Goal: Transaction & Acquisition: Download file/media

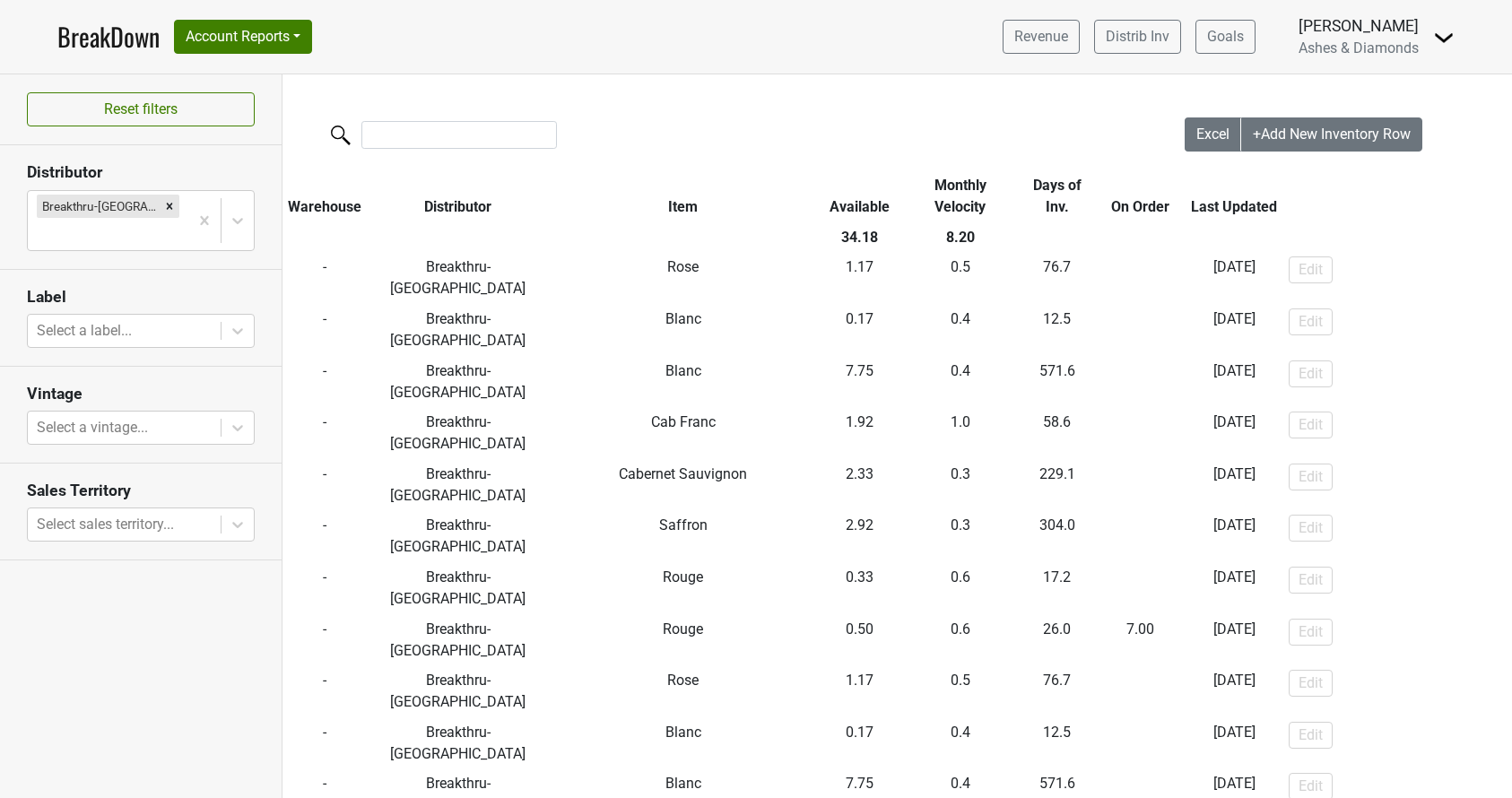
click at [163, 201] on icon "Remove Breakthru-WI" at bounding box center [169, 205] width 12 height 12
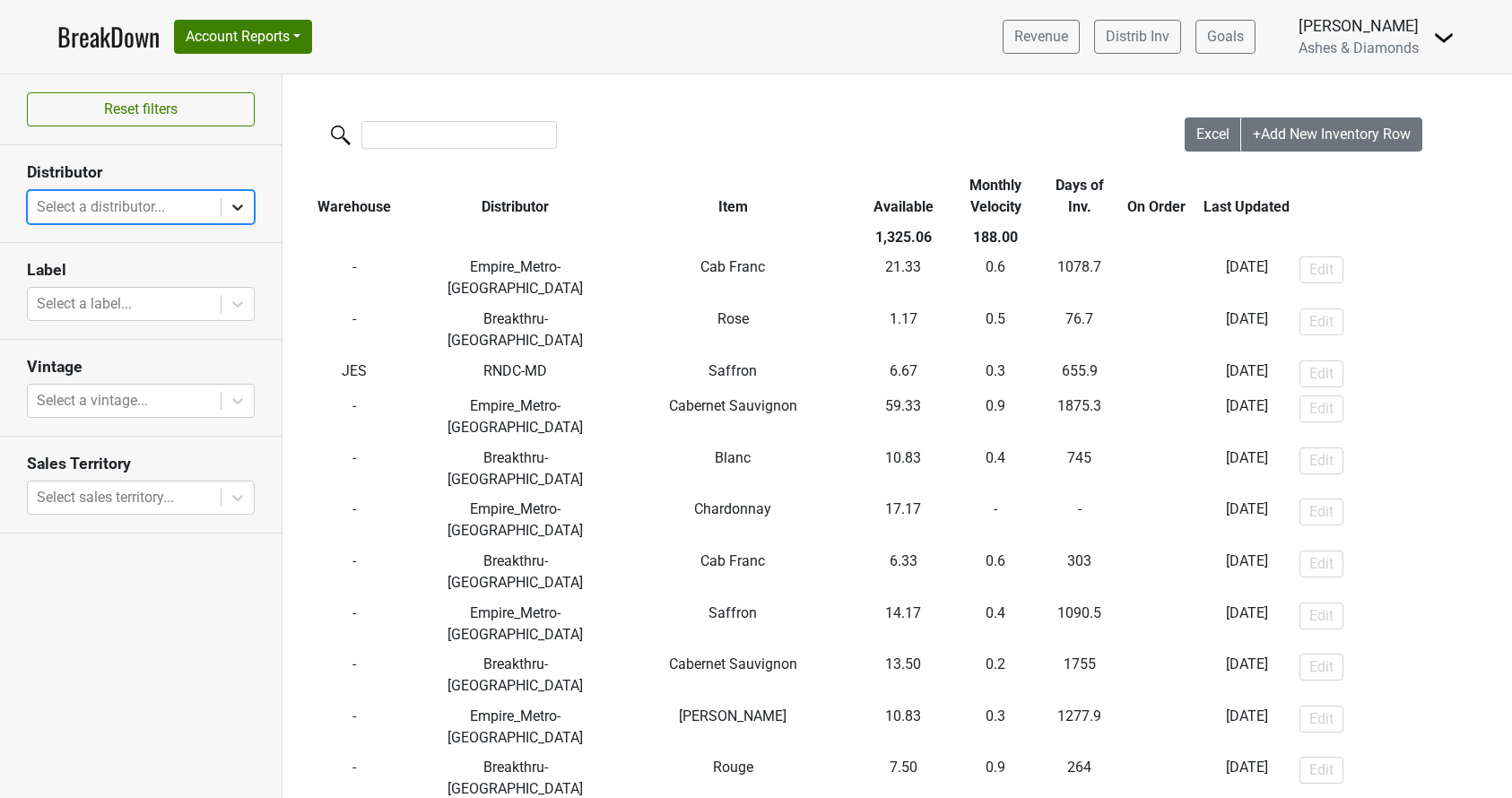
click at [236, 205] on icon at bounding box center [237, 206] width 18 height 18
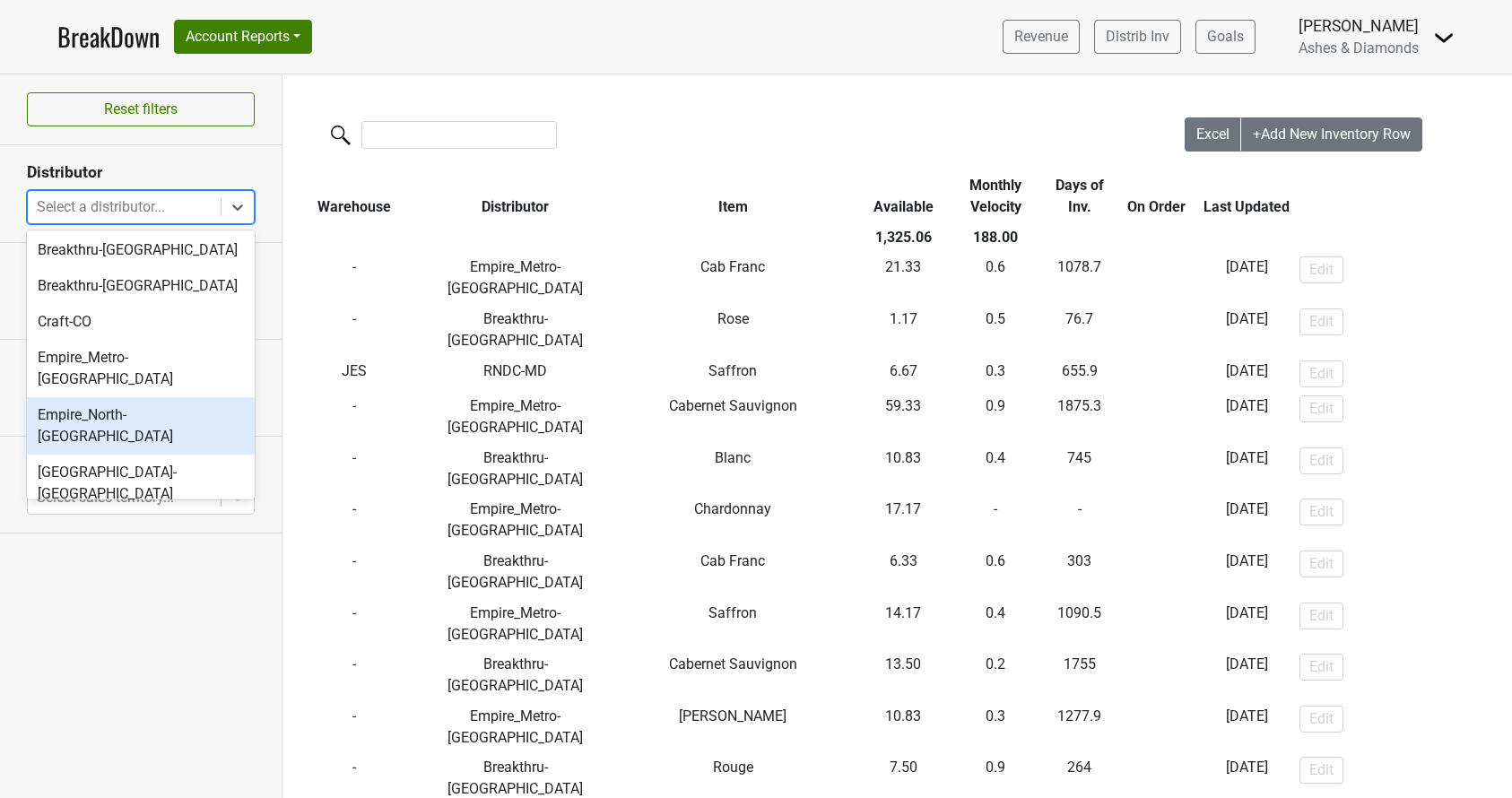
scroll to position [328, 0]
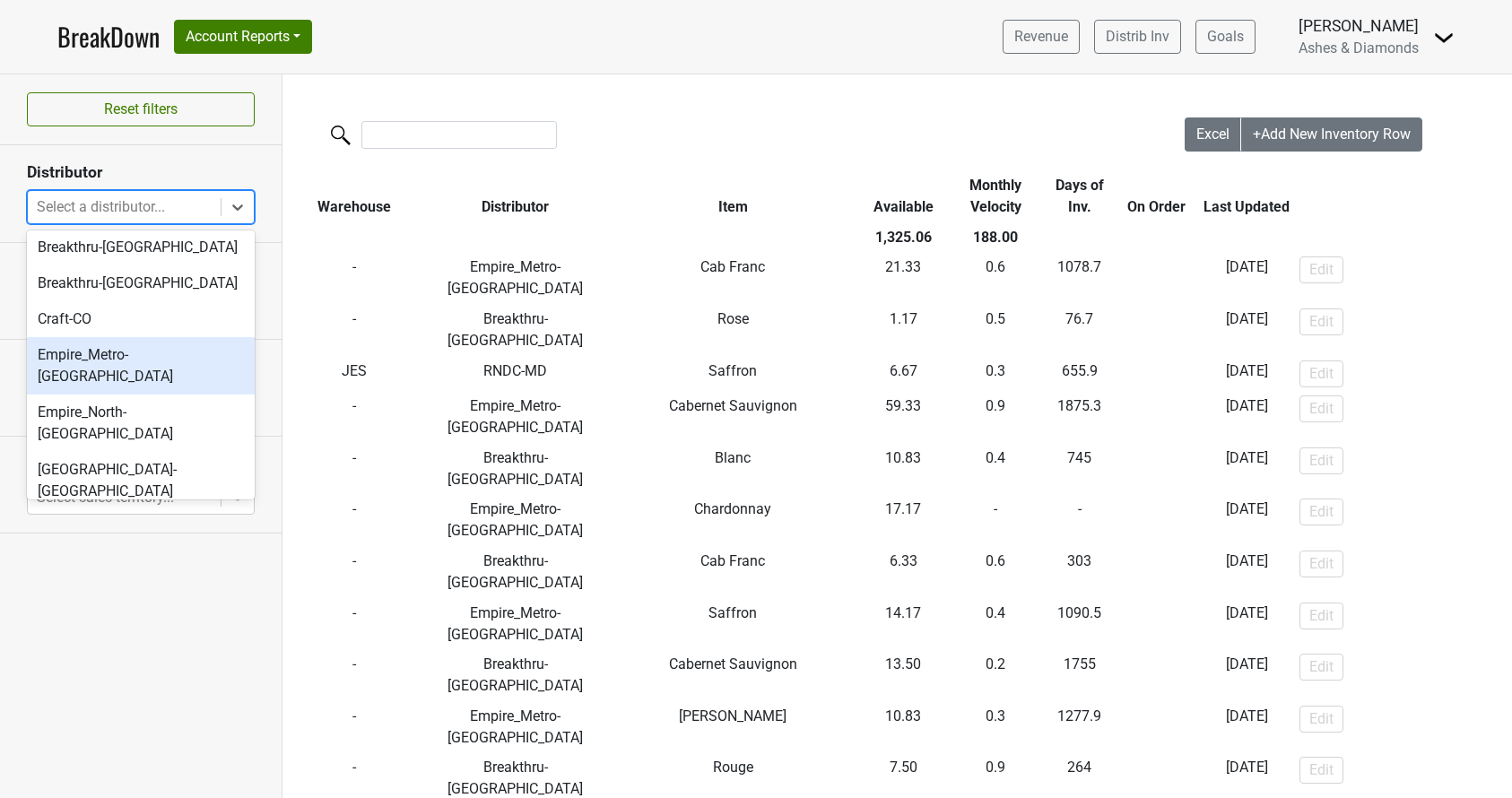
click at [101, 353] on div "Empire_Metro-[GEOGRAPHIC_DATA]" at bounding box center [141, 365] width 228 height 57
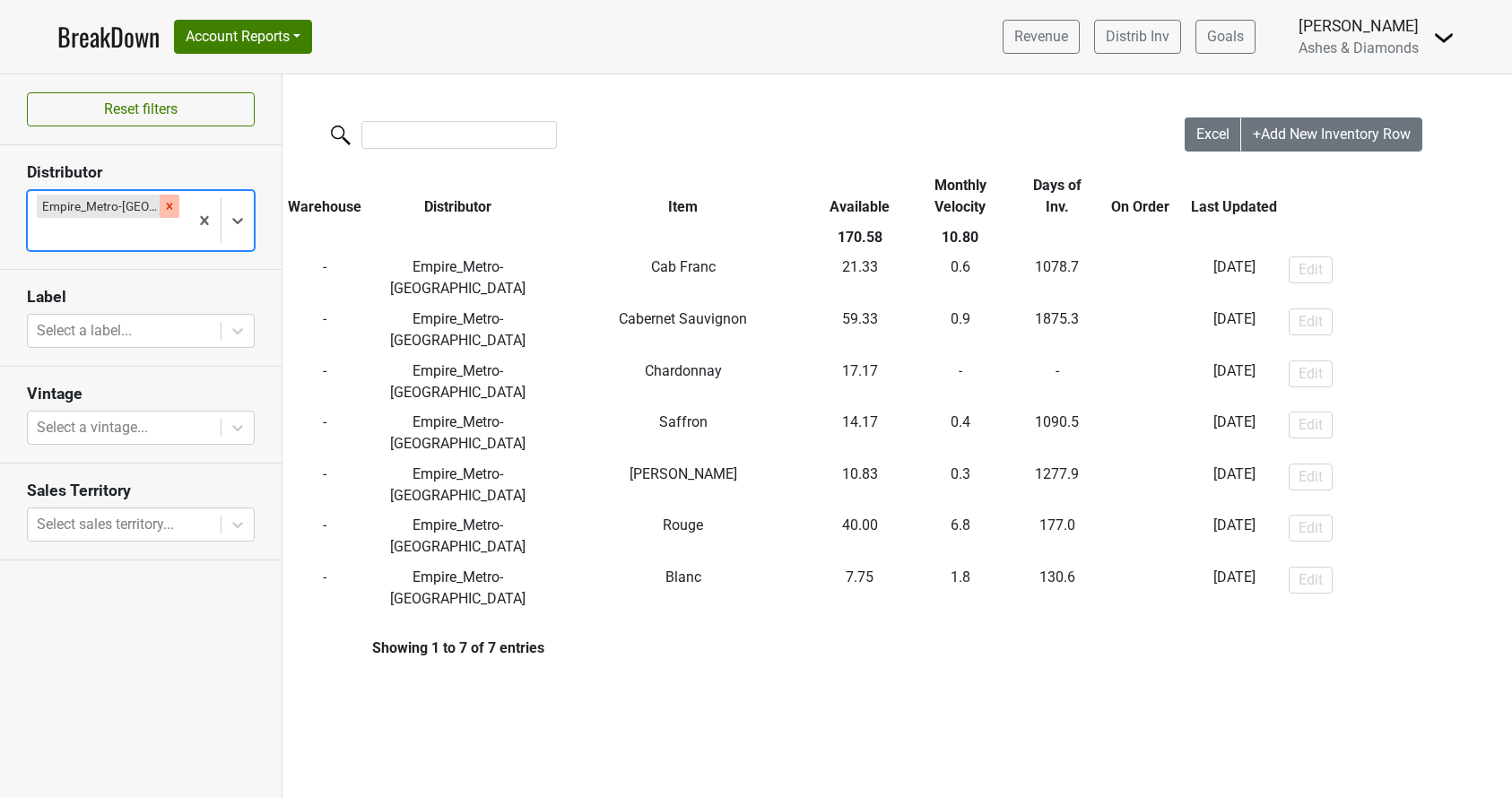
click at [167, 206] on icon "Remove Empire_Metro-NY" at bounding box center [170, 205] width 7 height 7
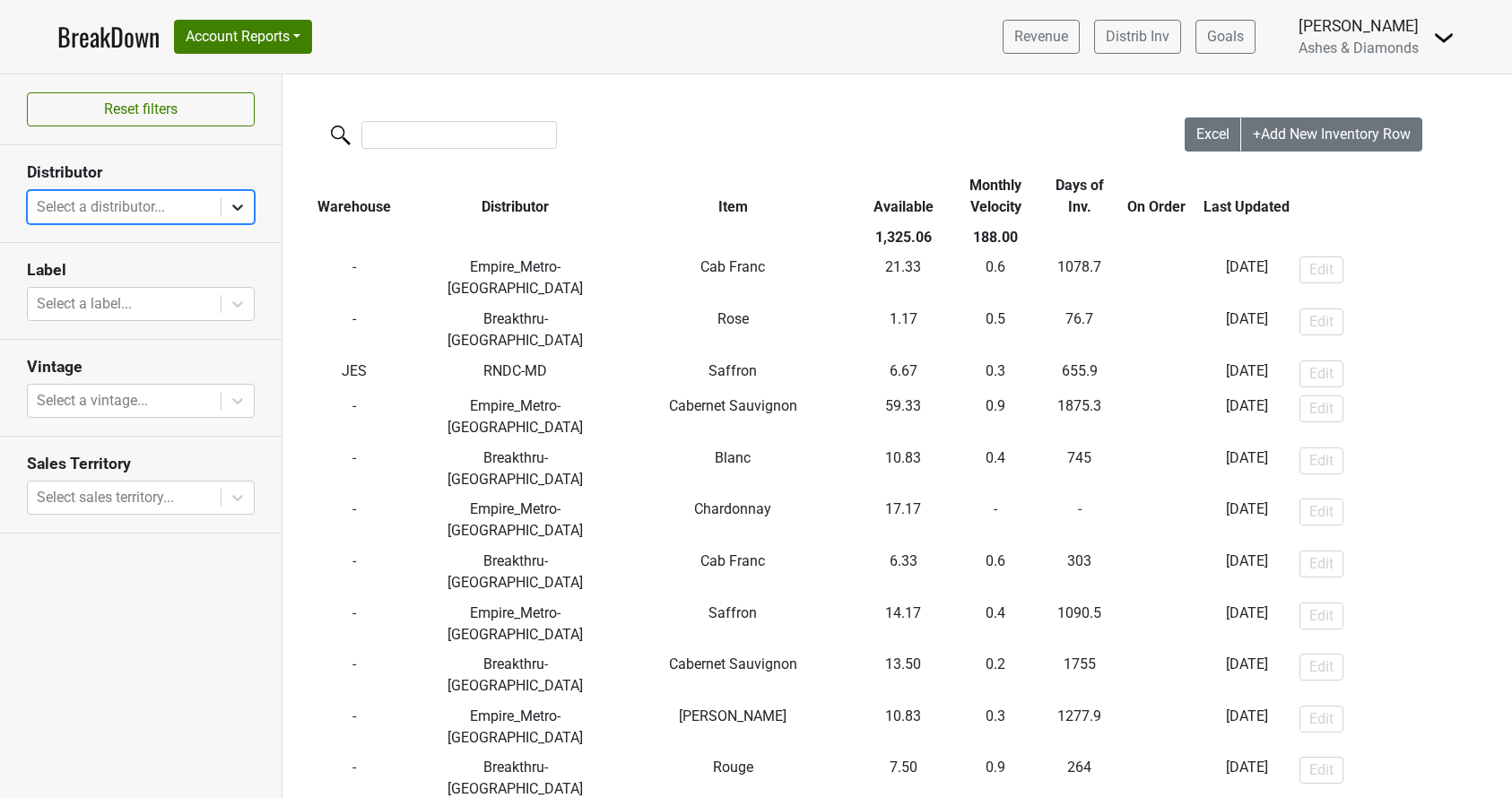
click at [238, 204] on icon at bounding box center [237, 206] width 18 height 18
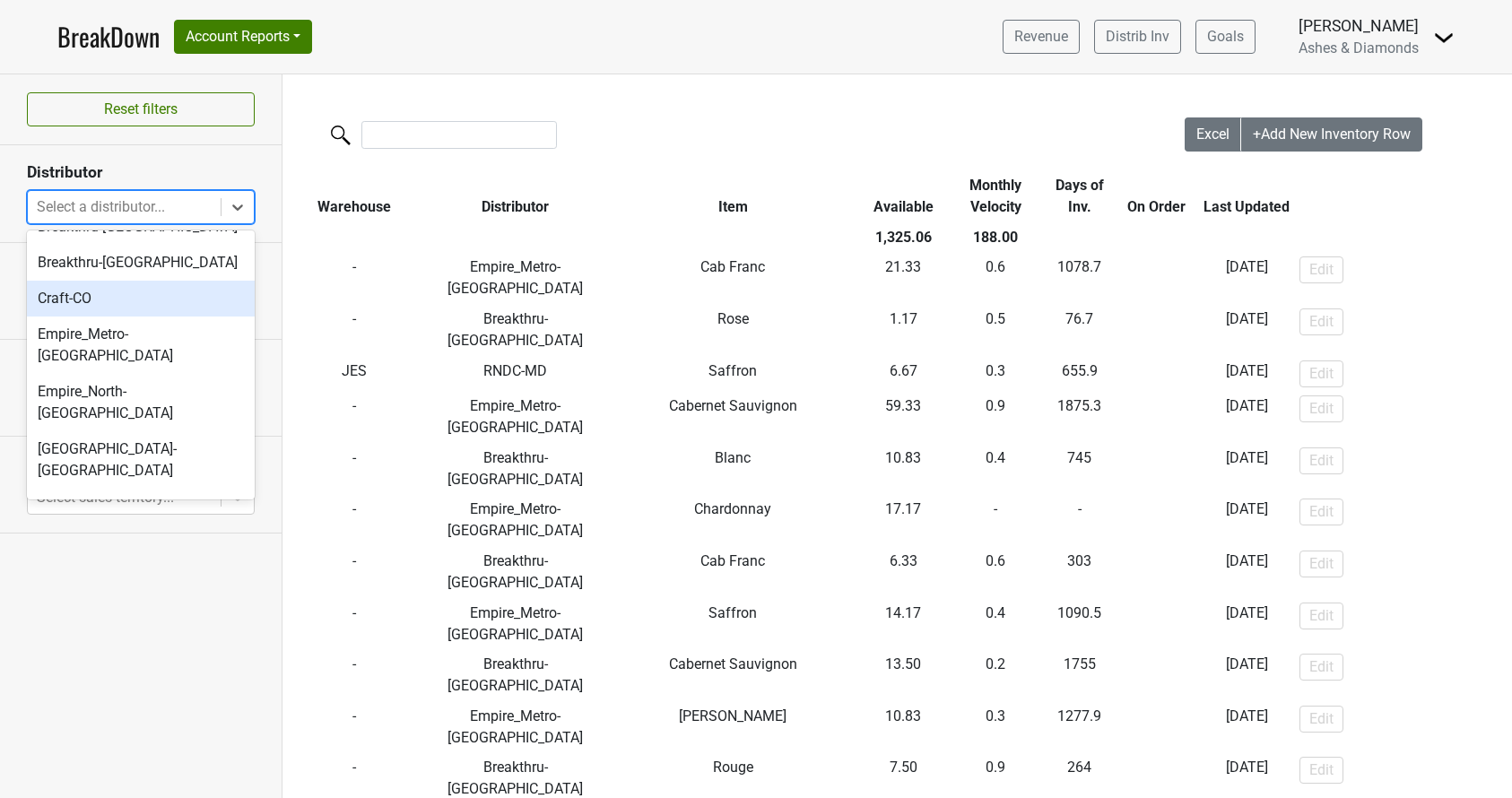
scroll to position [360, 0]
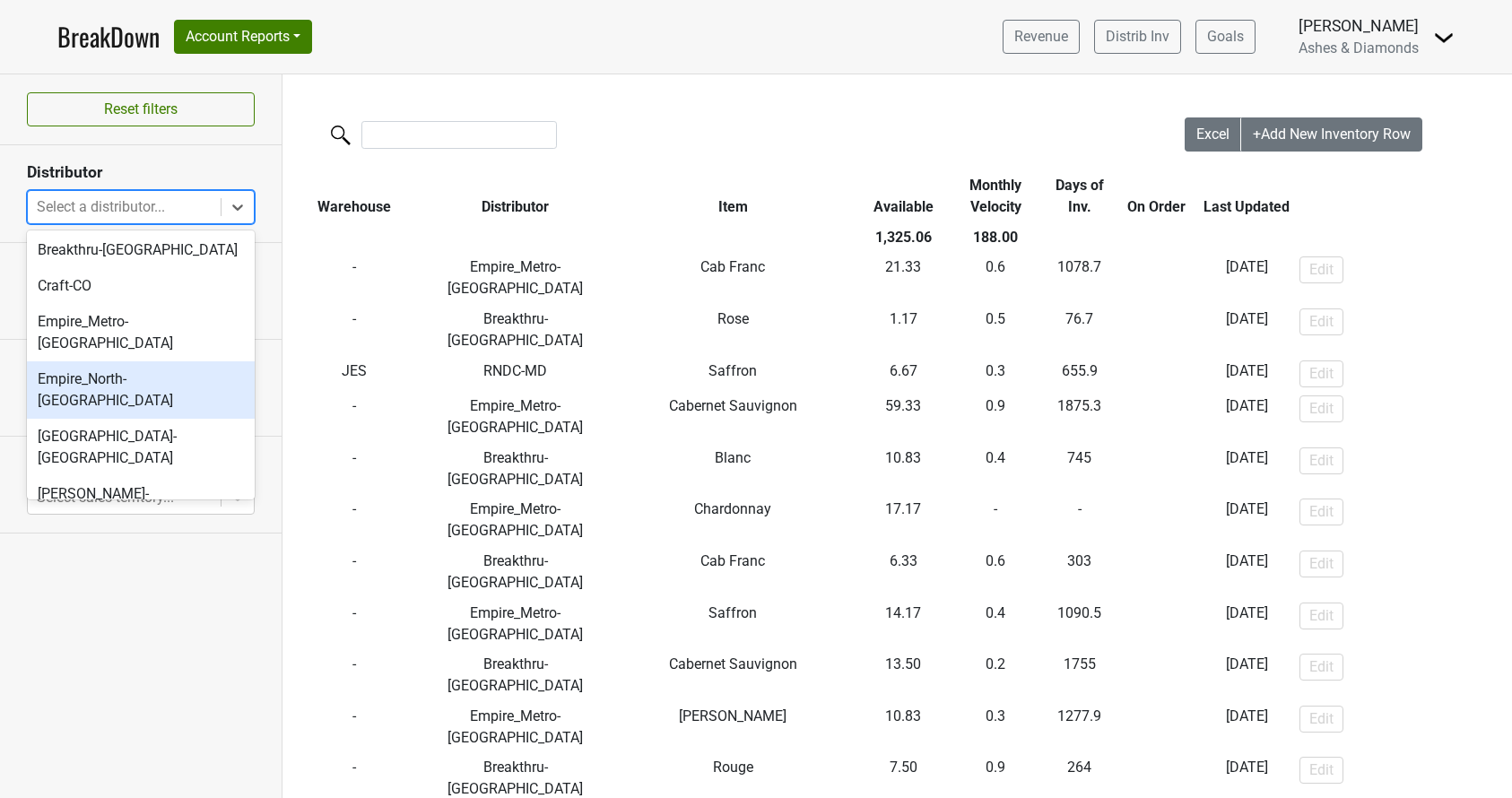
click at [144, 361] on div "Empire_North-[GEOGRAPHIC_DATA]" at bounding box center [141, 389] width 228 height 57
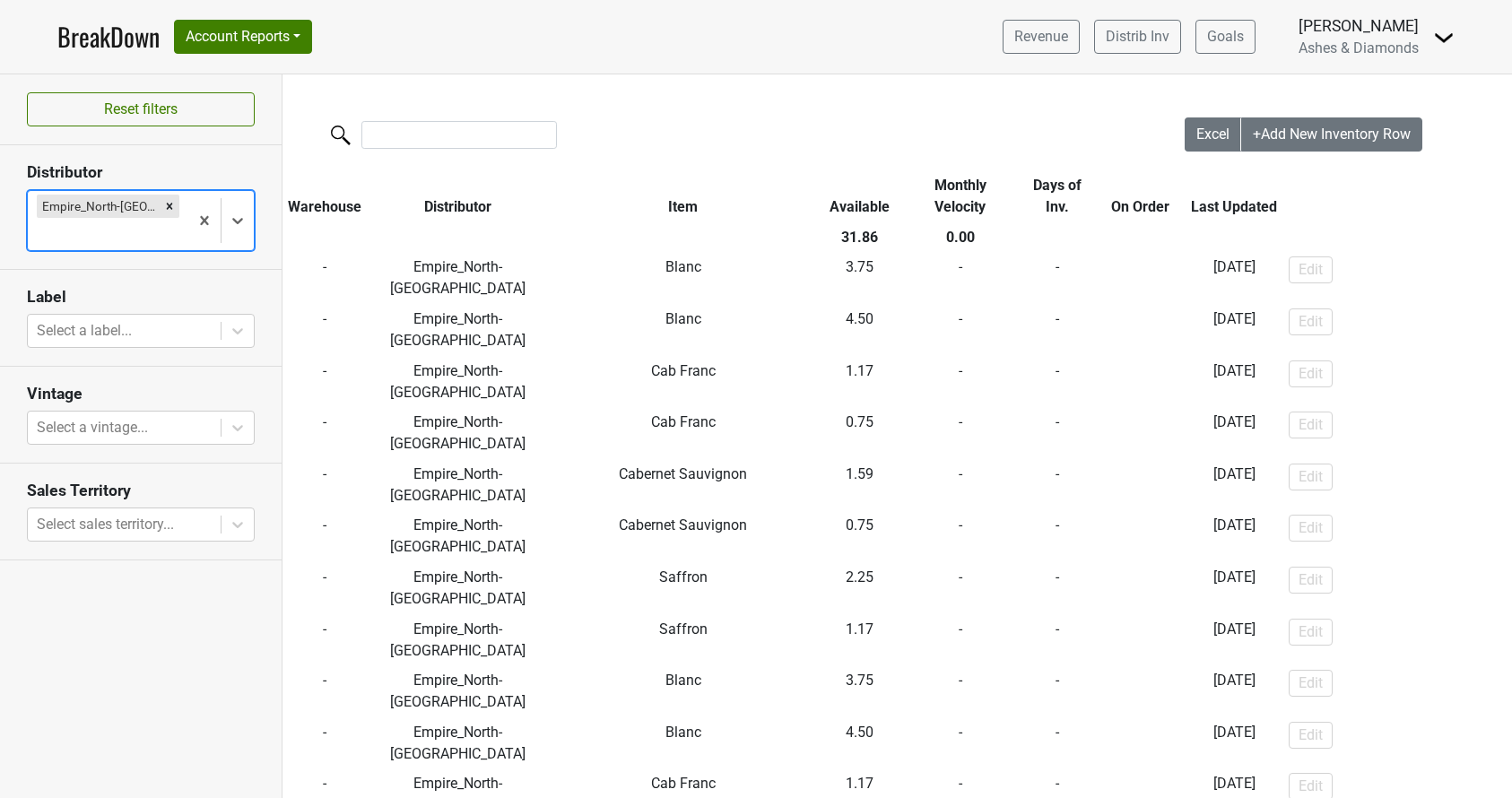
scroll to position [0, 0]
click at [163, 208] on icon "Remove Empire_North-NY" at bounding box center [169, 205] width 12 height 12
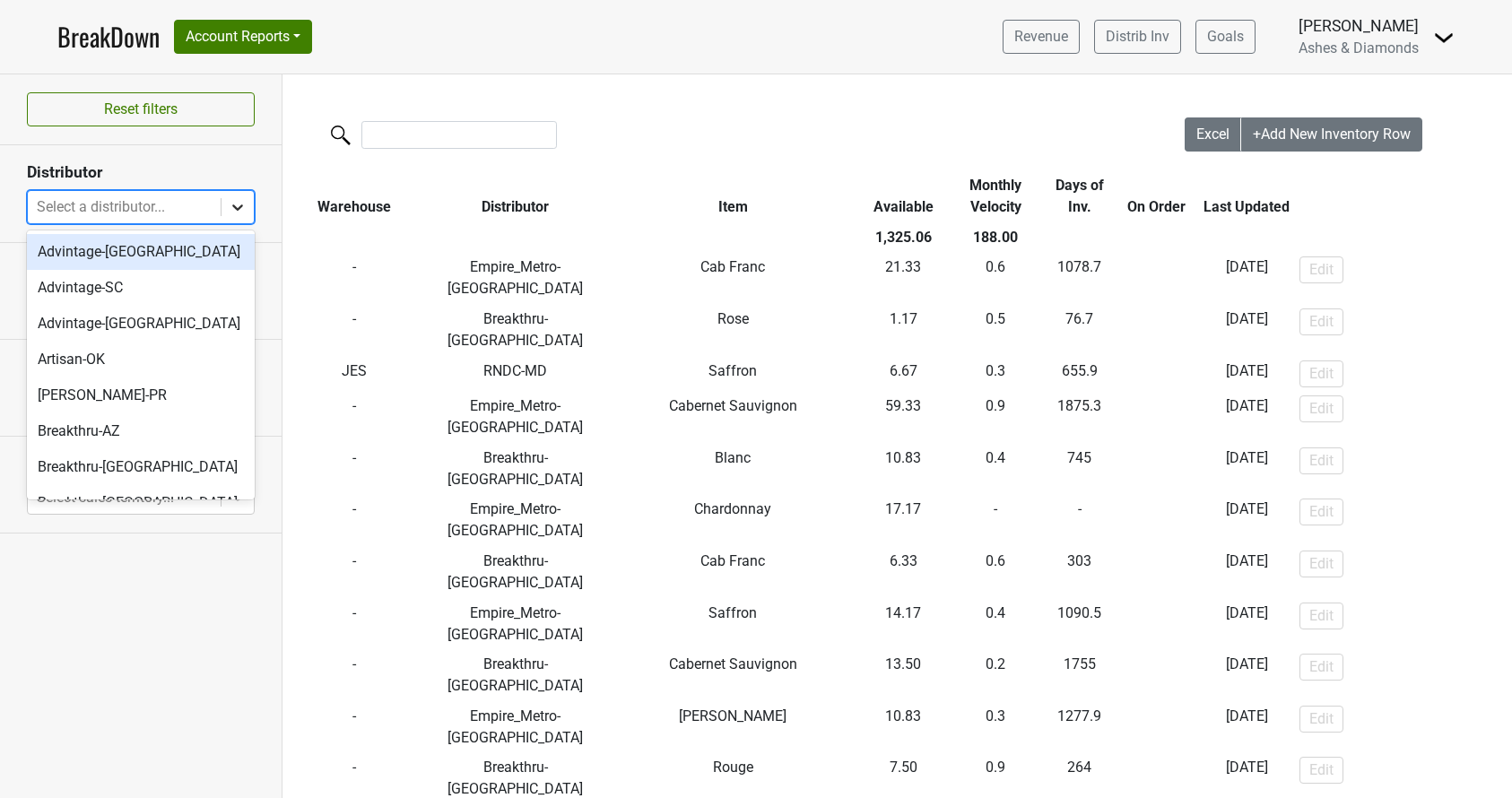
click at [236, 202] on icon at bounding box center [237, 206] width 18 height 18
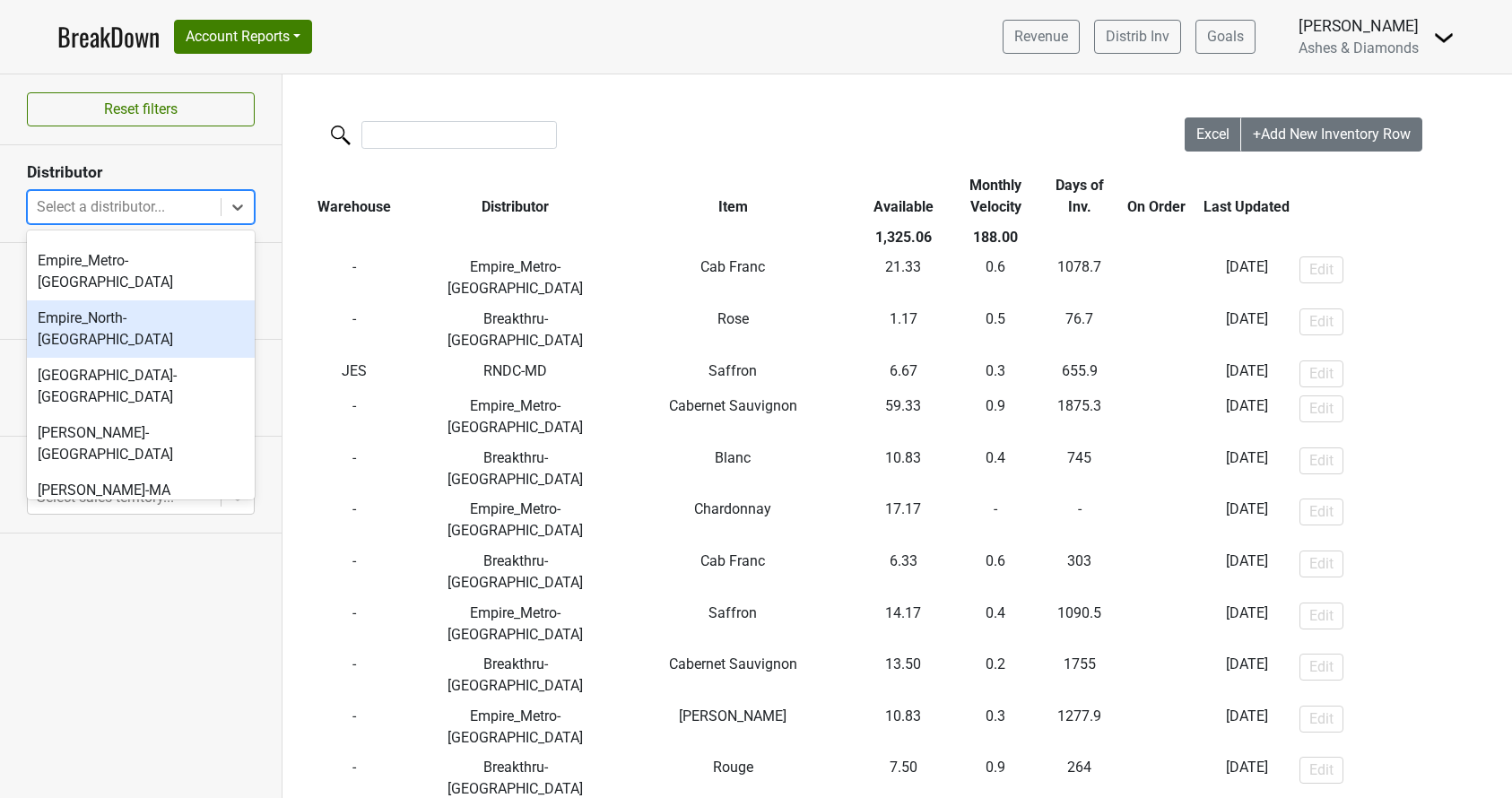
scroll to position [394, 0]
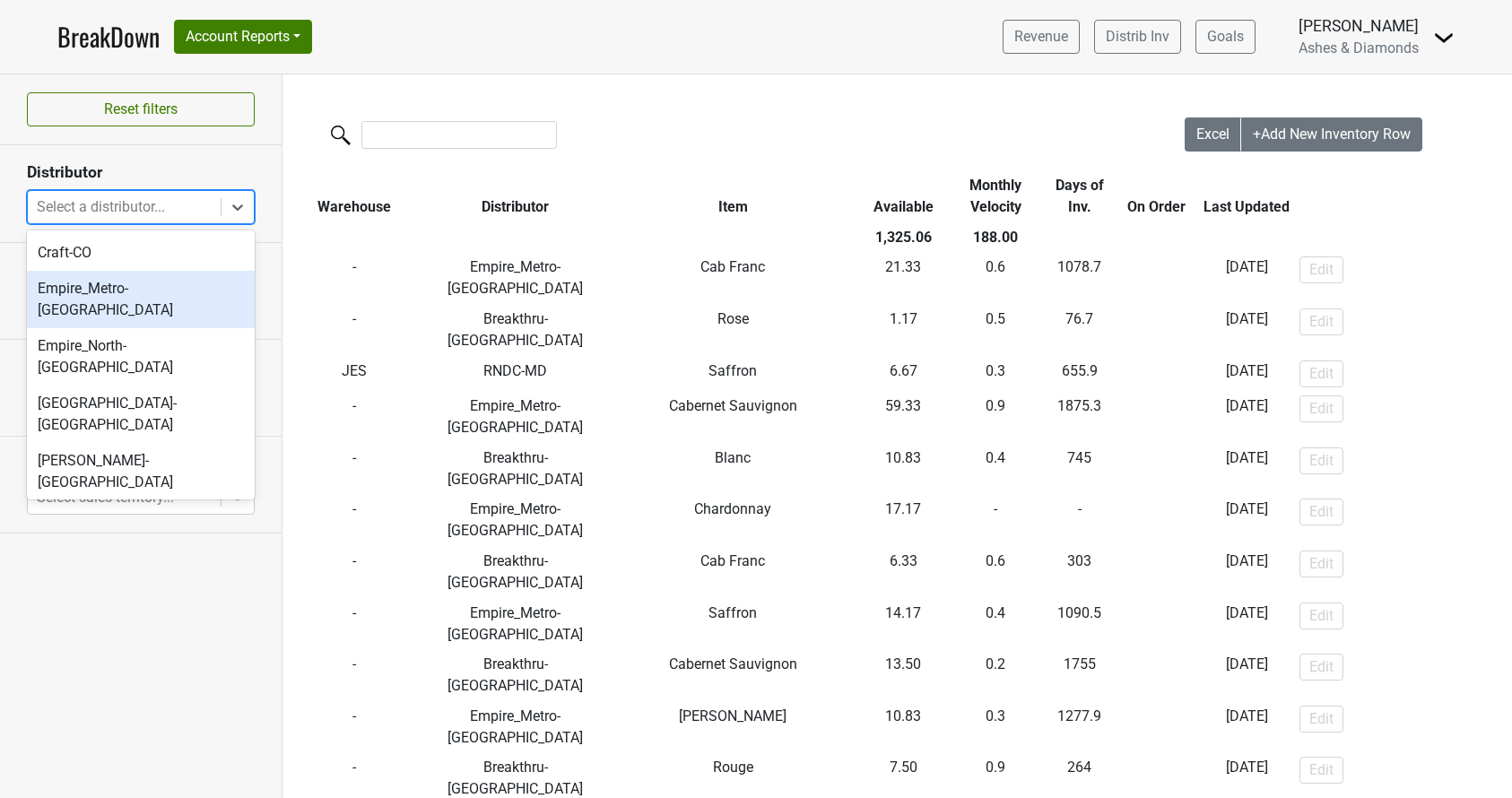
click at [161, 292] on div "Empire_Metro-[GEOGRAPHIC_DATA]" at bounding box center [141, 299] width 228 height 57
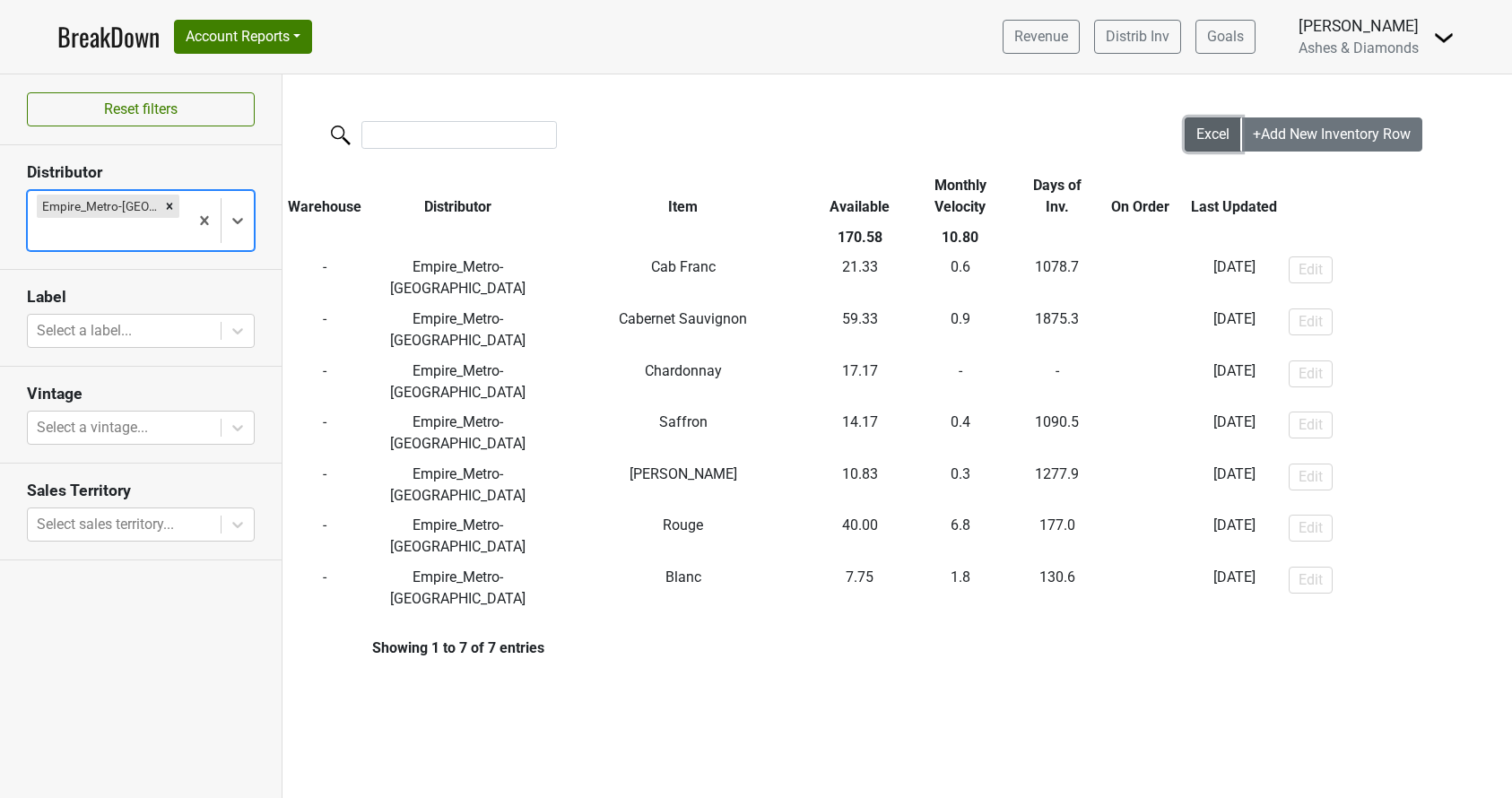
click at [1214, 142] on span "Excel" at bounding box center [1212, 133] width 34 height 17
click at [163, 205] on icon "Remove Empire_Metro-NY" at bounding box center [169, 205] width 12 height 12
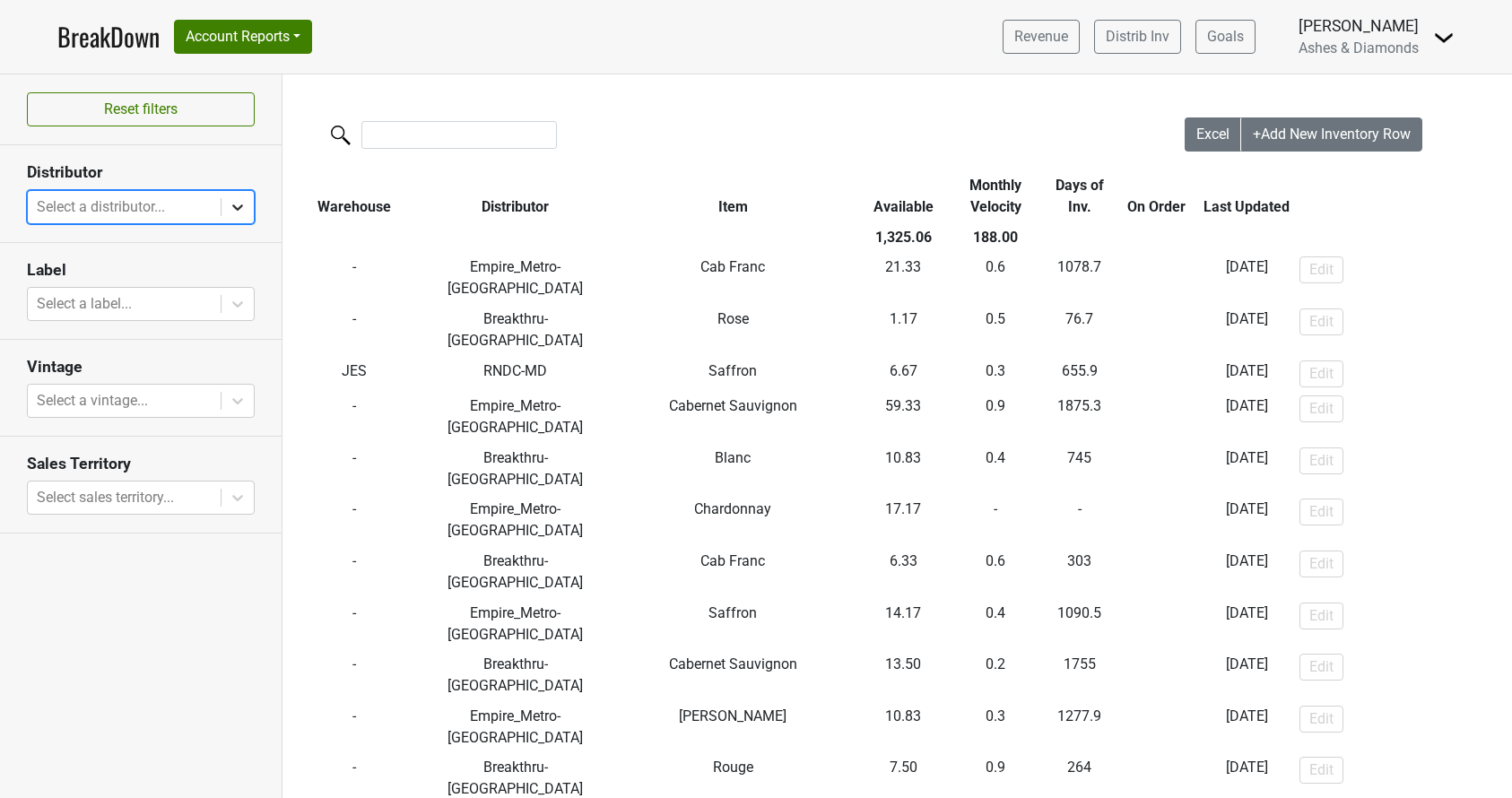
click at [234, 203] on icon at bounding box center [237, 206] width 18 height 18
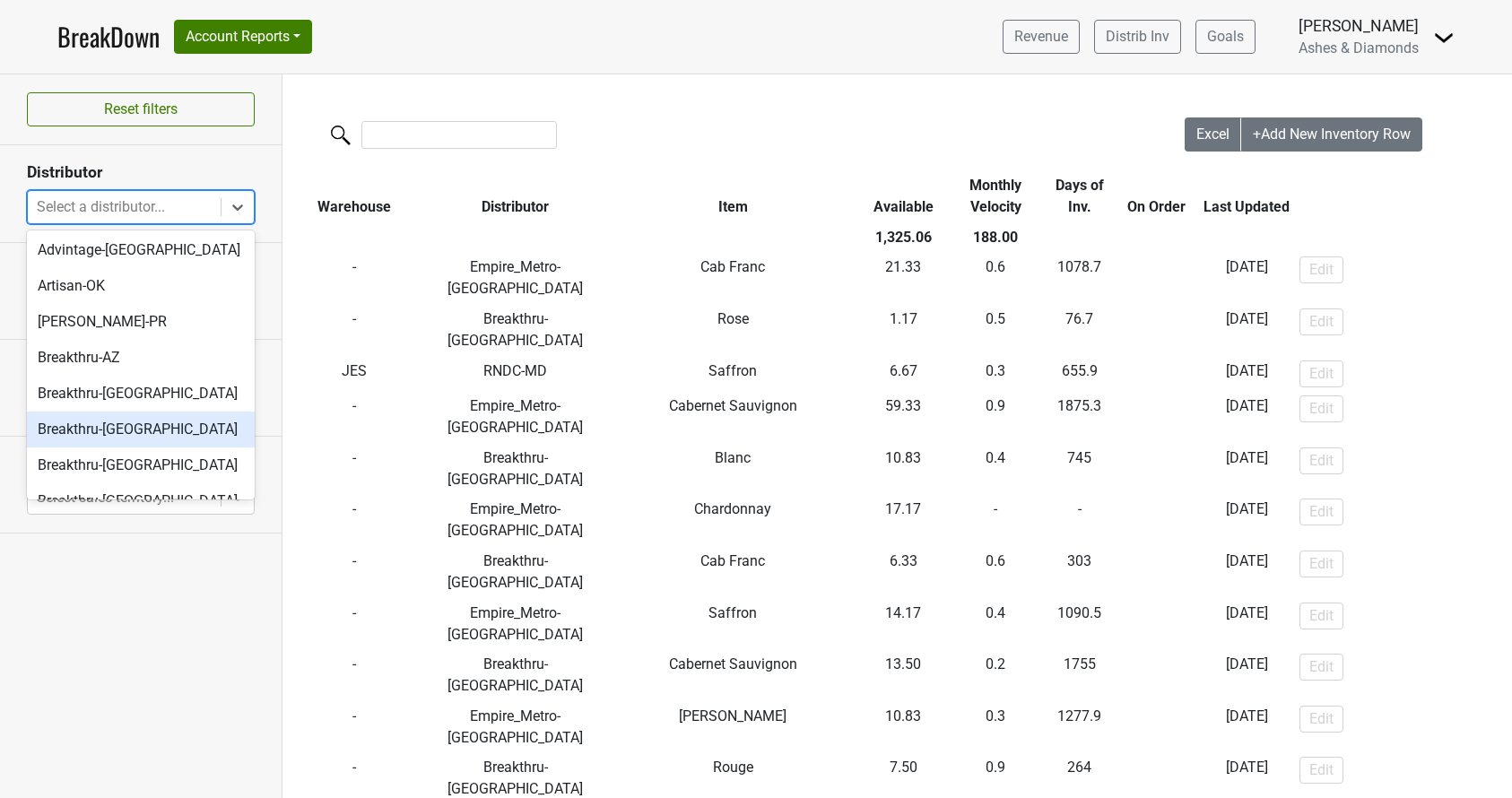
scroll to position [64, 0]
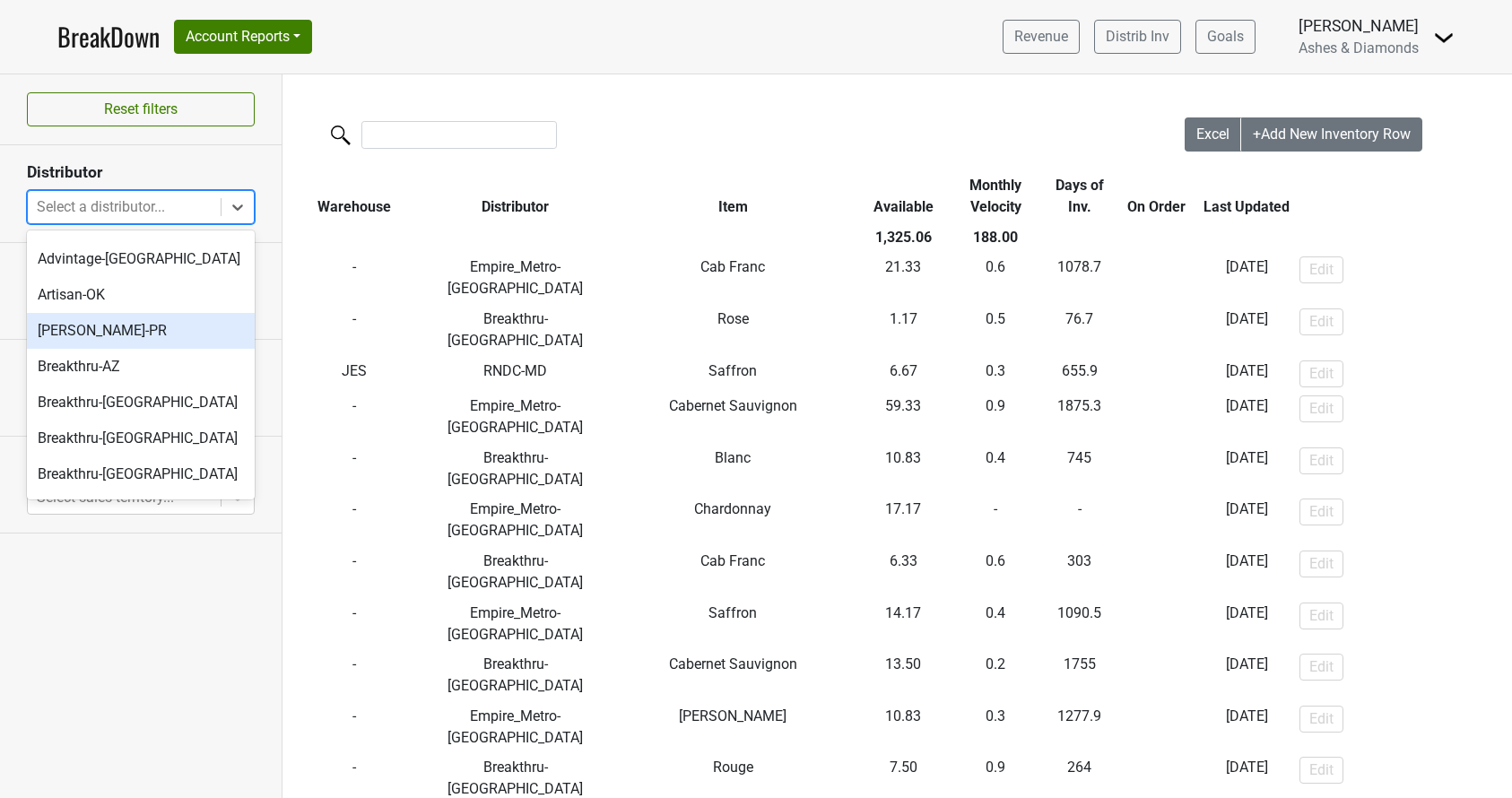
click at [101, 320] on div "[PERSON_NAME]-PR" at bounding box center [141, 330] width 228 height 35
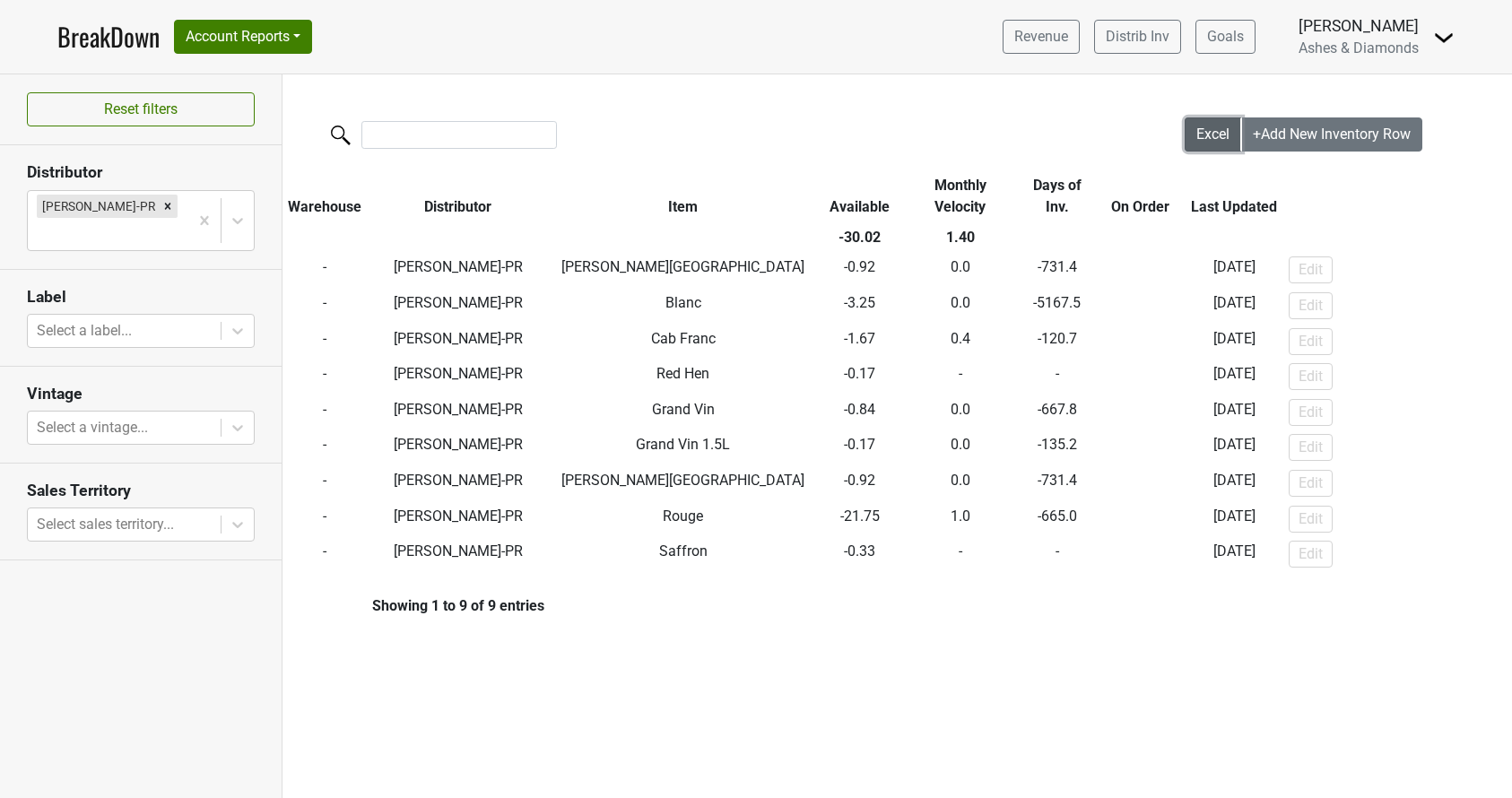
click at [1208, 130] on span "Excel" at bounding box center [1212, 133] width 34 height 17
click at [165, 204] on icon "Remove B Fernandez-PR" at bounding box center [168, 205] width 7 height 7
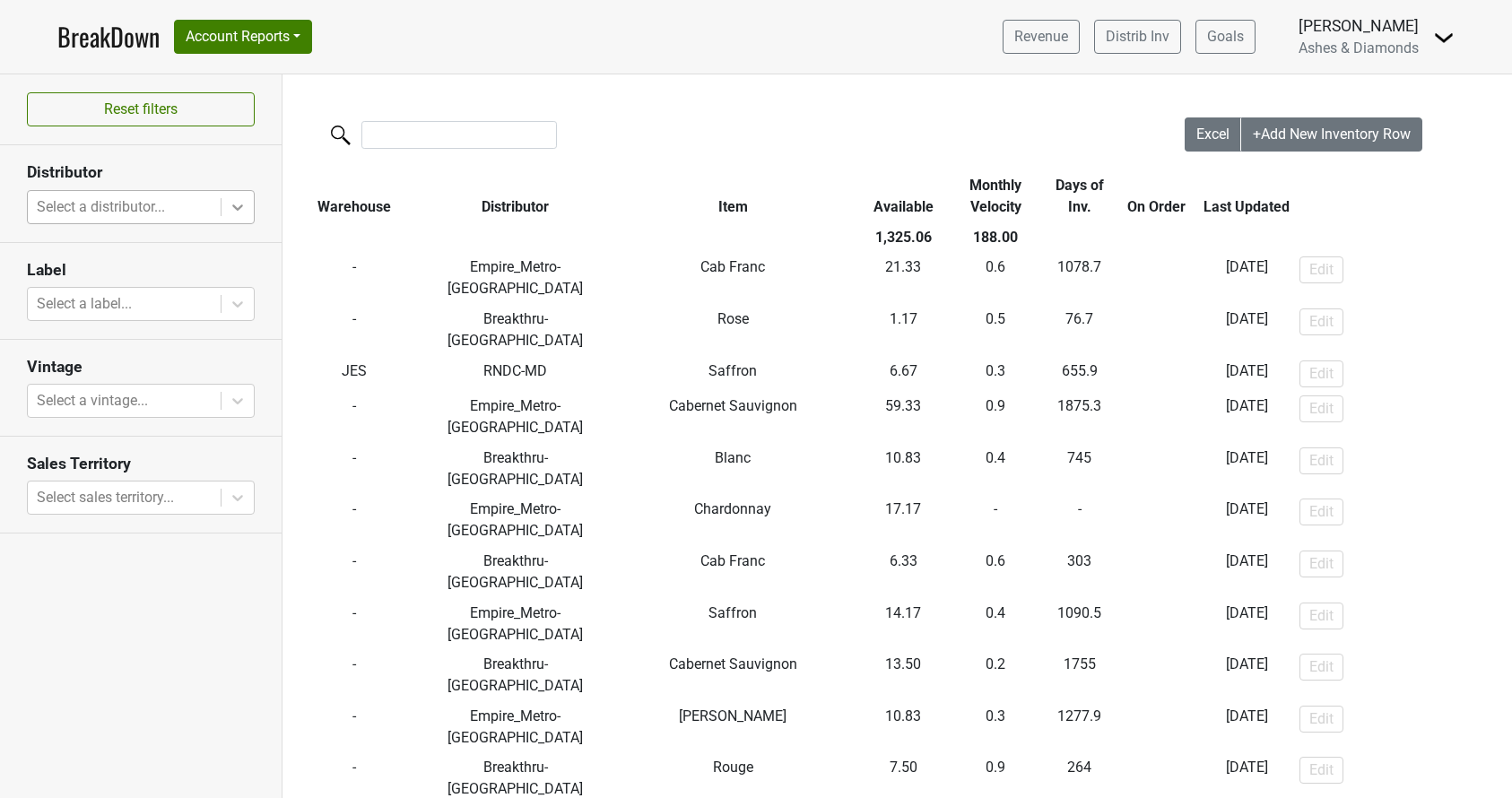
click at [245, 209] on div "Reset filters Distributor Select a distributor... Label Select a label... Vinta…" at bounding box center [141, 436] width 283 height 723
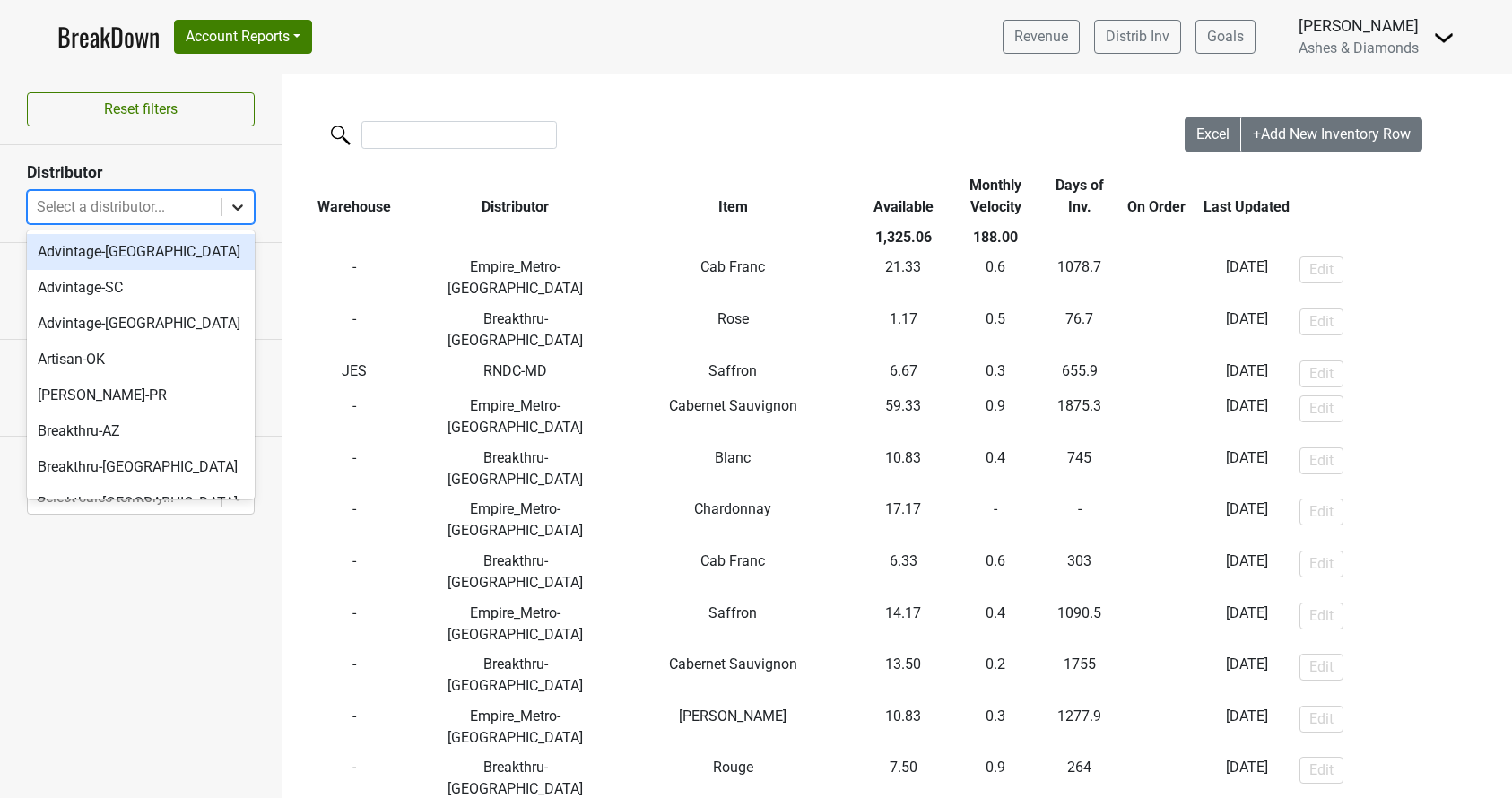
click at [238, 207] on icon at bounding box center [237, 206] width 18 height 18
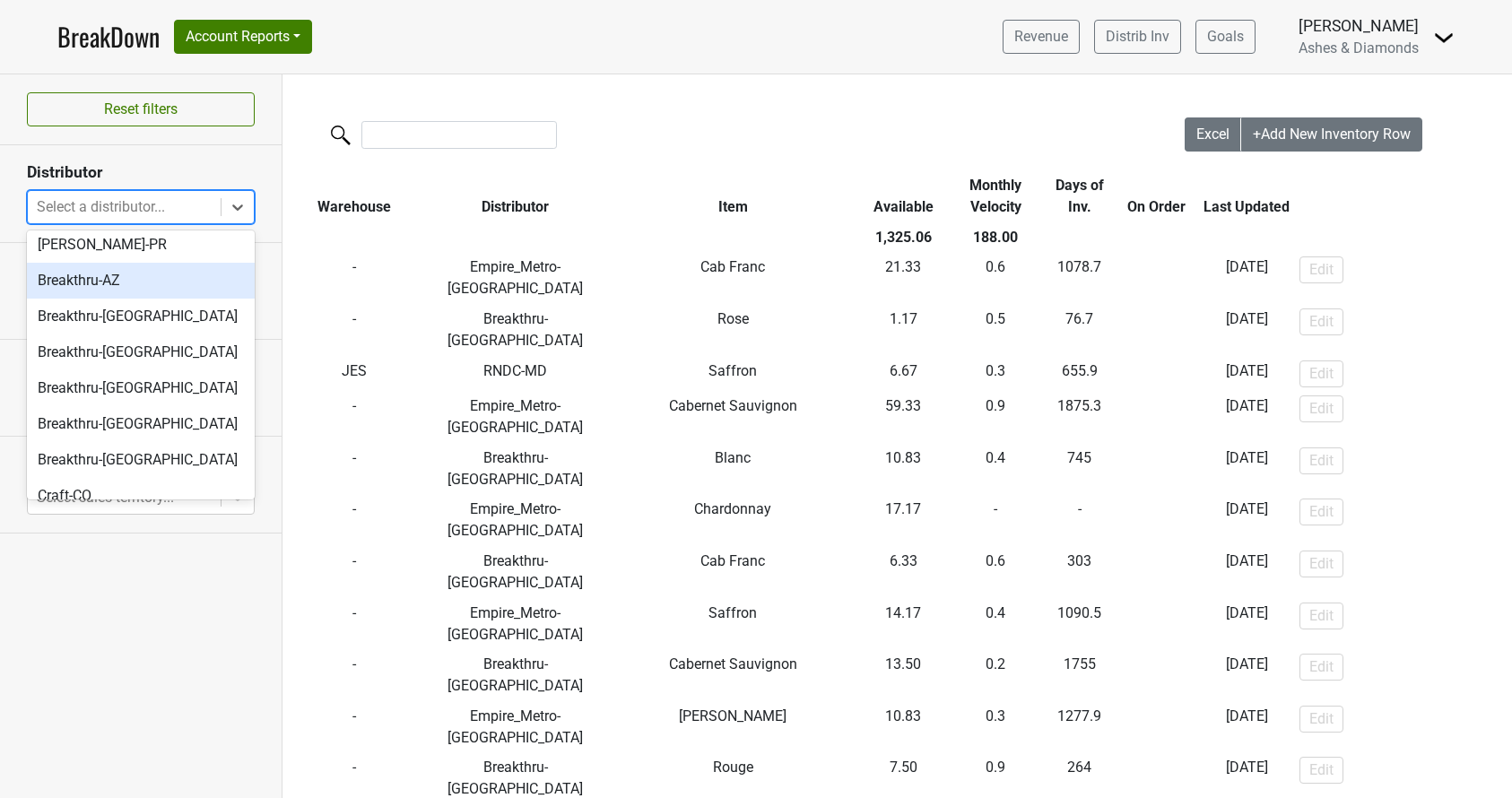
scroll to position [161, 0]
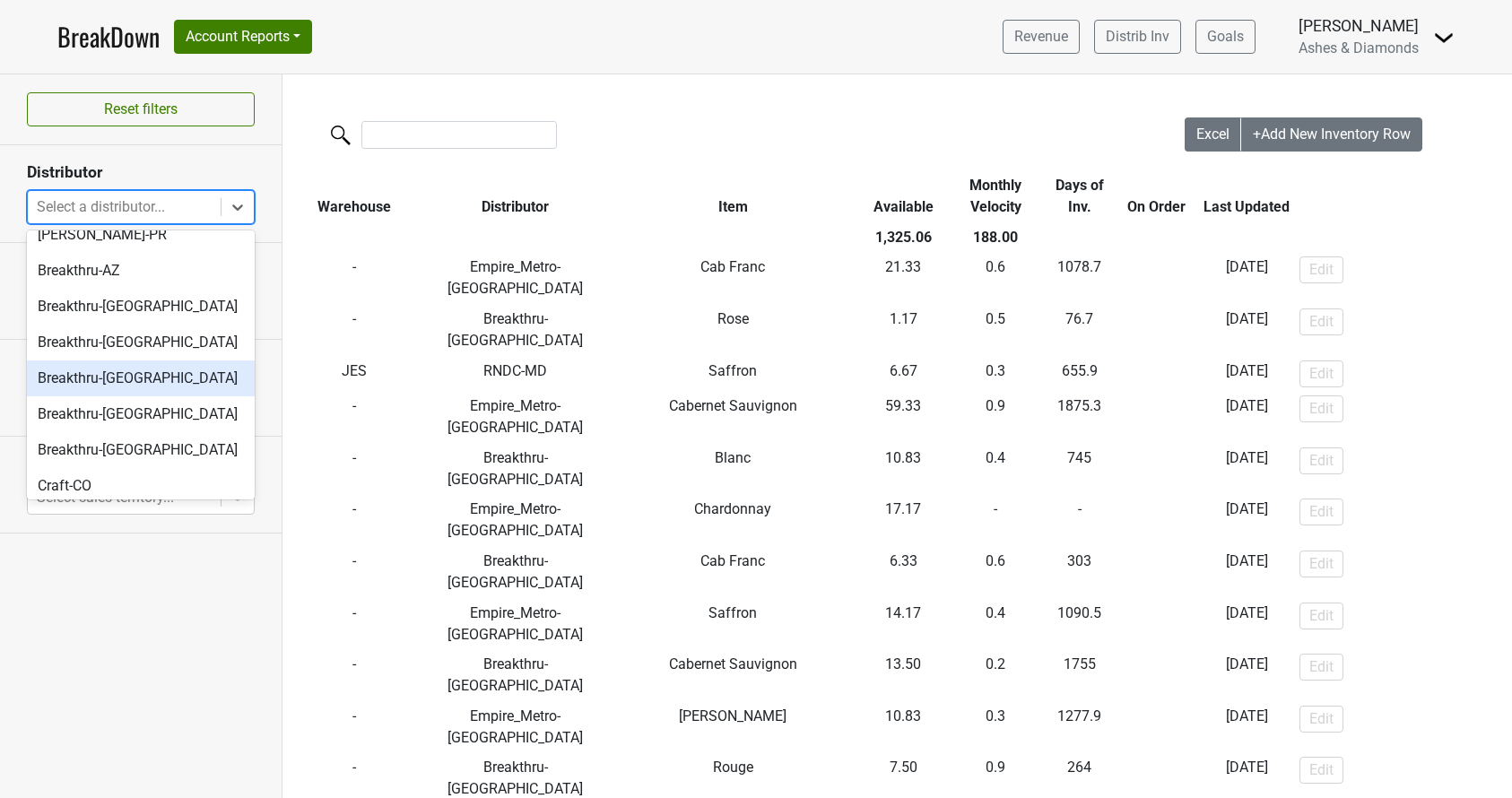
click at [135, 379] on div "Breakthru-[GEOGRAPHIC_DATA]" at bounding box center [141, 378] width 228 height 35
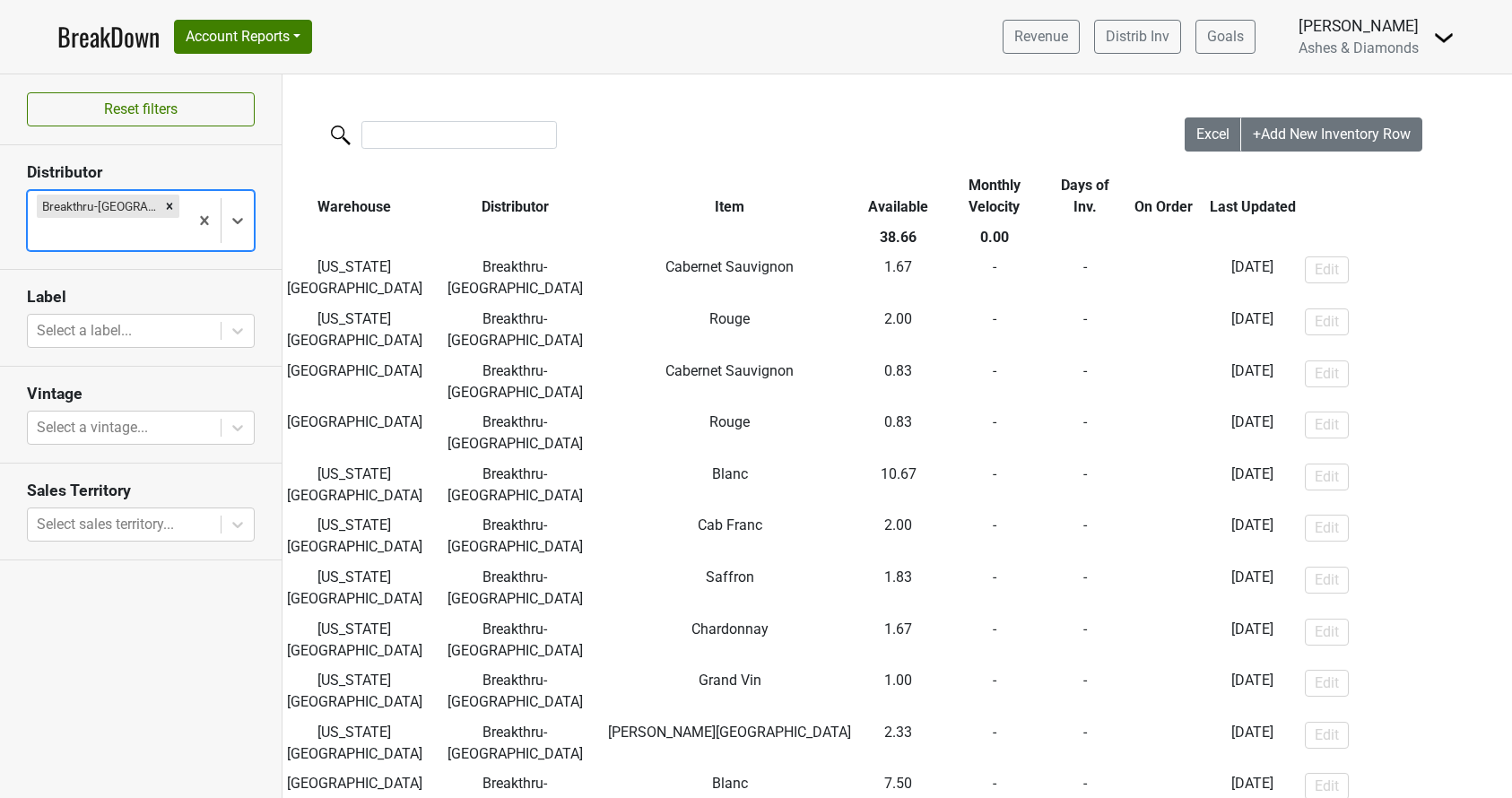
click at [163, 201] on icon "Remove Breakthru-MO" at bounding box center [169, 205] width 12 height 12
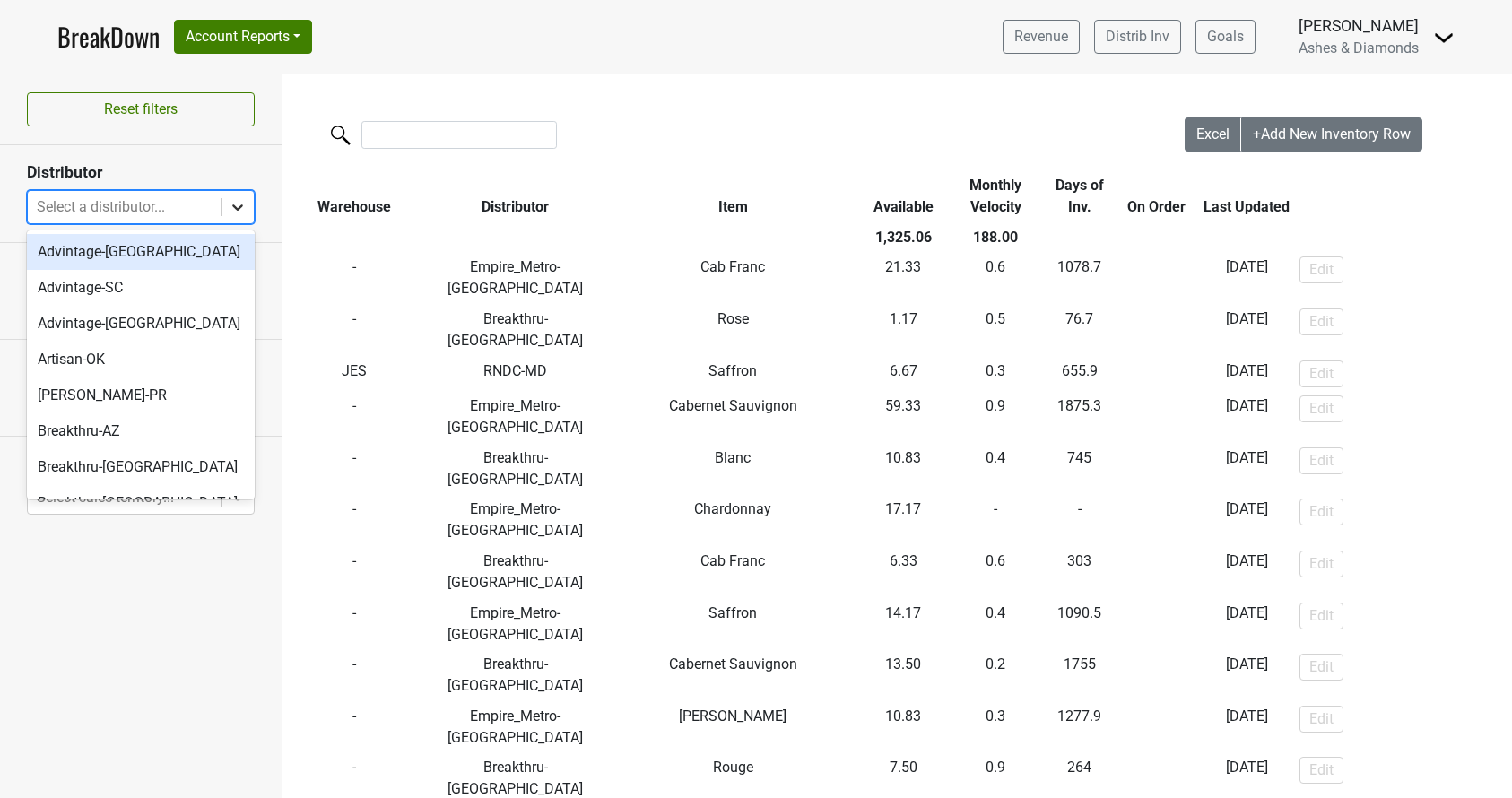
click at [242, 206] on icon at bounding box center [237, 206] width 18 height 18
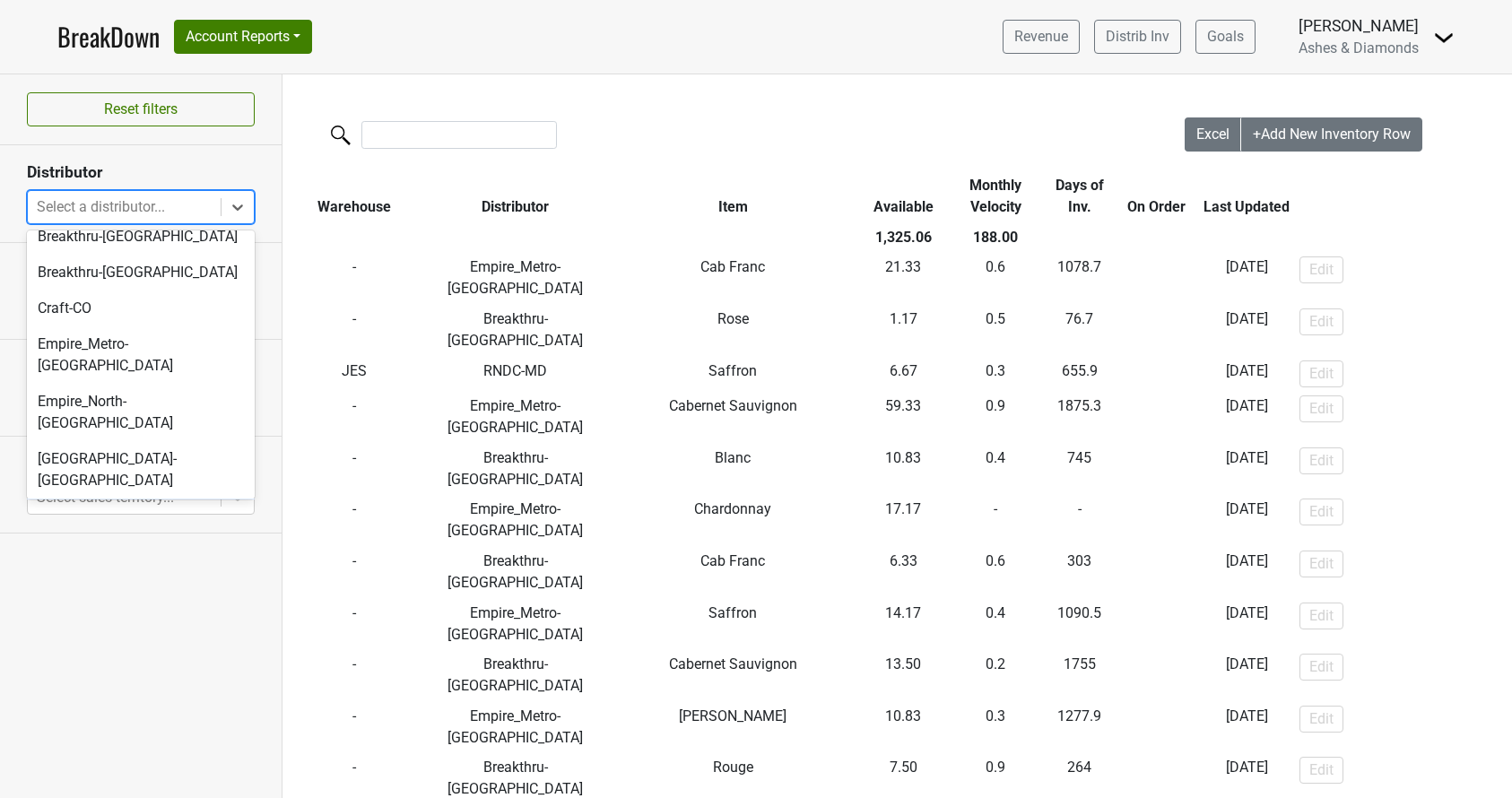
scroll to position [340, 0]
click at [151, 440] on div "[GEOGRAPHIC_DATA]-[GEOGRAPHIC_DATA]" at bounding box center [141, 468] width 228 height 57
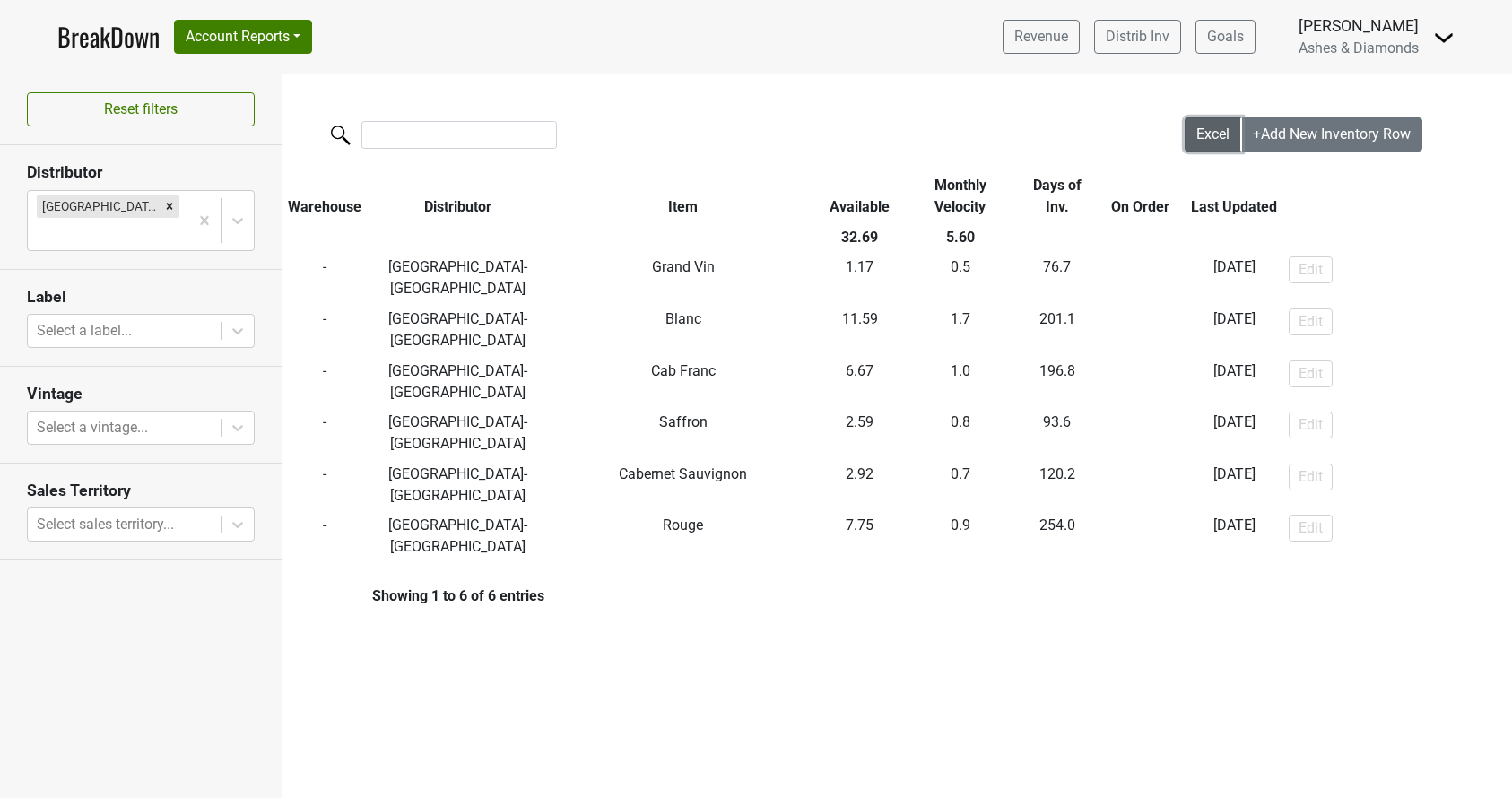
click at [1199, 136] on span "Excel" at bounding box center [1212, 133] width 34 height 17
click at [163, 206] on icon "Remove Great Lakes-MI" at bounding box center [169, 205] width 12 height 12
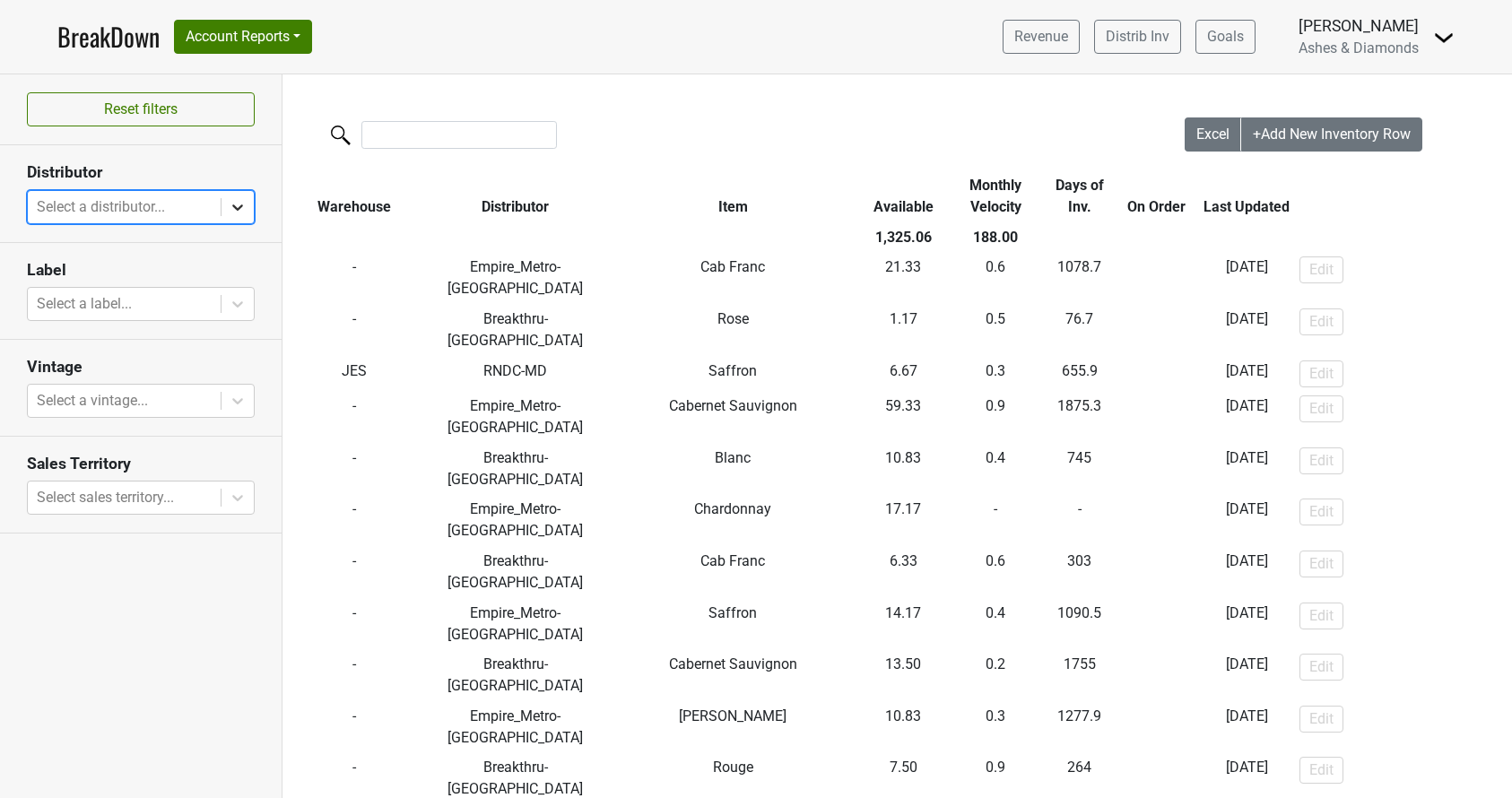
click at [234, 208] on icon at bounding box center [237, 206] width 18 height 18
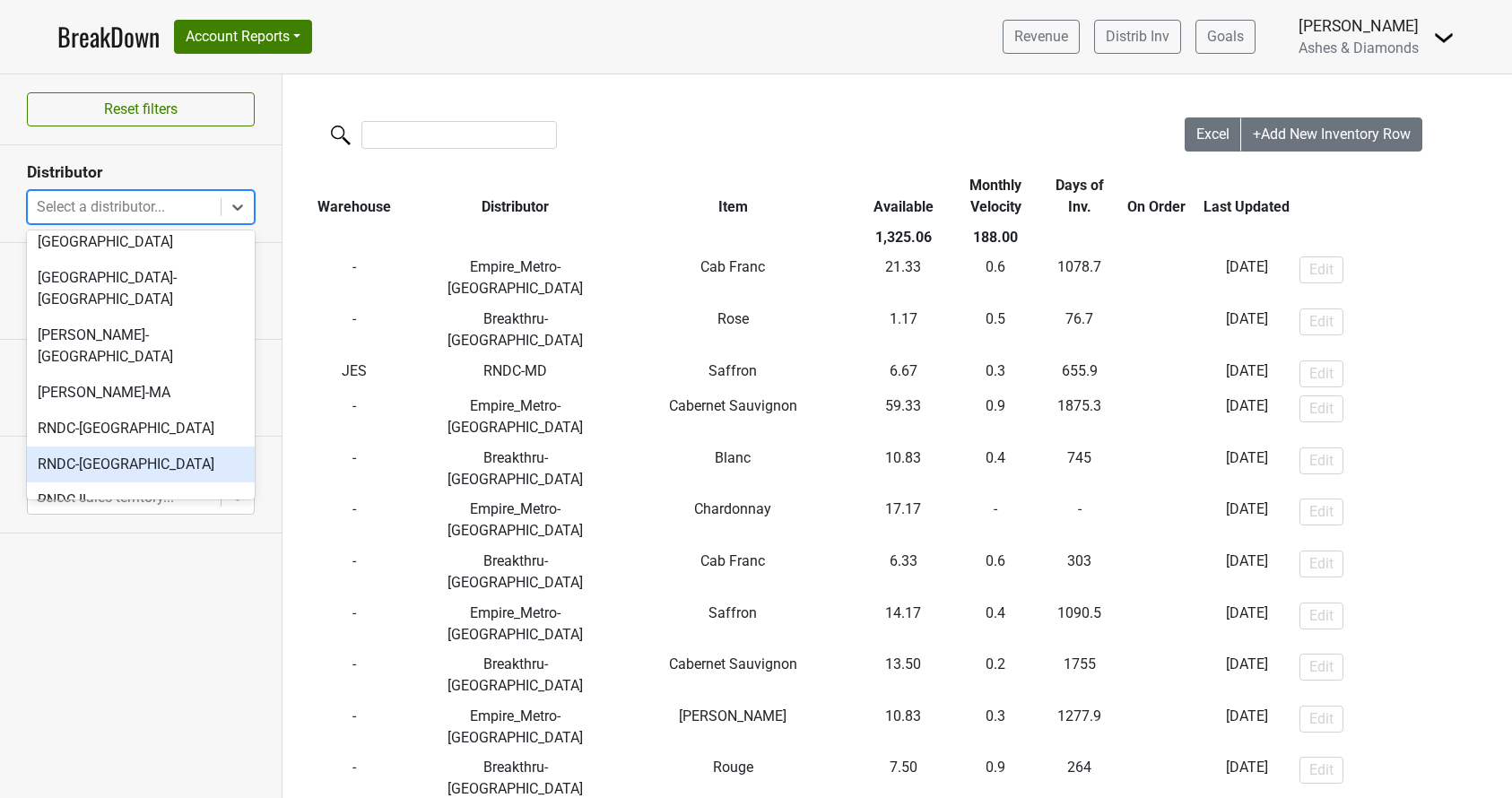
scroll to position [474, 0]
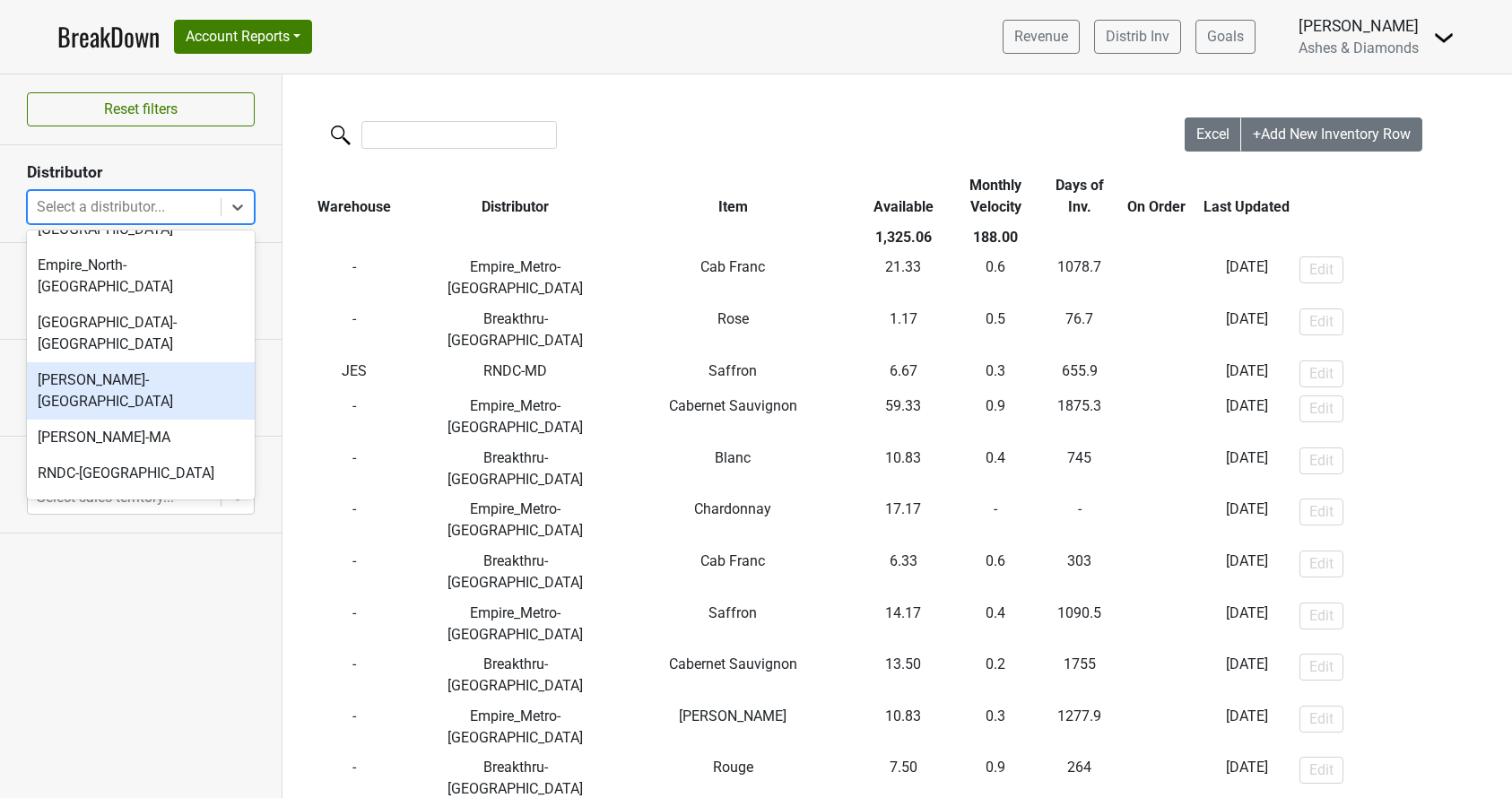
click at [163, 362] on div "[PERSON_NAME]-[GEOGRAPHIC_DATA]" at bounding box center [141, 390] width 228 height 57
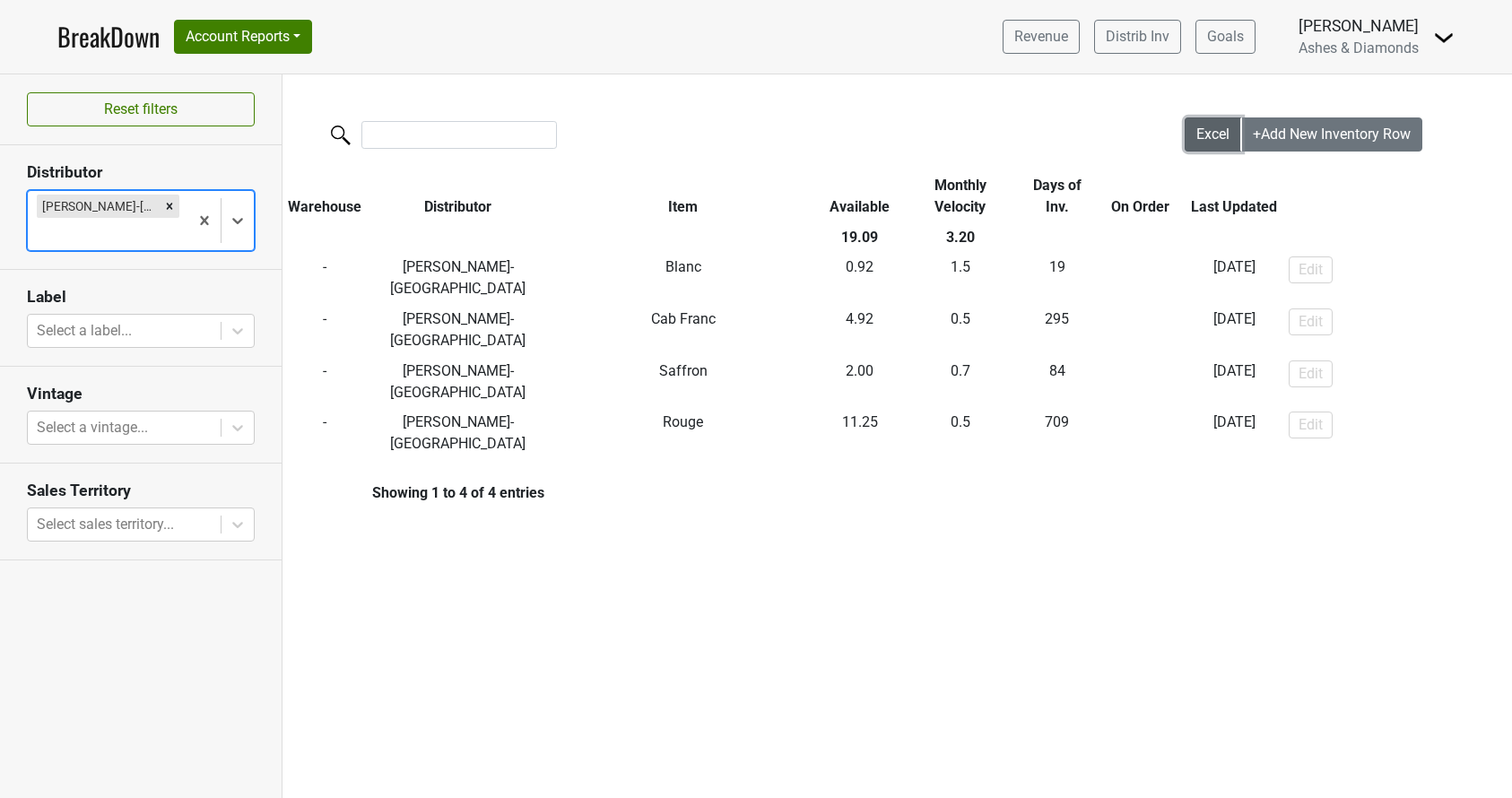
click at [1211, 132] on span "Excel" at bounding box center [1212, 133] width 34 height 17
click at [163, 203] on icon "Remove Kellogg-DC" at bounding box center [169, 205] width 12 height 12
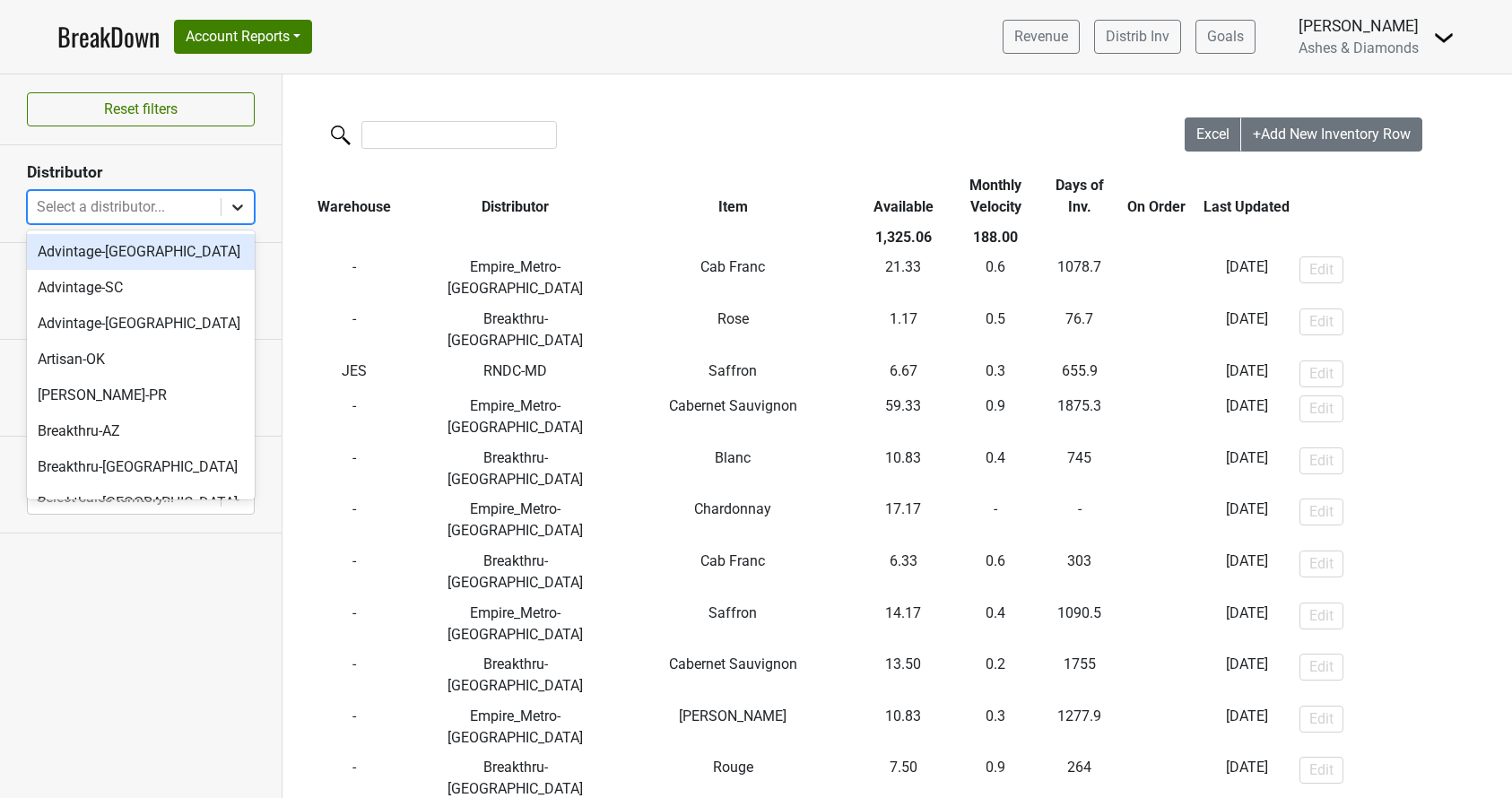
click at [232, 204] on icon at bounding box center [237, 206] width 18 height 18
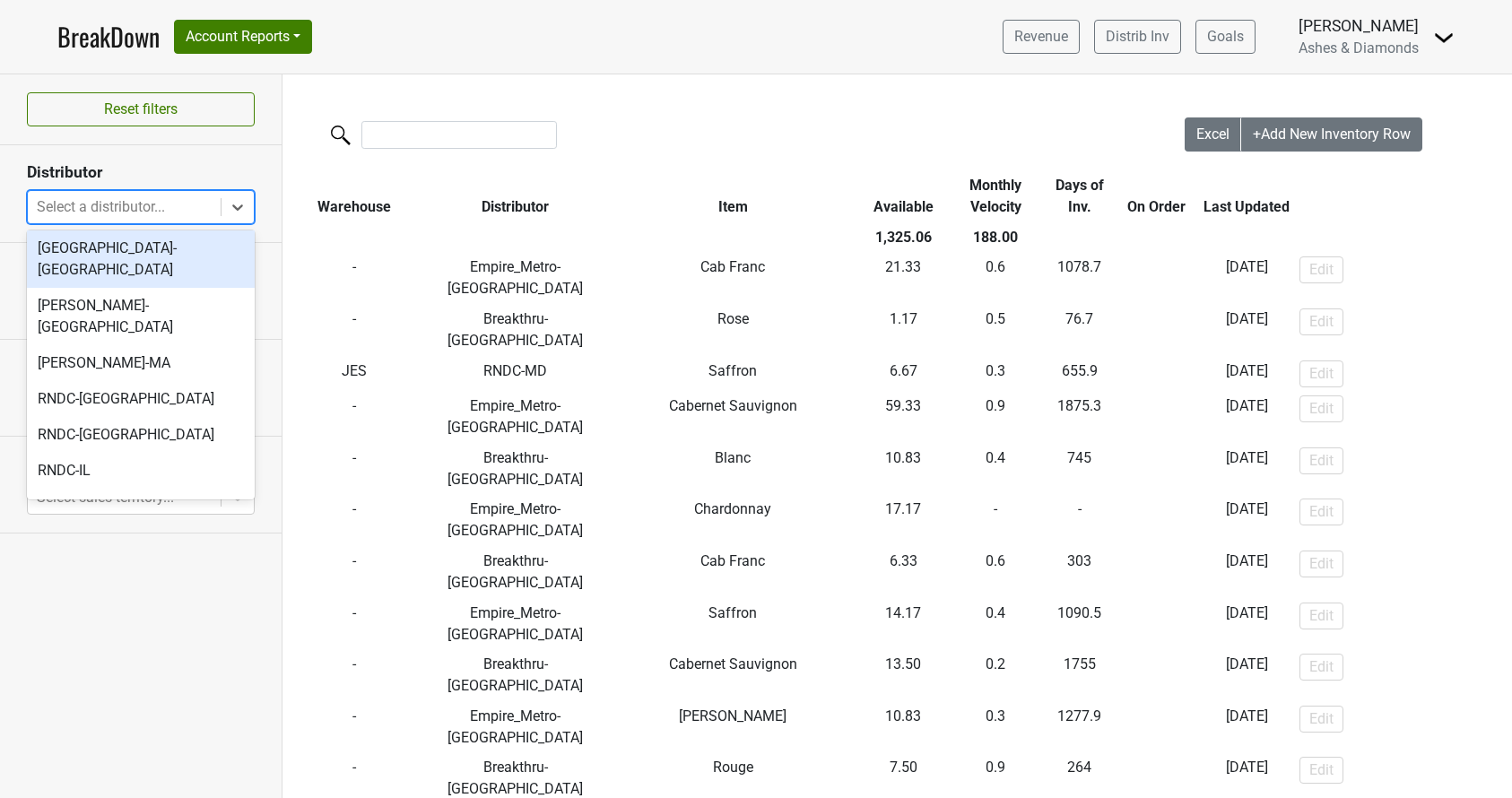
scroll to position [550, 0]
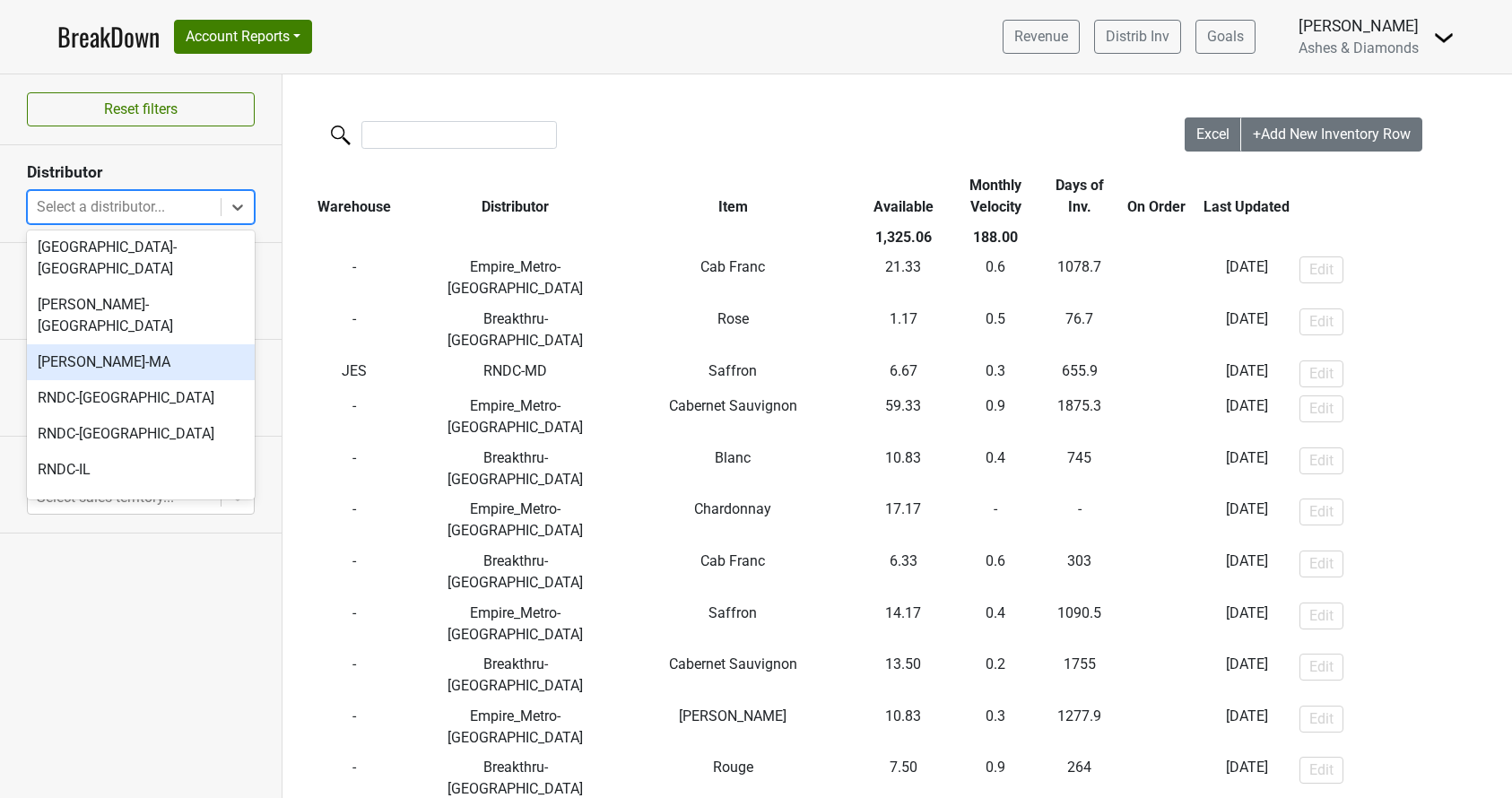
click at [112, 344] on div "[PERSON_NAME]-MA" at bounding box center [141, 362] width 228 height 35
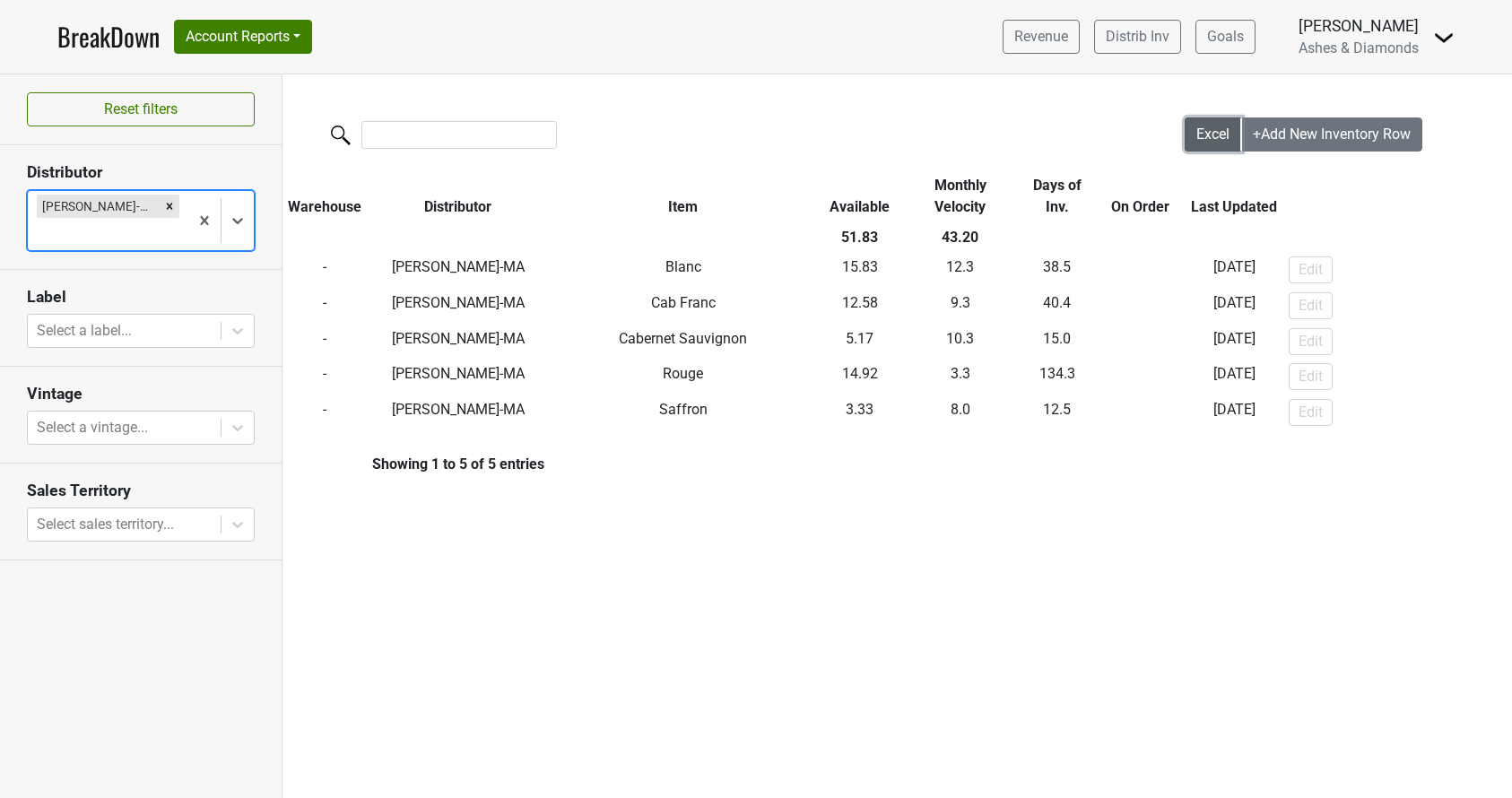
click at [1200, 135] on span "Excel" at bounding box center [1212, 133] width 34 height 17
click at [163, 201] on icon "Remove Martignetti-MA" at bounding box center [169, 205] width 12 height 12
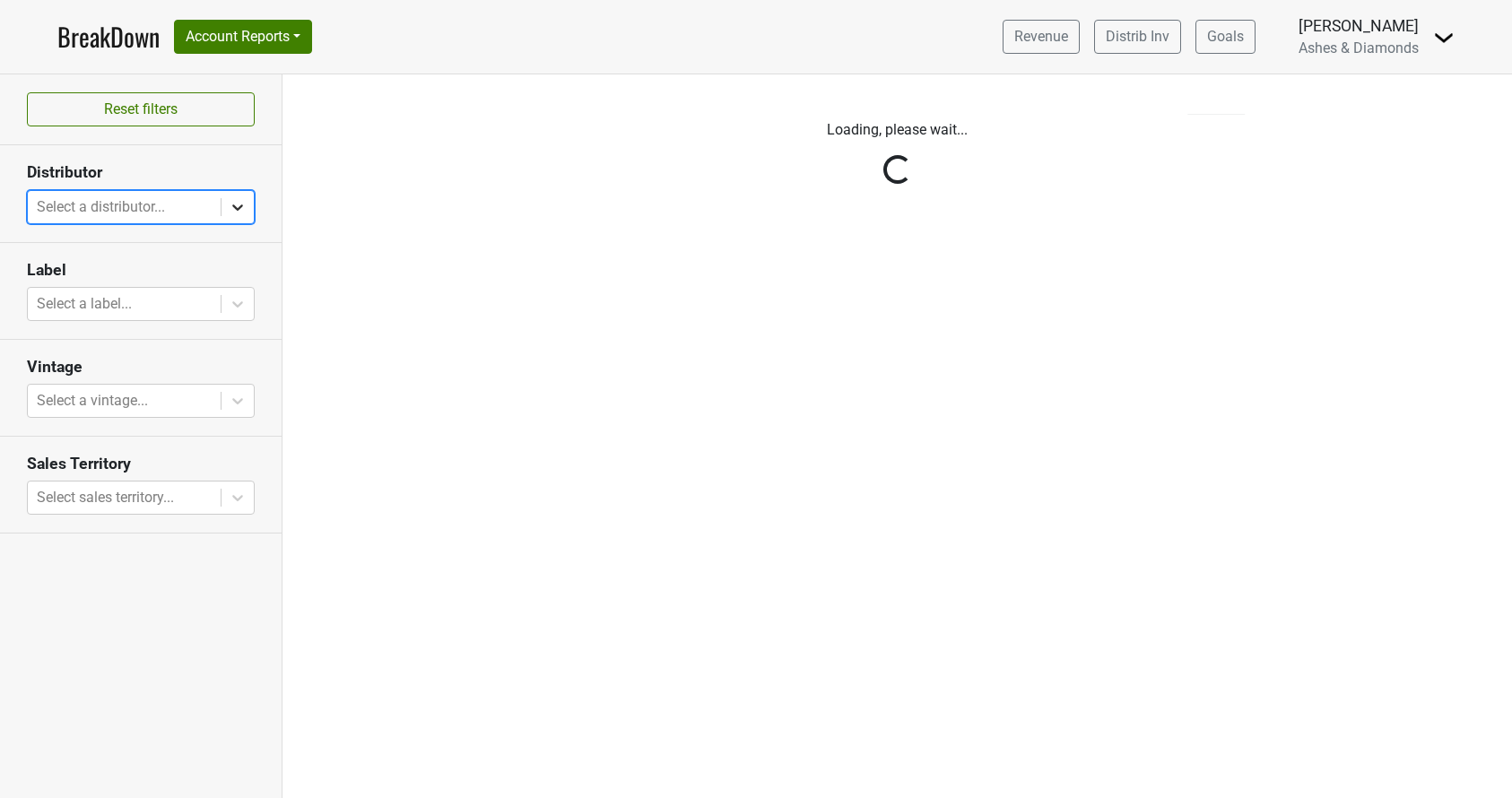
click at [238, 204] on icon at bounding box center [237, 206] width 18 height 18
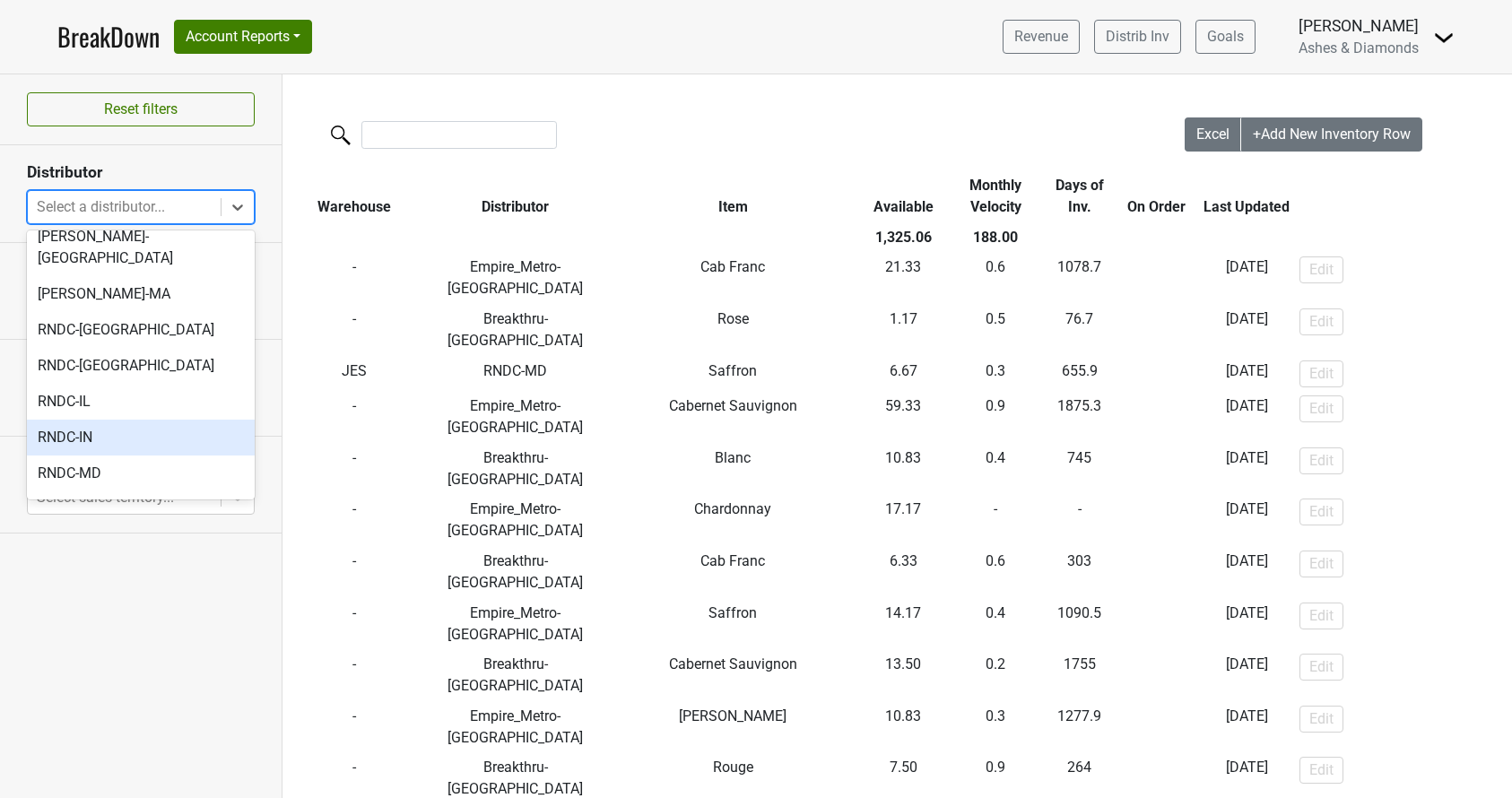
scroll to position [629, 0]
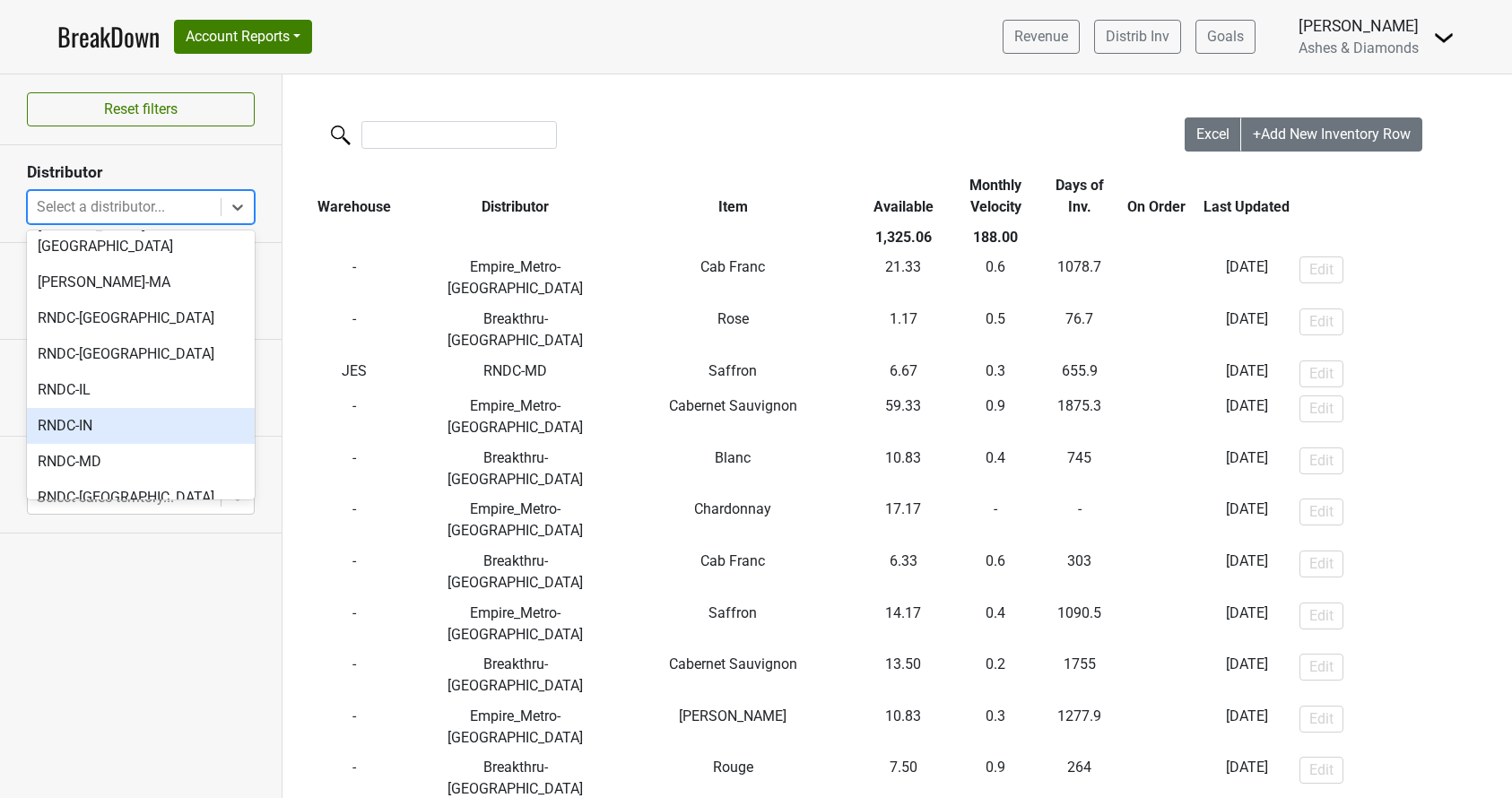
click at [129, 408] on div "RNDC-IN" at bounding box center [141, 426] width 228 height 35
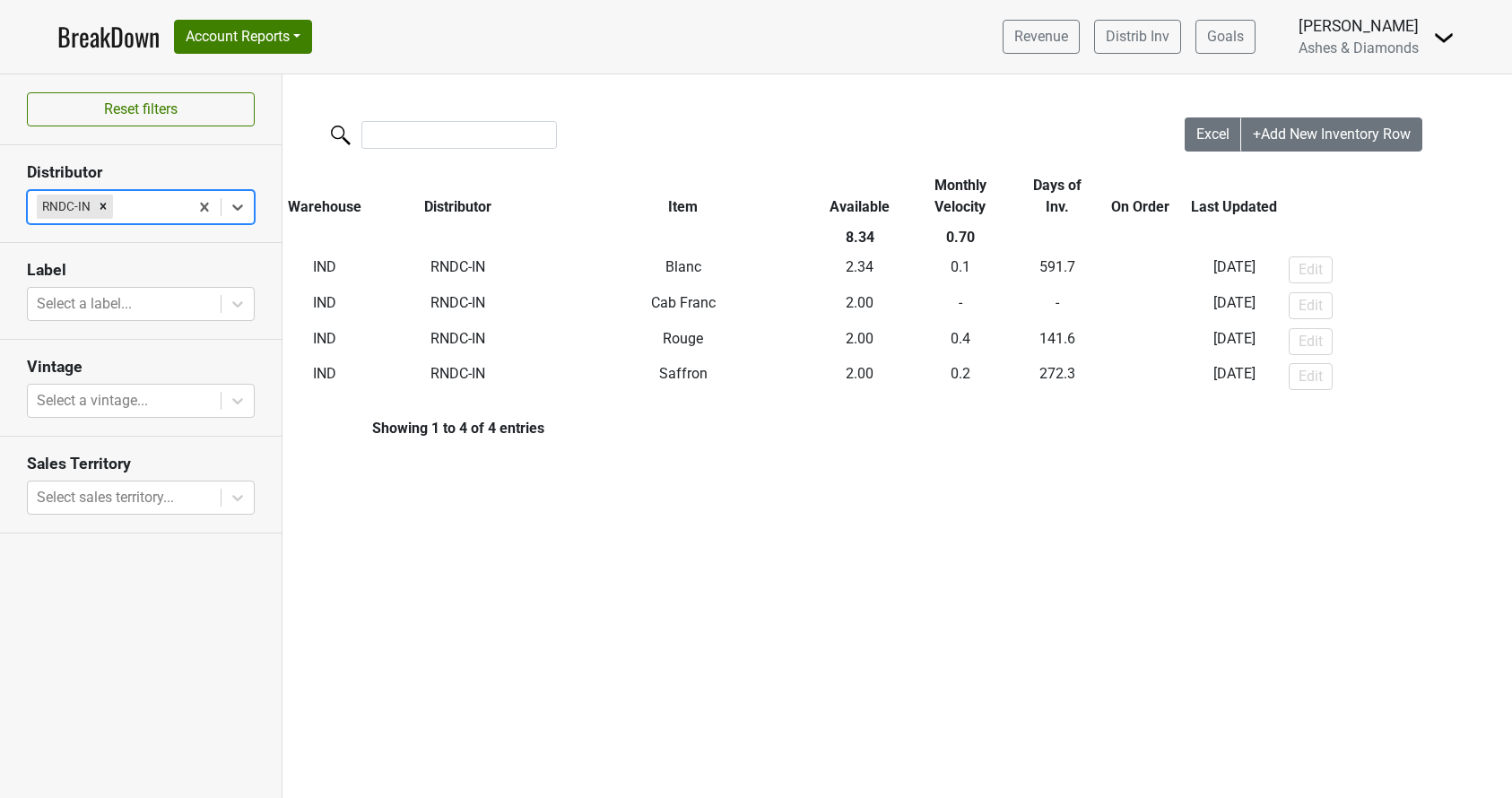
click at [102, 203] on icon "Remove RNDC-IN" at bounding box center [103, 205] width 12 height 12
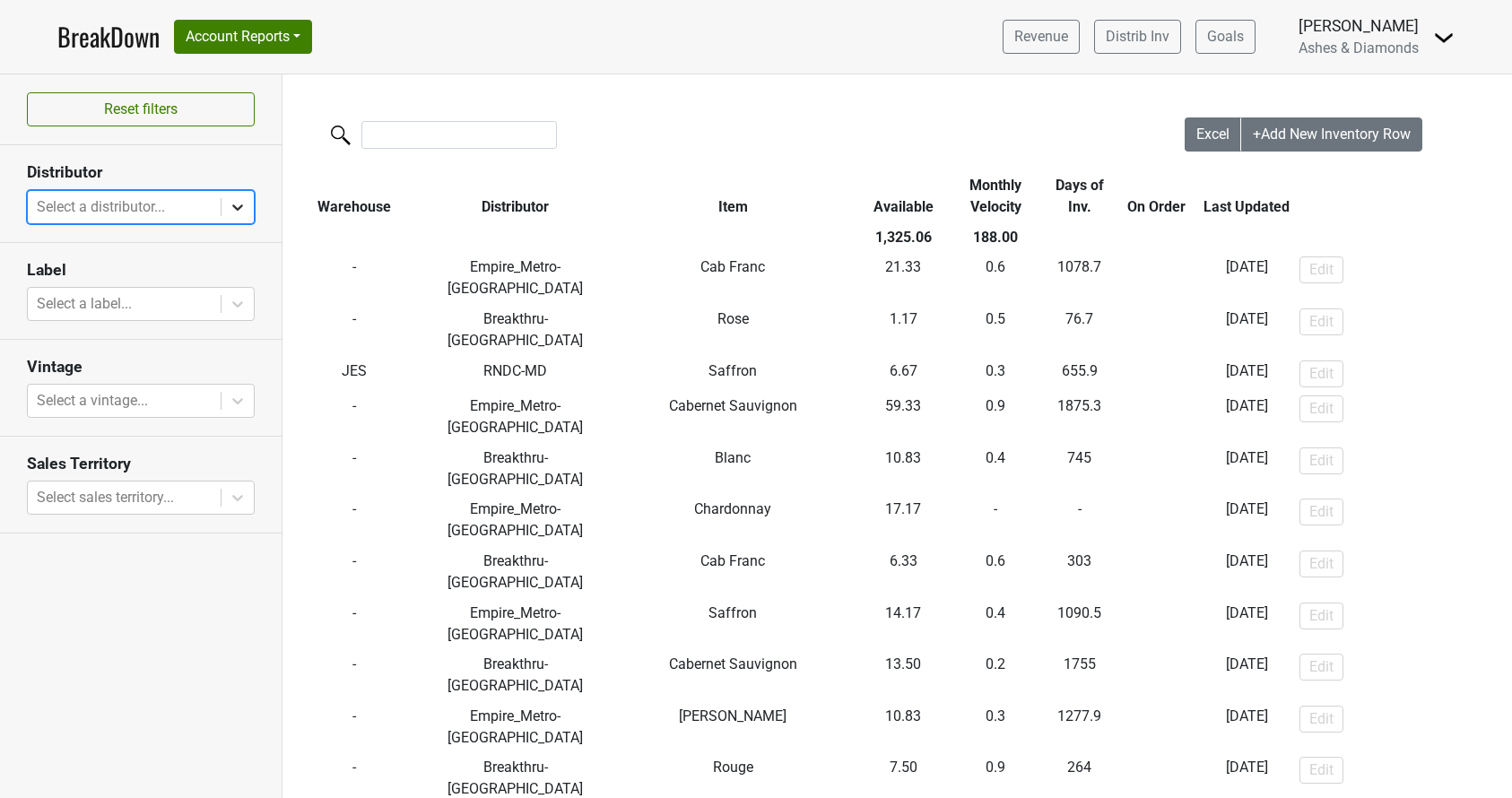
click at [239, 201] on icon at bounding box center [237, 206] width 18 height 18
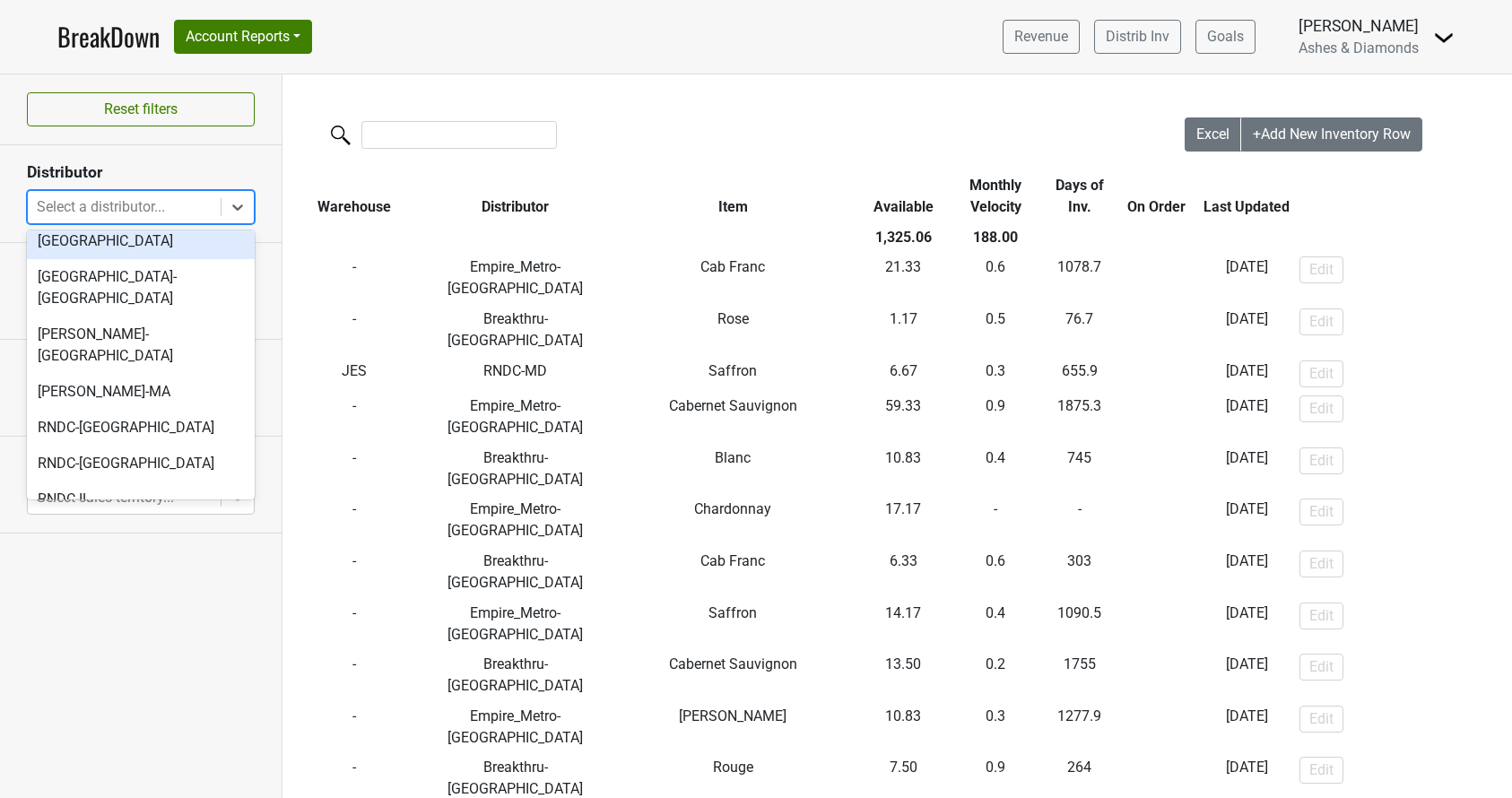
scroll to position [522, 0]
click at [120, 480] on div "RNDC-IL" at bounding box center [141, 497] width 228 height 35
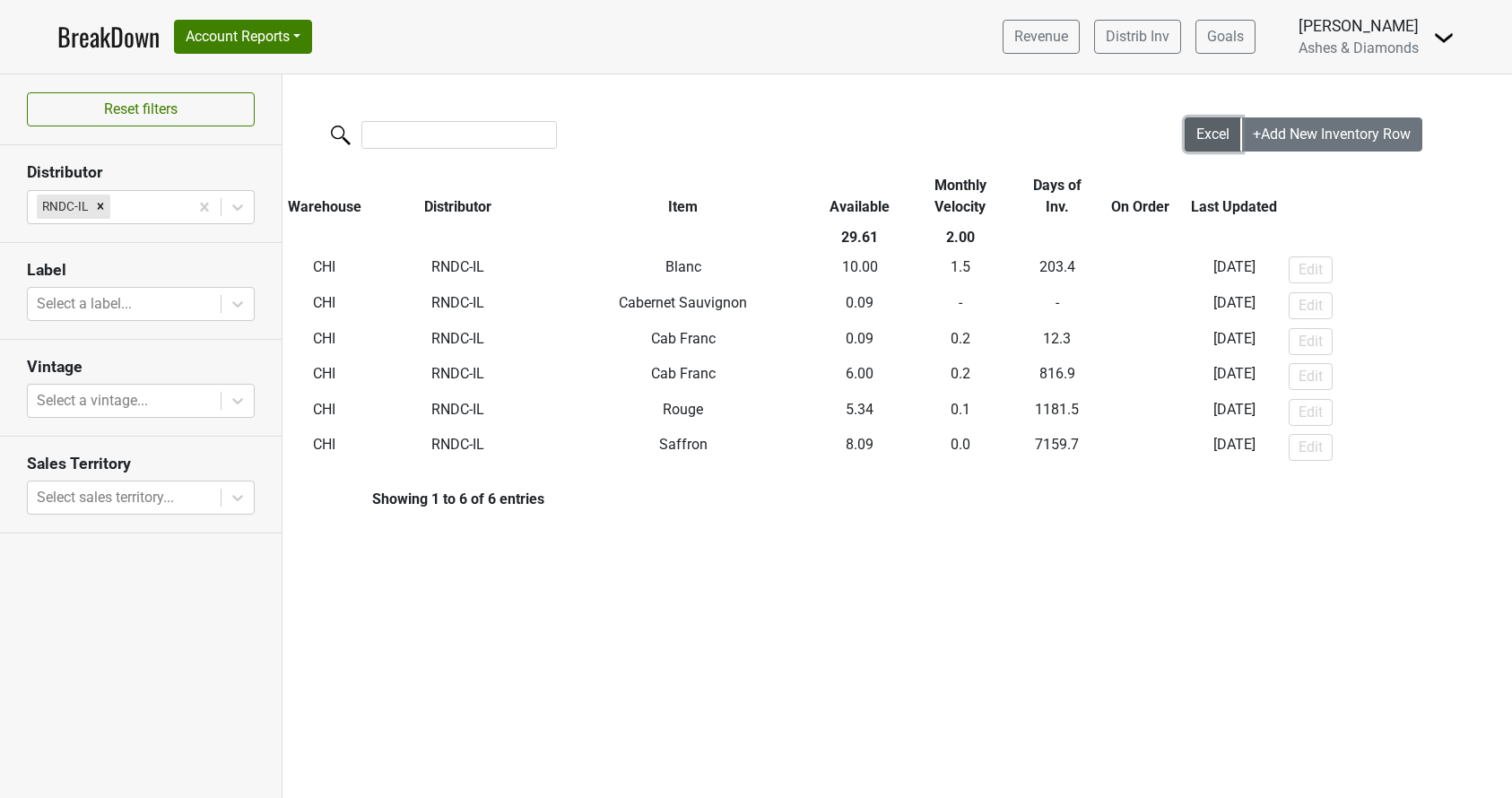
click at [1198, 131] on span "Excel" at bounding box center [1212, 133] width 34 height 17
click at [101, 201] on icon "Remove RNDC-IL" at bounding box center [100, 205] width 12 height 12
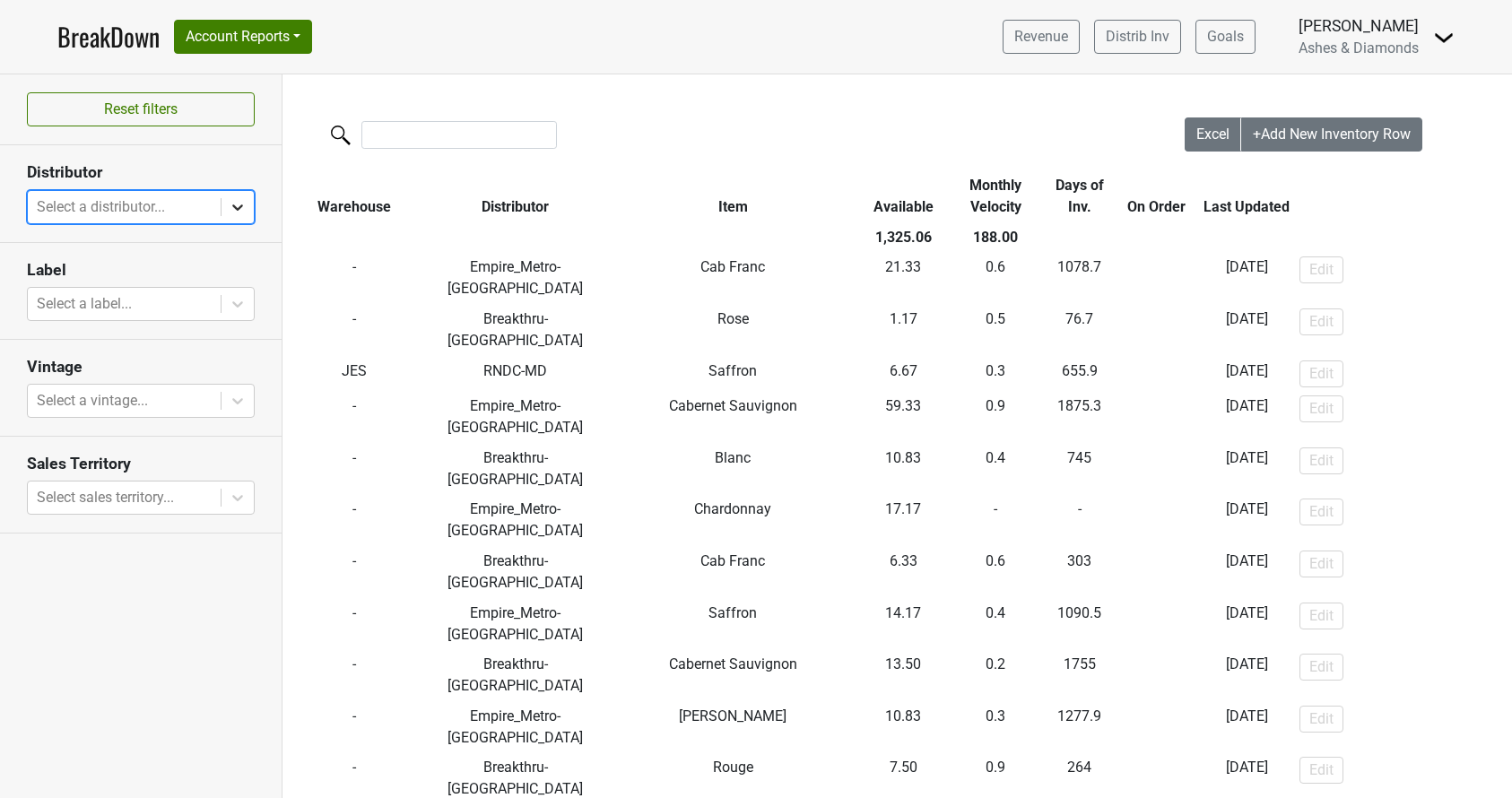
click at [231, 201] on icon at bounding box center [237, 206] width 18 height 18
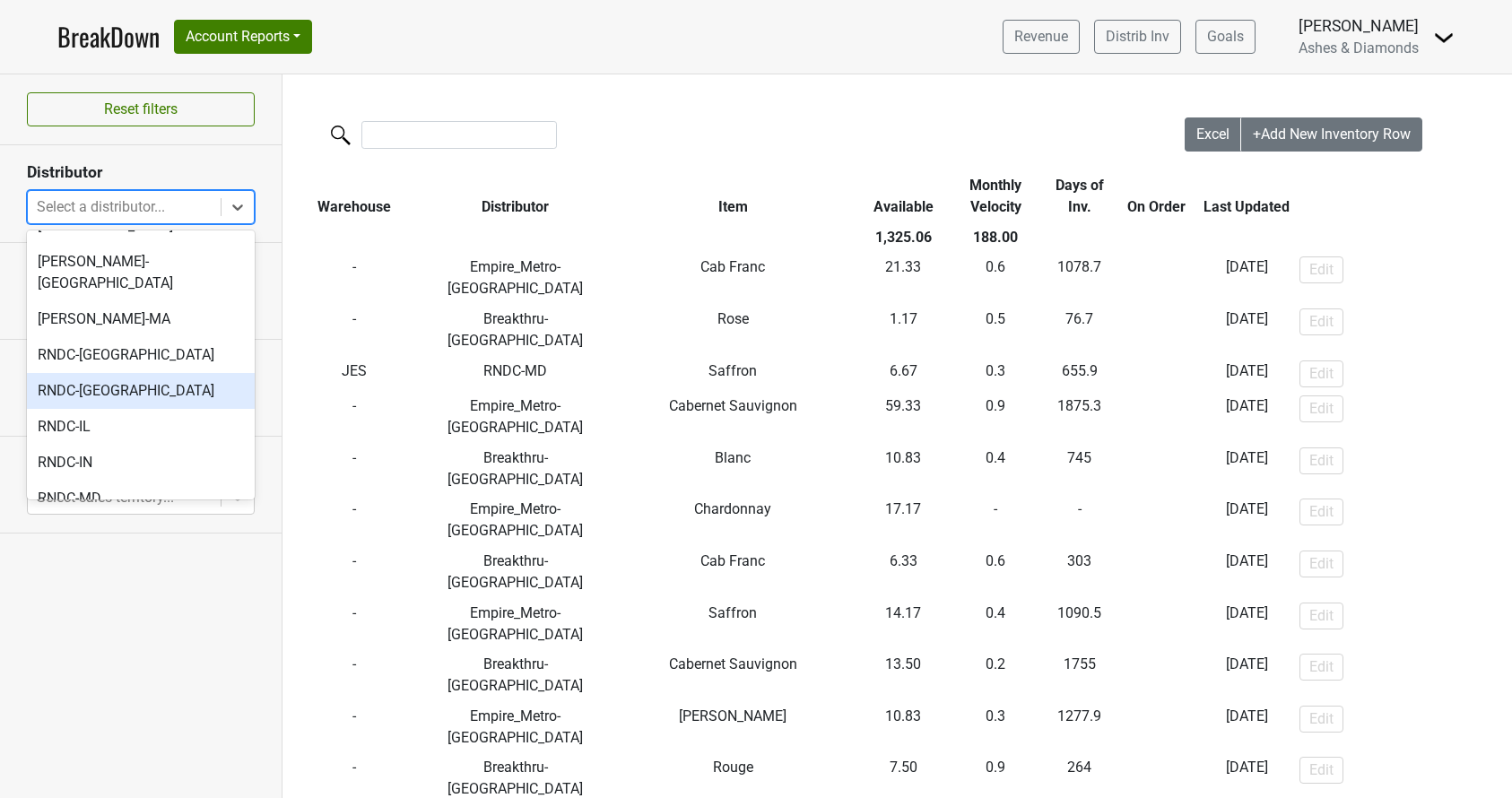
scroll to position [594, 0]
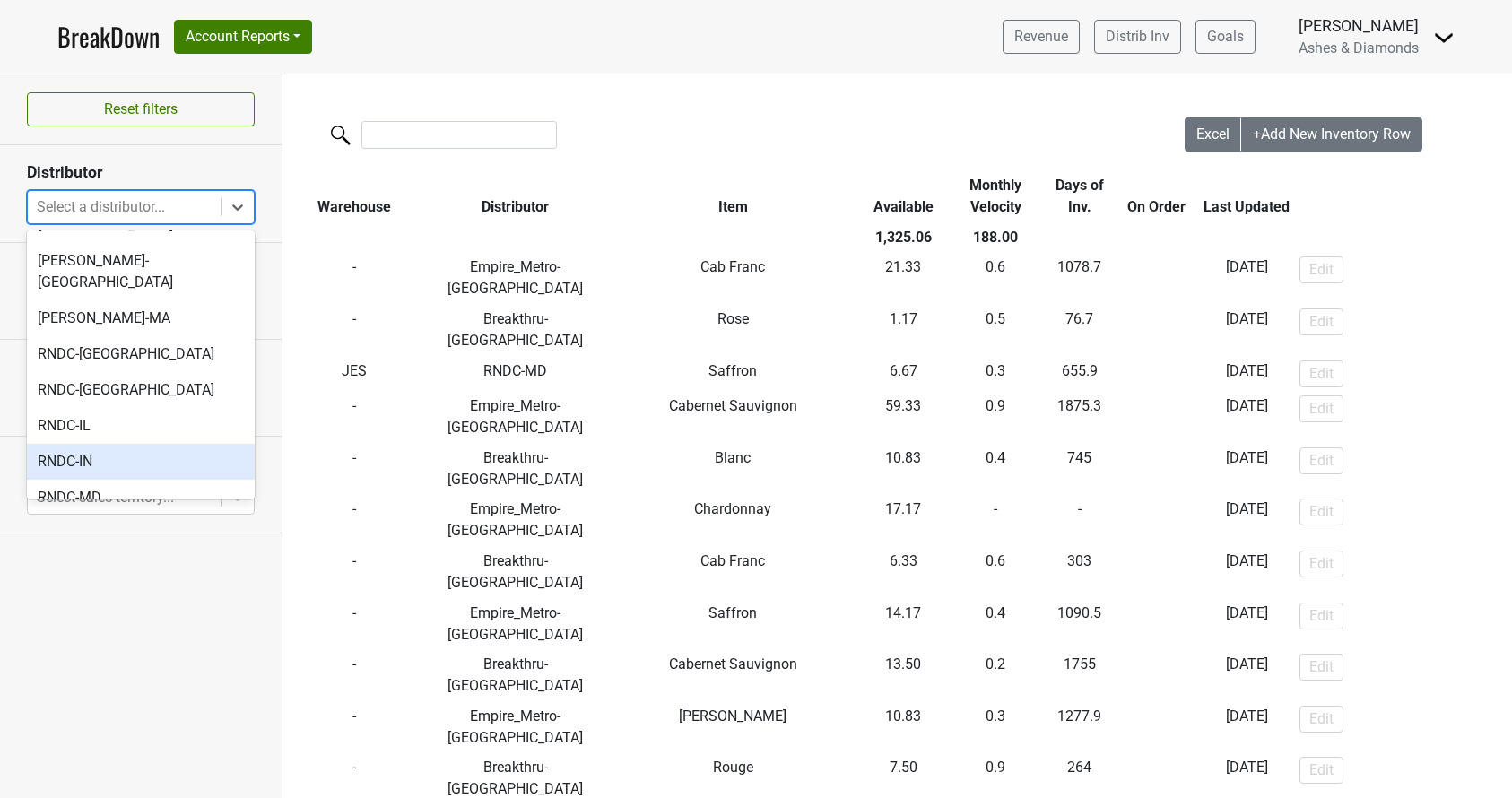
click at [118, 444] on div "RNDC-IN" at bounding box center [141, 462] width 228 height 35
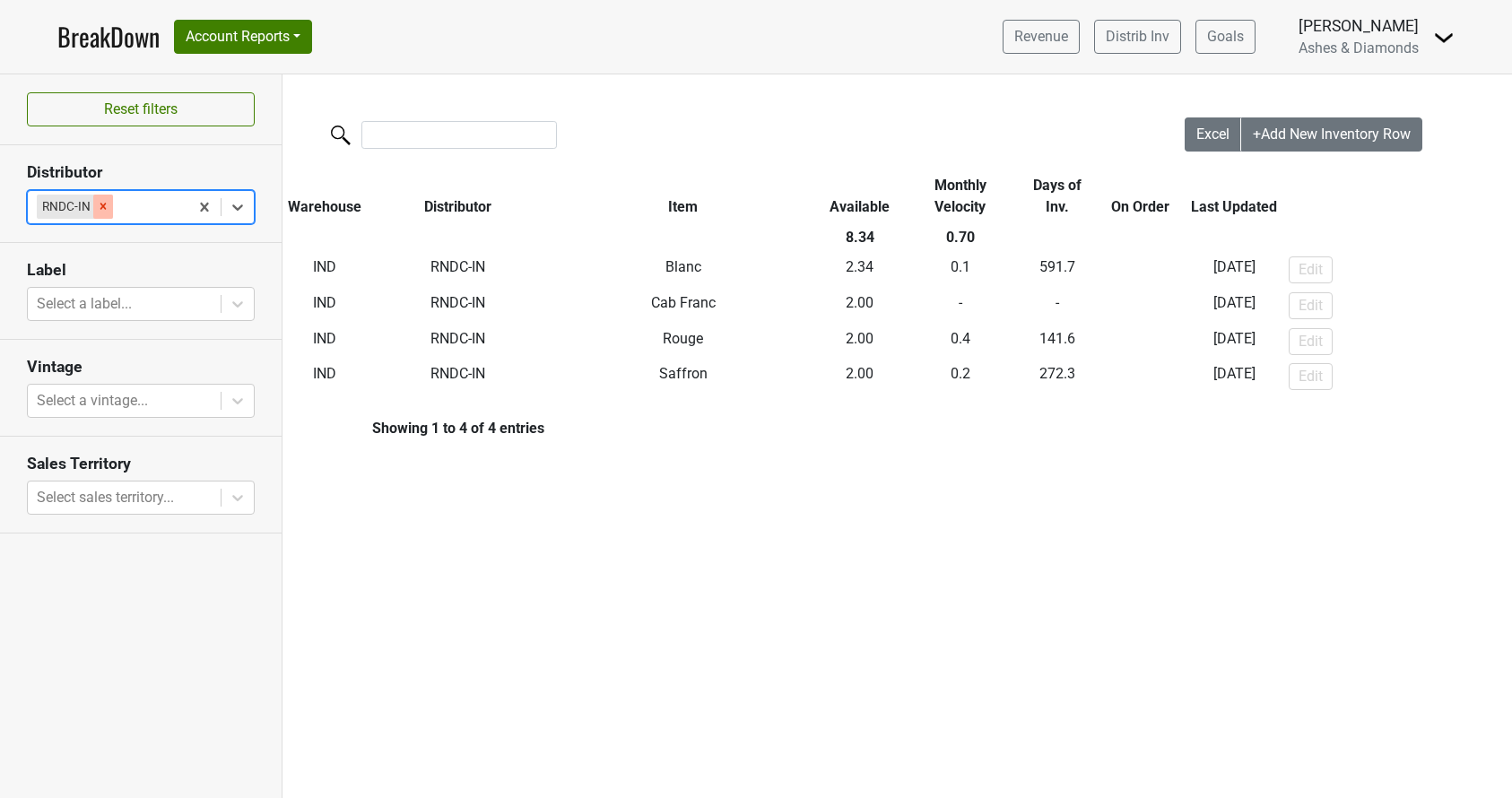
click at [103, 206] on icon "Remove RNDC-IN" at bounding box center [104, 206] width 7 height 7
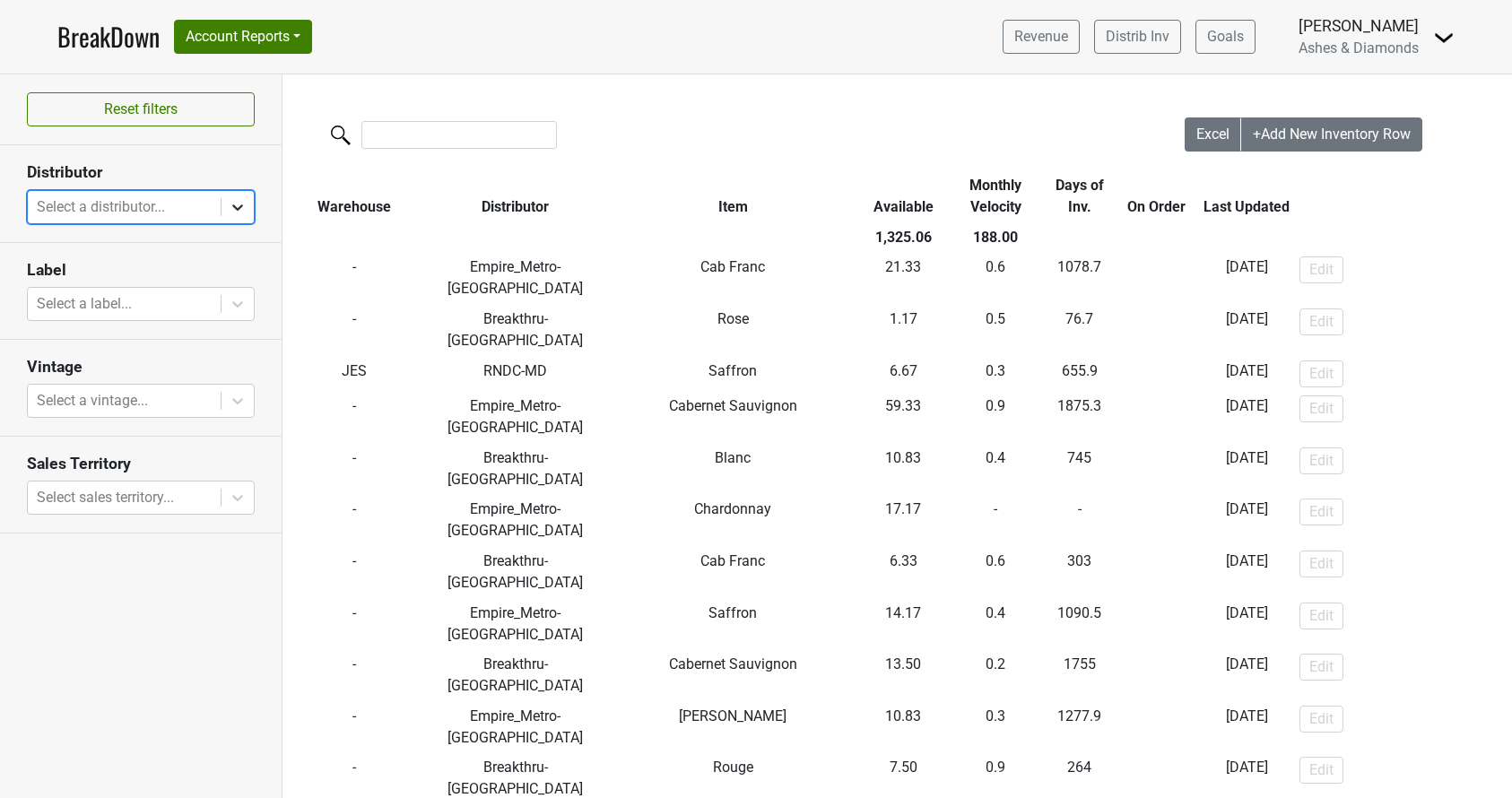
click at [233, 206] on icon at bounding box center [237, 206] width 18 height 18
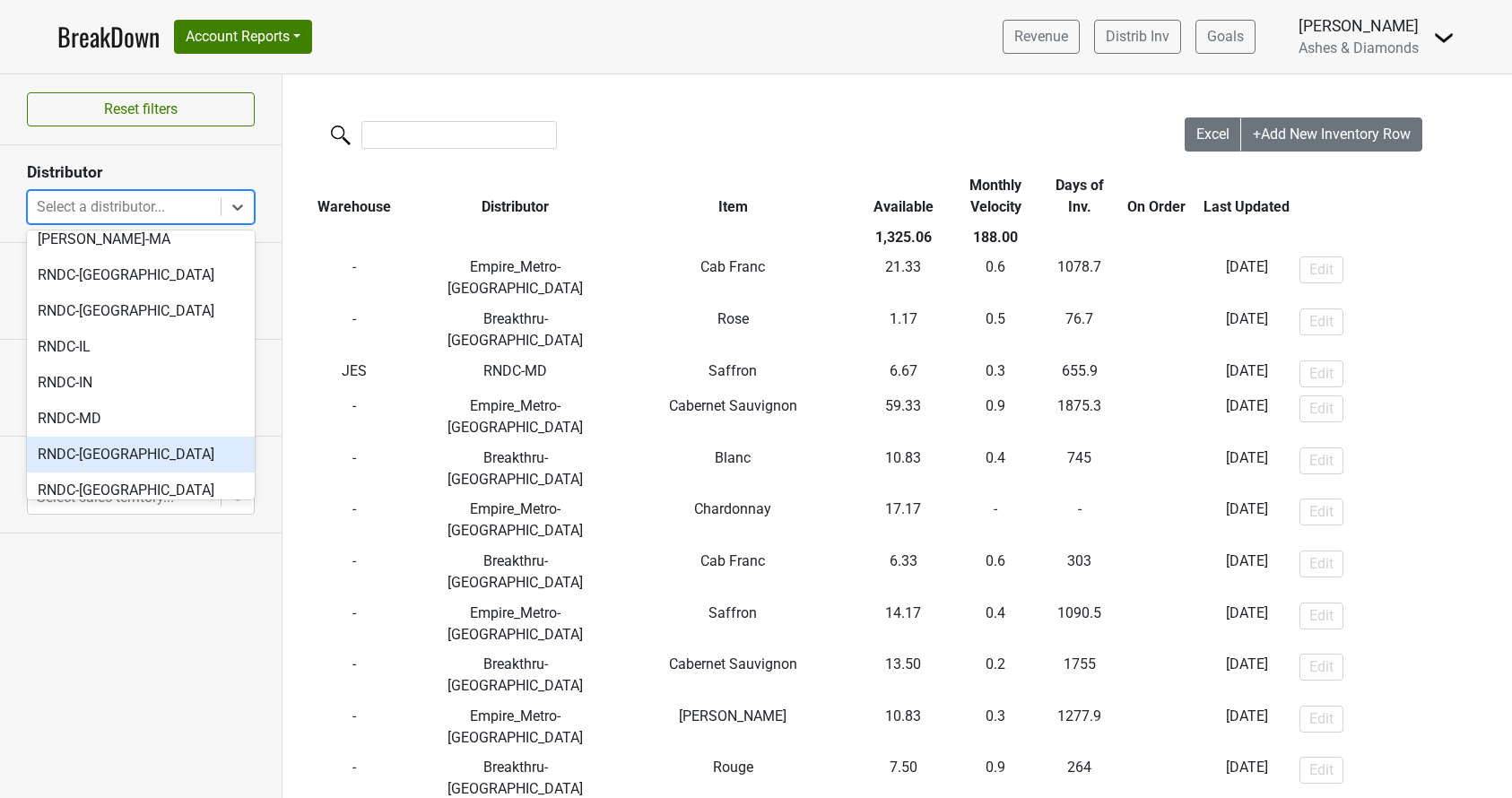
scroll to position [675, 0]
click at [119, 469] on div "RNDC-[GEOGRAPHIC_DATA]" at bounding box center [141, 487] width 228 height 35
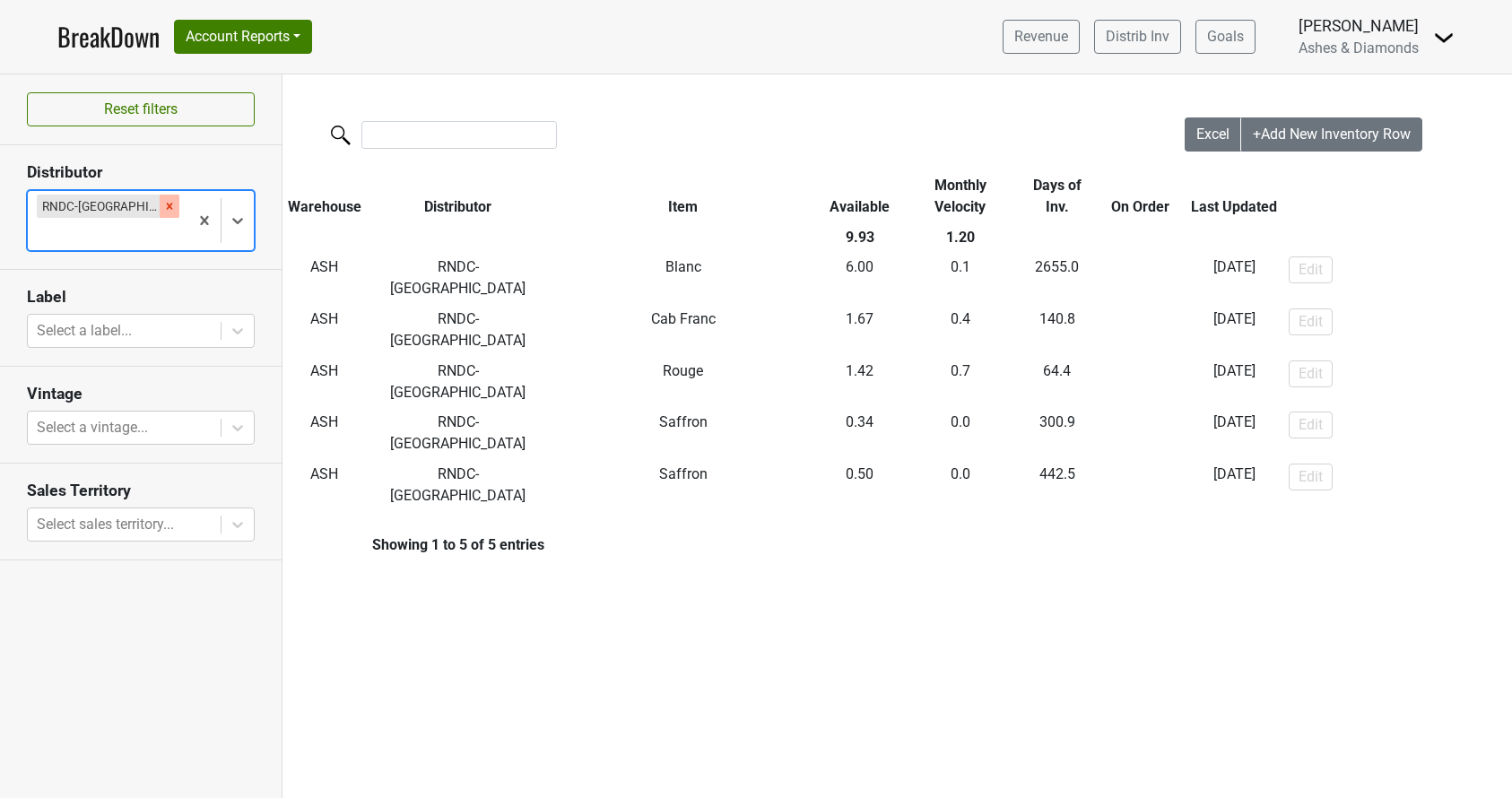
click at [163, 203] on icon "Remove RNDC-VA" at bounding box center [169, 205] width 12 height 12
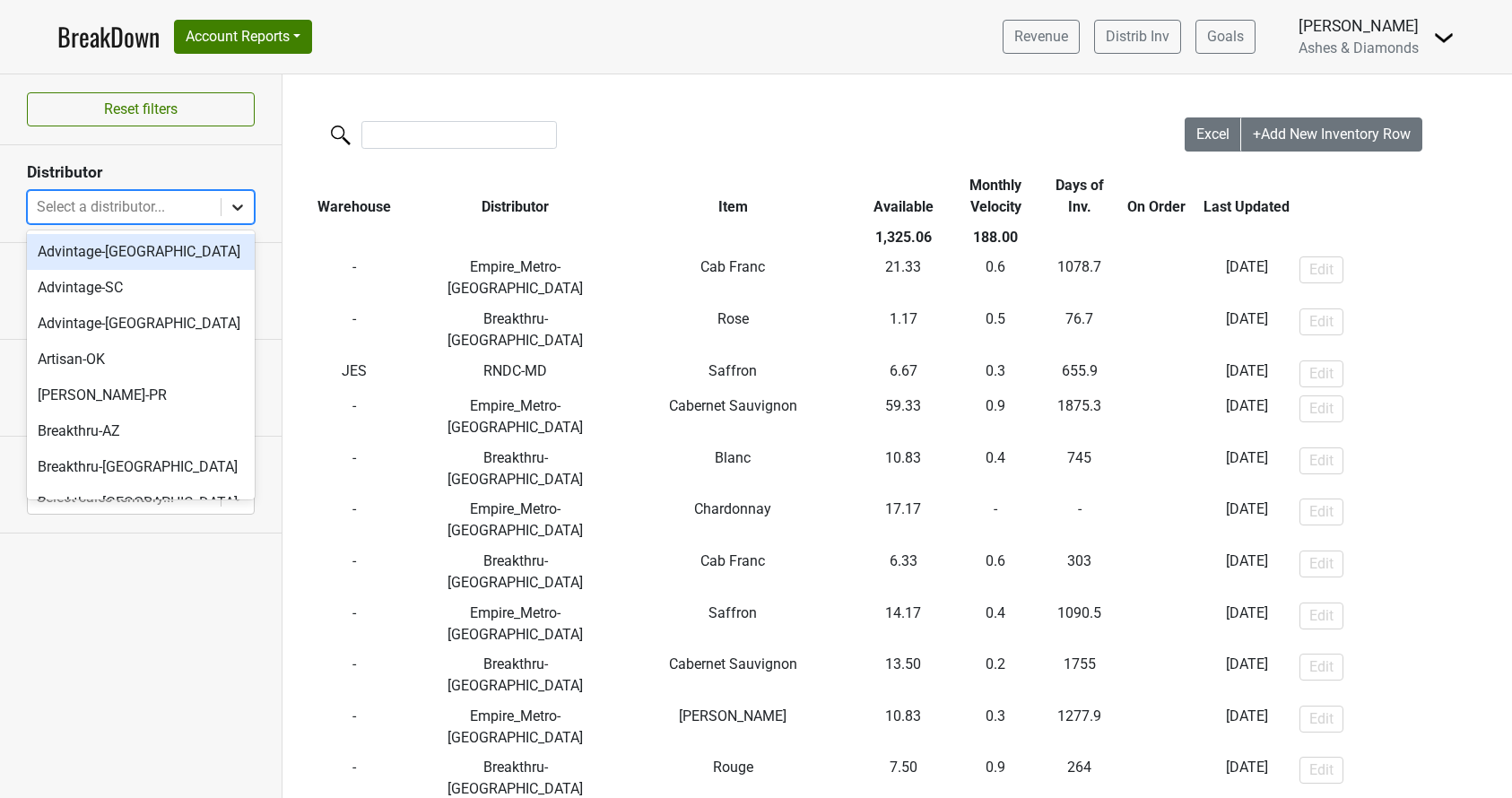
click at [249, 211] on div at bounding box center [237, 207] width 33 height 33
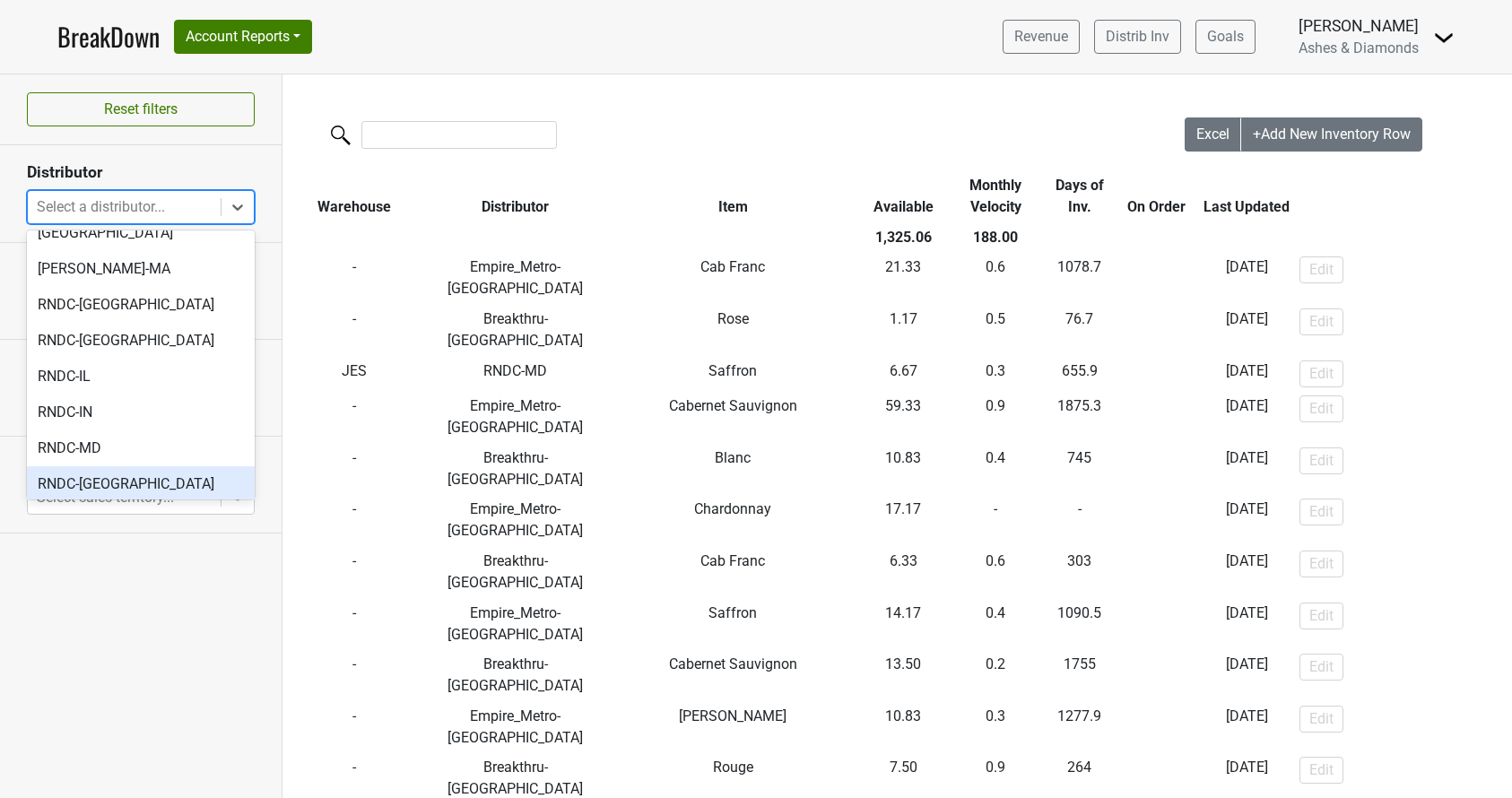
scroll to position [716, 0]
click at [81, 466] on div "SGWS-[GEOGRAPHIC_DATA]" at bounding box center [141, 483] width 228 height 35
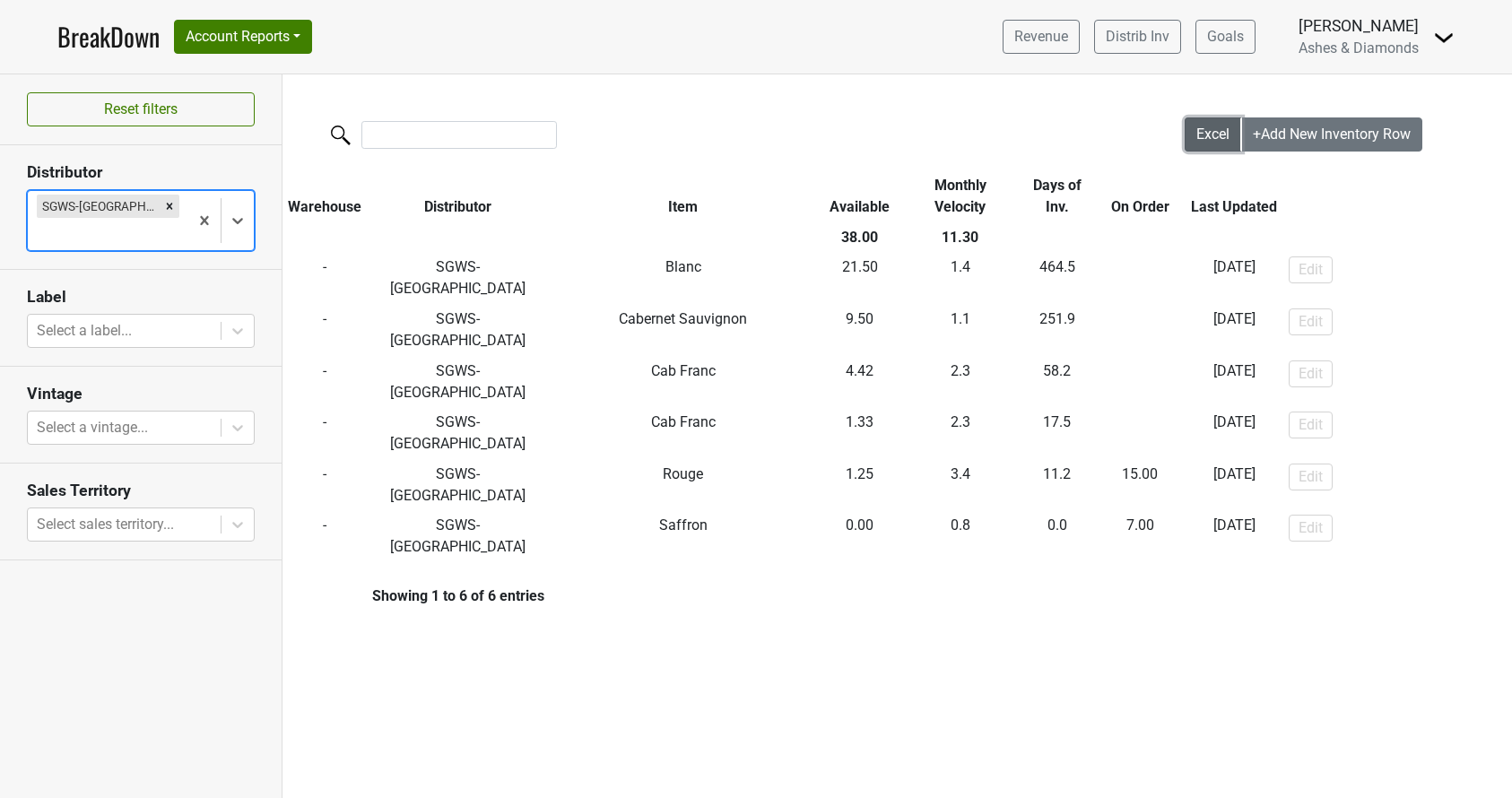
click at [1210, 143] on button "Excel" at bounding box center [1212, 134] width 57 height 35
click at [1174, 631] on div "Filters Excel +Add New Inventory Row Warehouse Distributor Item Available Month…" at bounding box center [897, 436] width 1229 height 723
click at [167, 207] on icon "Remove SGWS-FL" at bounding box center [170, 205] width 7 height 7
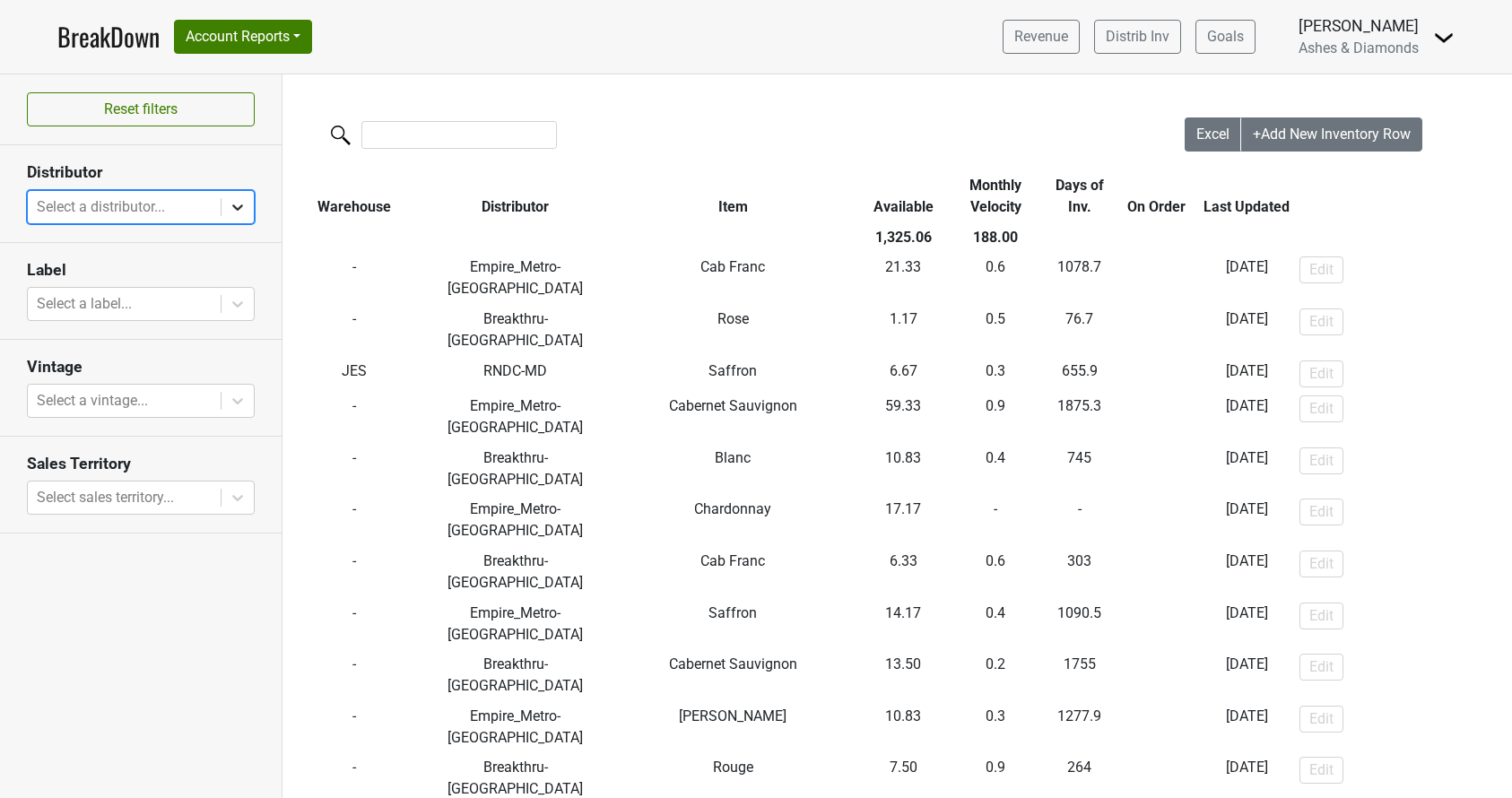
click at [236, 203] on icon at bounding box center [237, 206] width 18 height 18
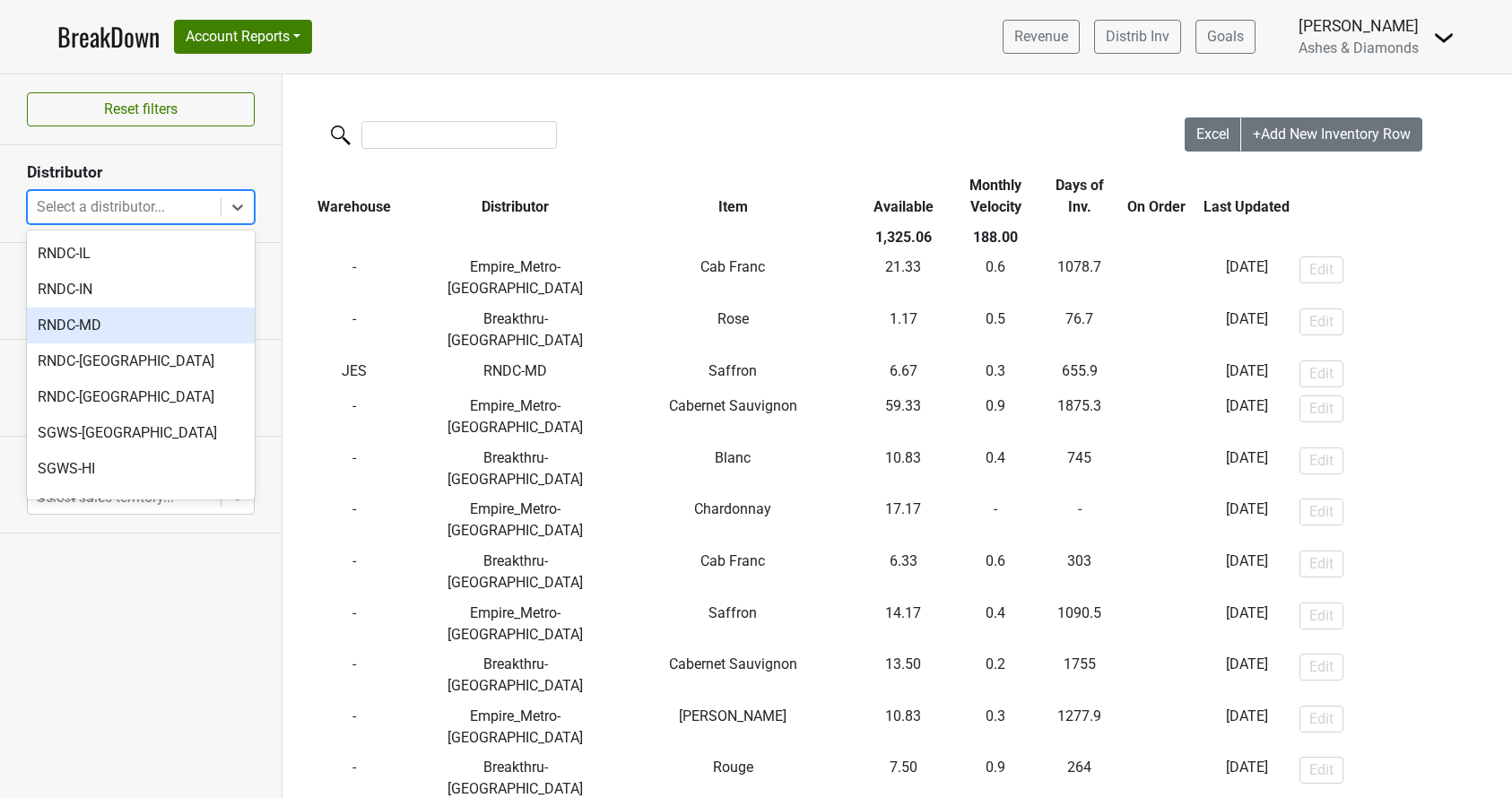
scroll to position [766, 0]
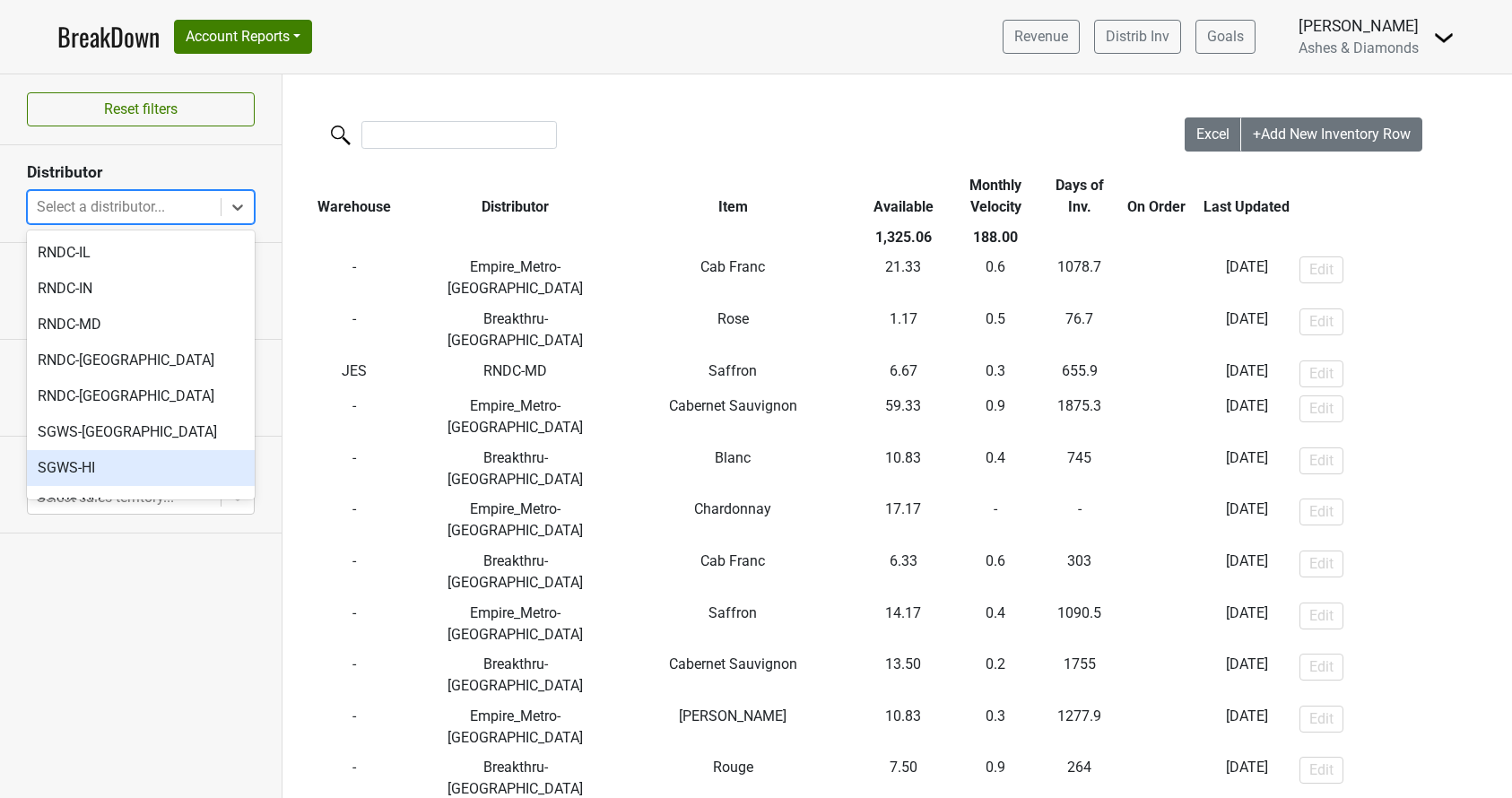
click at [99, 450] on div "SGWS-HI" at bounding box center [141, 468] width 228 height 35
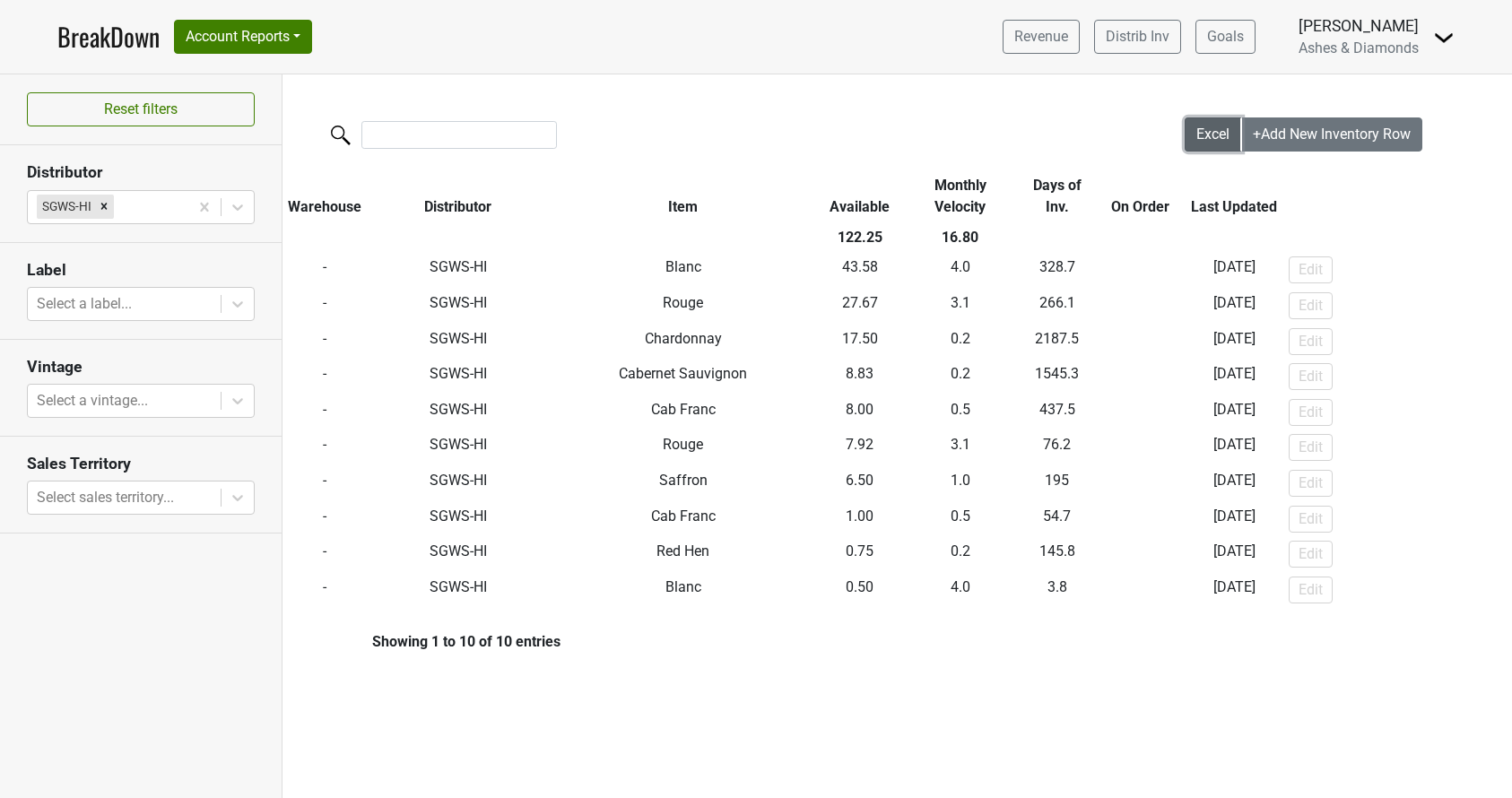
click at [1208, 136] on span "Excel" at bounding box center [1212, 133] width 34 height 17
click at [104, 205] on icon "Remove SGWS-HI" at bounding box center [105, 206] width 7 height 7
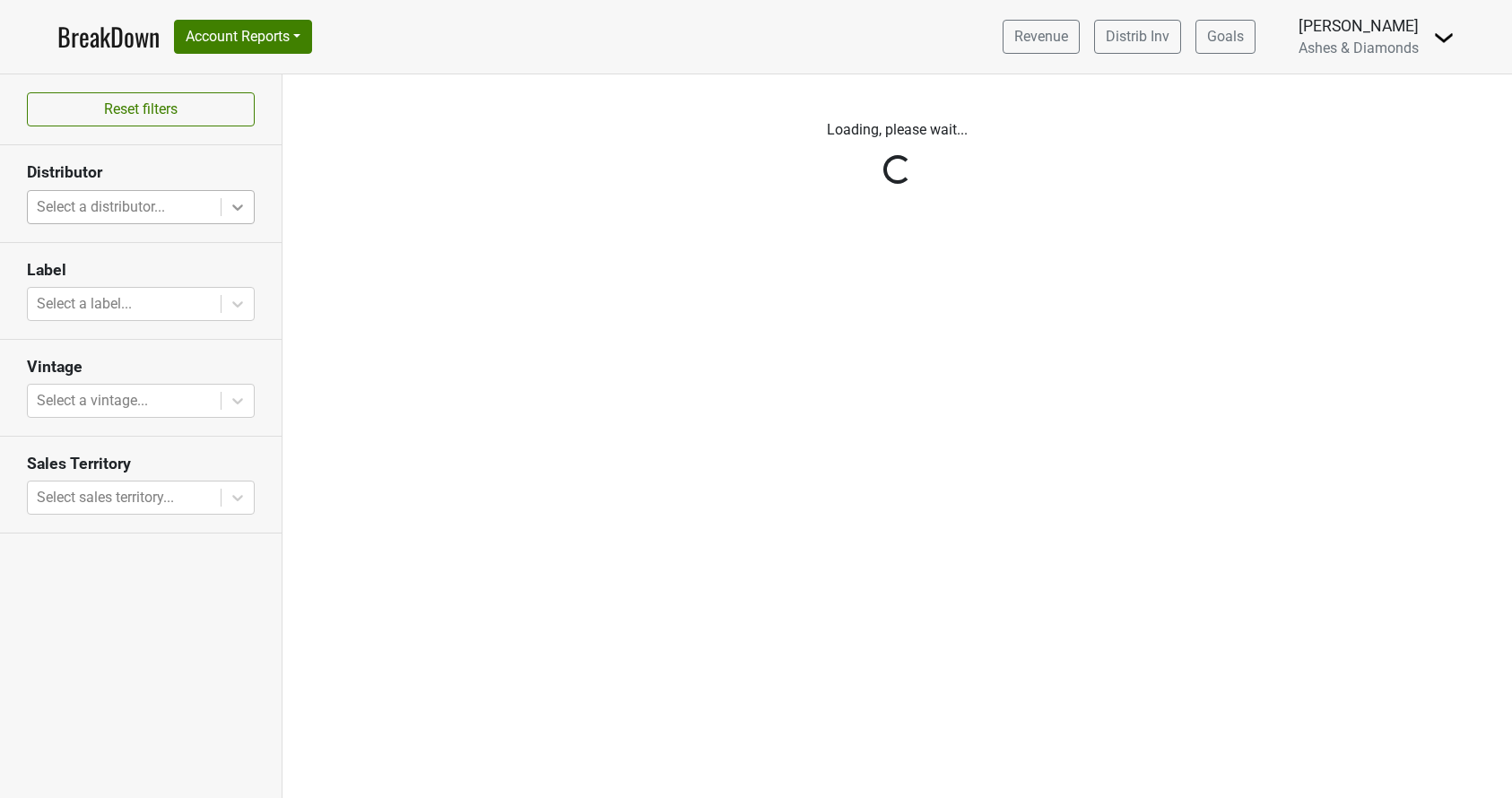
click at [242, 205] on div "Reset filters Distributor Select a distributor... Label Select a label... Vinta…" at bounding box center [141, 436] width 283 height 723
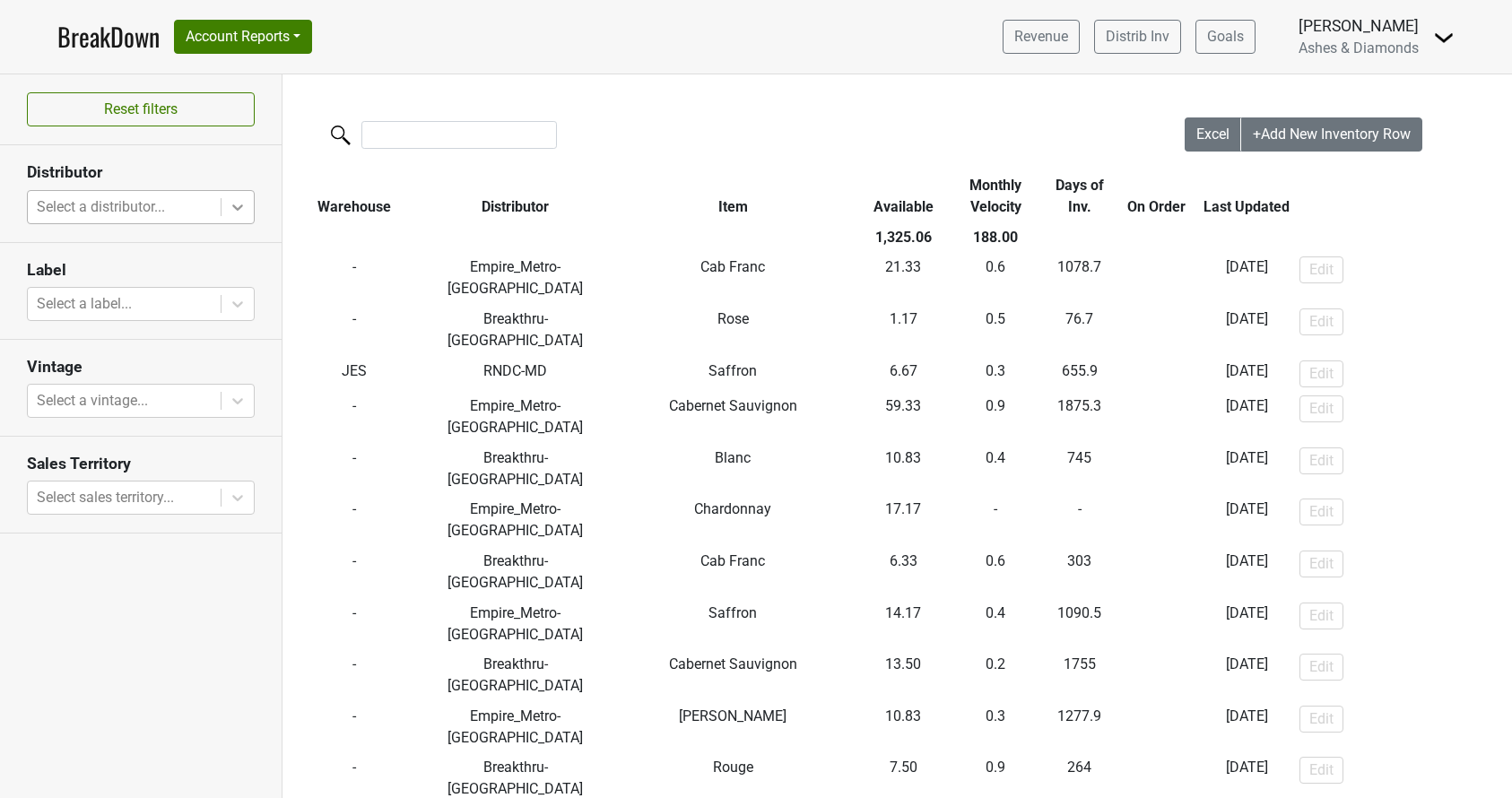
click at [233, 208] on icon at bounding box center [237, 206] width 18 height 18
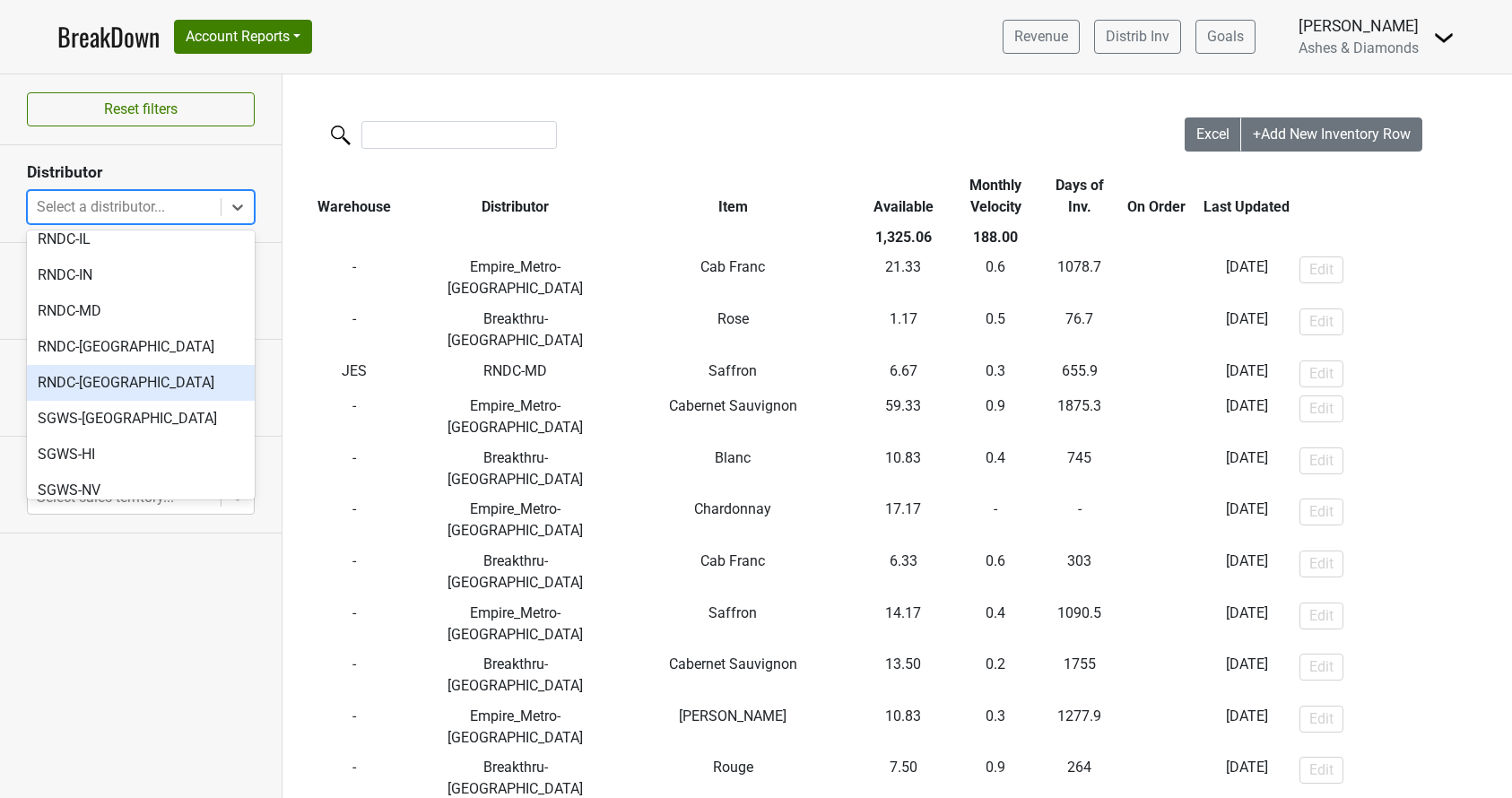
scroll to position [782, 0]
click at [120, 470] on div "SGWS-NV" at bounding box center [141, 488] width 228 height 35
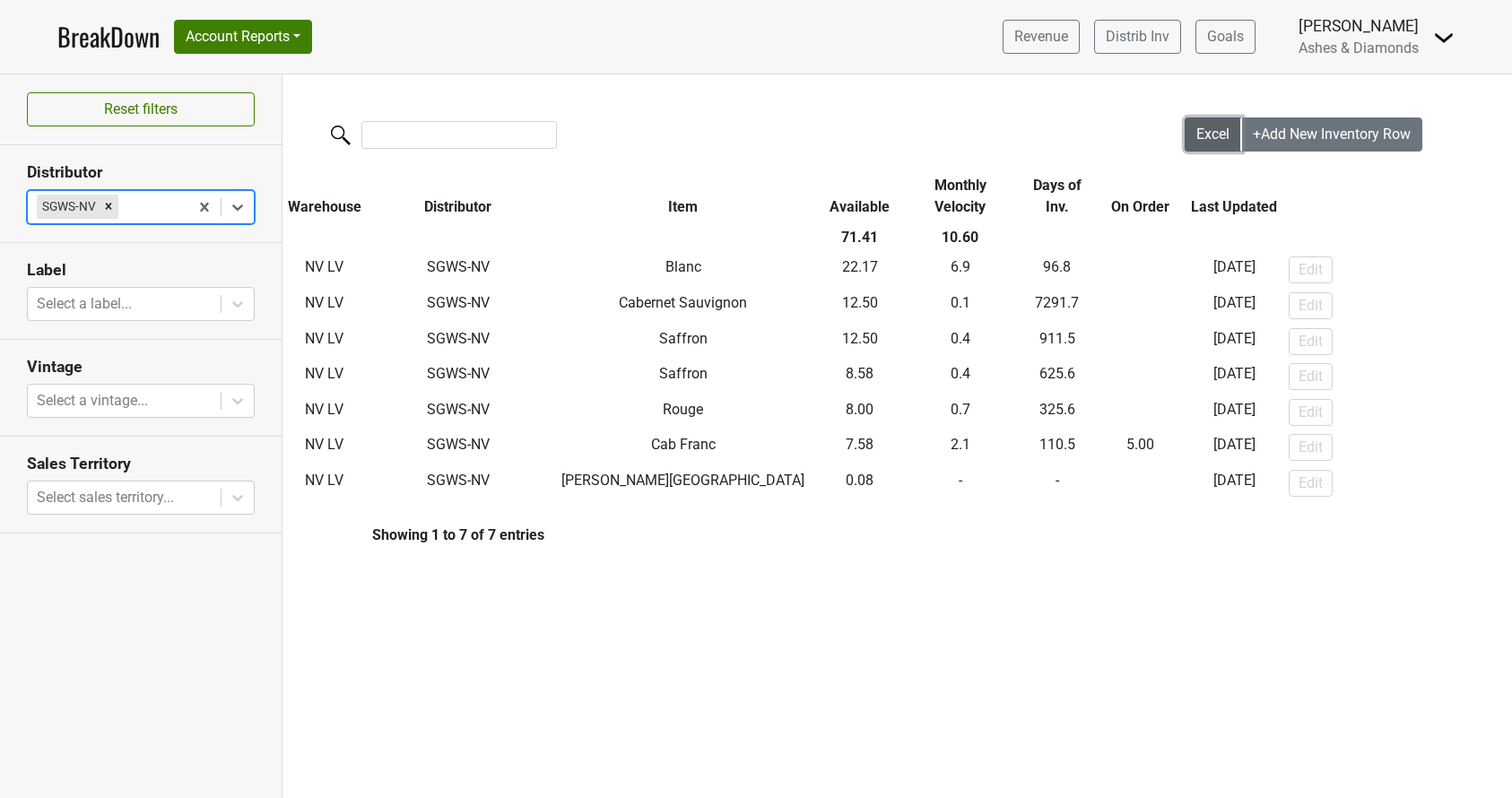
click at [1193, 133] on button "Excel" at bounding box center [1212, 134] width 57 height 35
click at [112, 205] on icon "Remove SGWS-NV" at bounding box center [108, 205] width 12 height 12
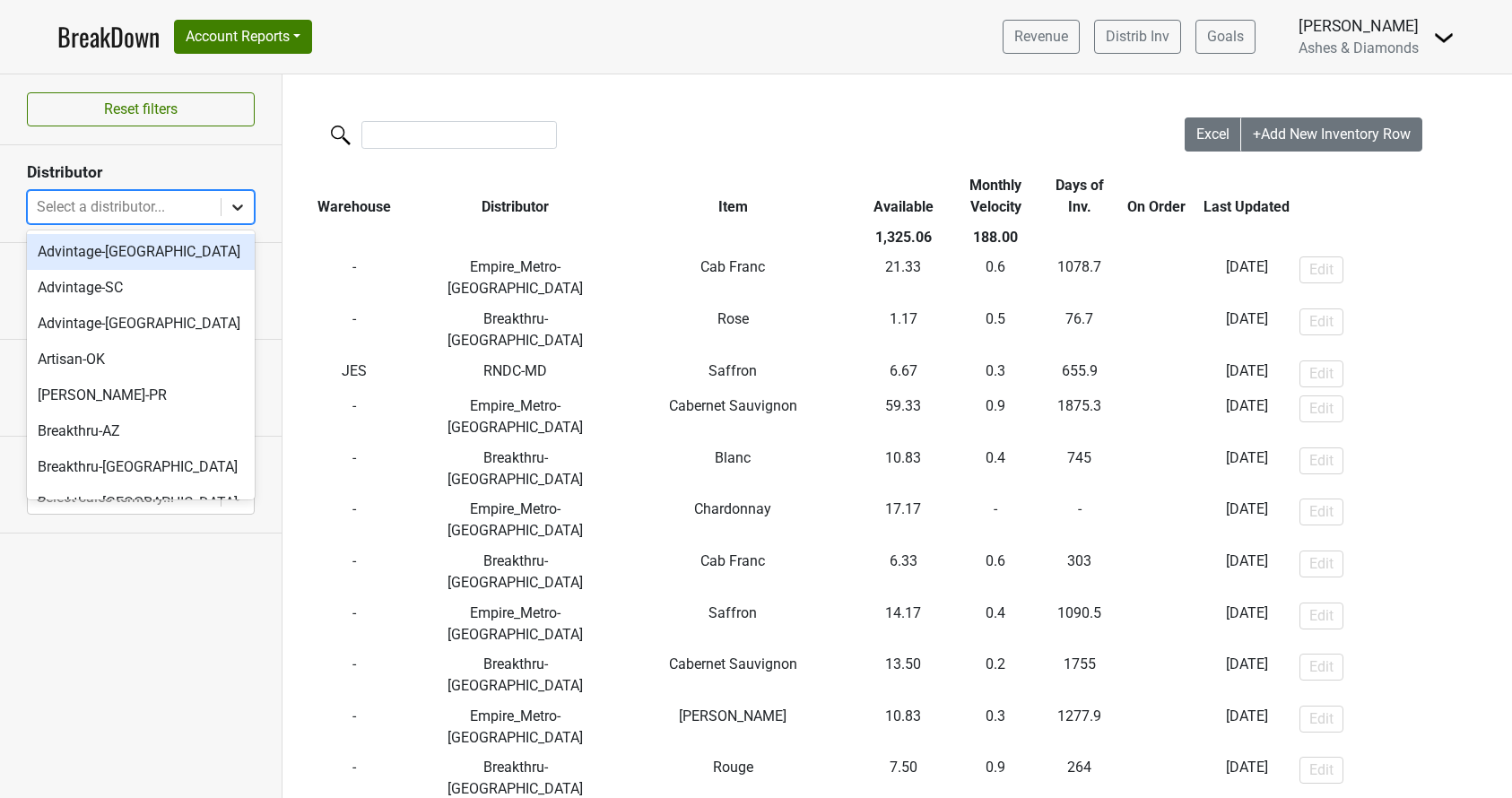
click at [238, 202] on icon at bounding box center [237, 206] width 18 height 18
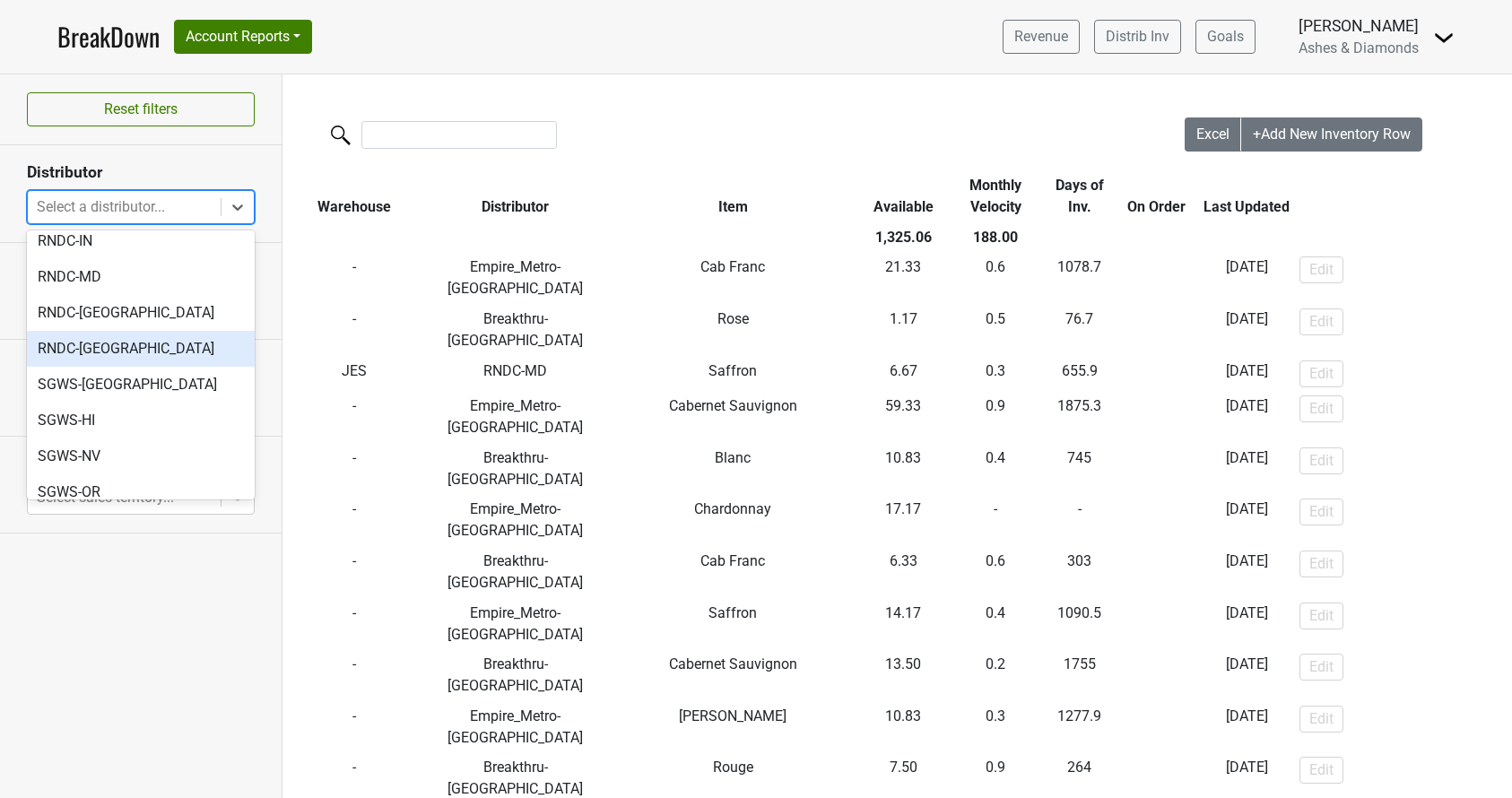
scroll to position [814, 0]
click at [101, 474] on div "SGWS-OR" at bounding box center [141, 492] width 228 height 35
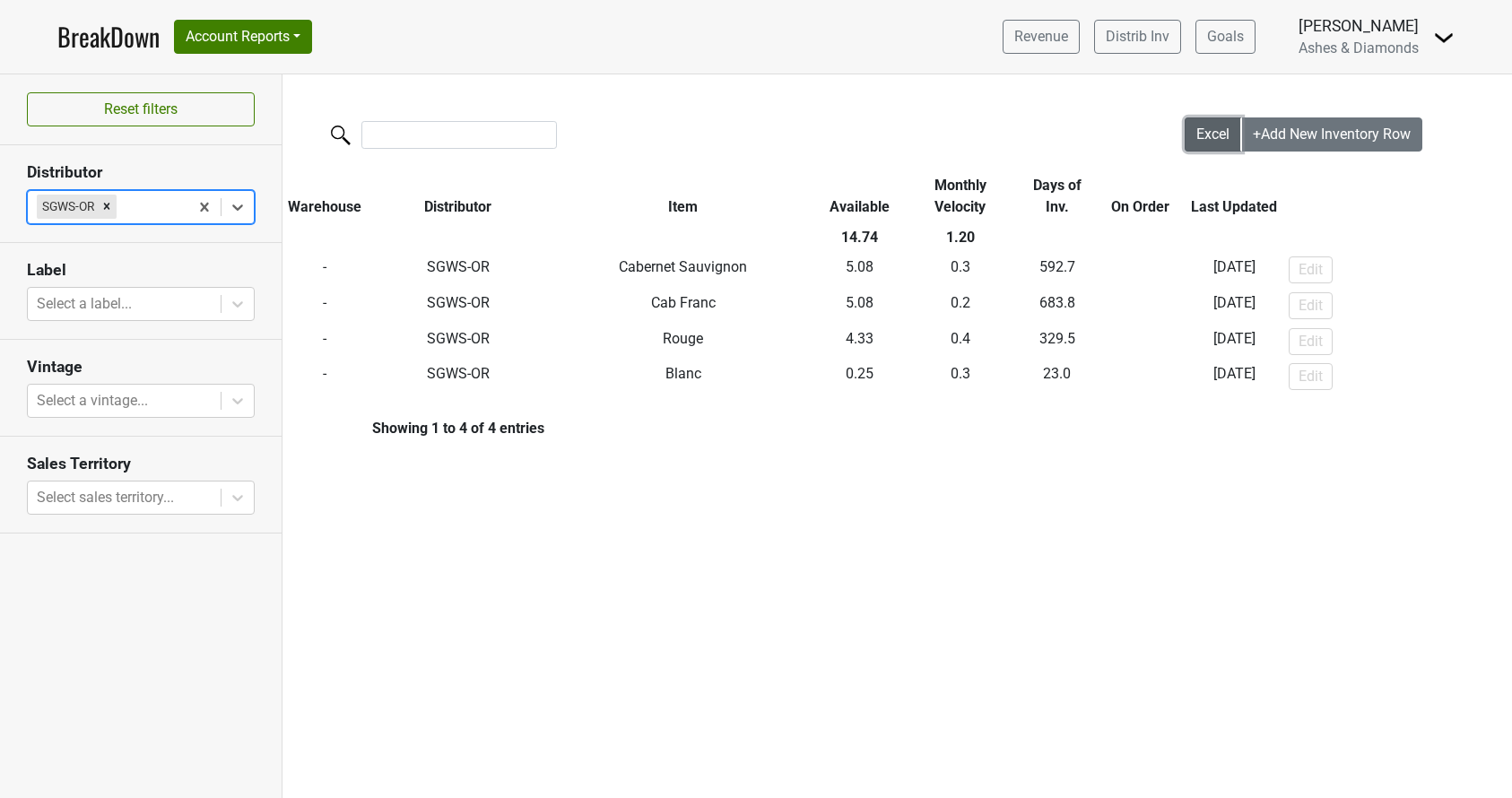
click at [1211, 133] on span "Excel" at bounding box center [1212, 133] width 34 height 17
click at [112, 205] on icon "Remove SGWS-OR" at bounding box center [106, 205] width 12 height 12
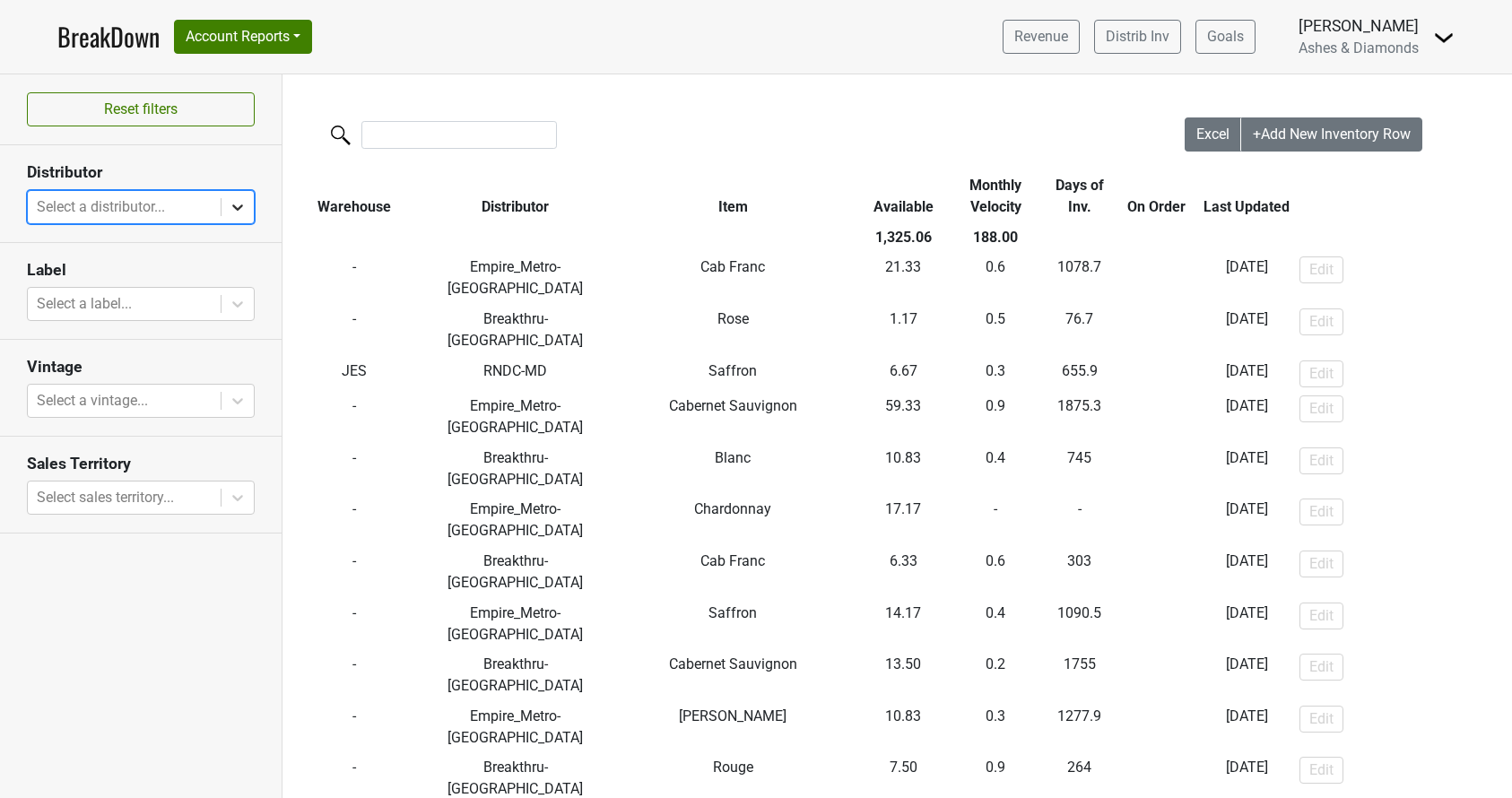
click at [244, 205] on icon at bounding box center [237, 206] width 18 height 18
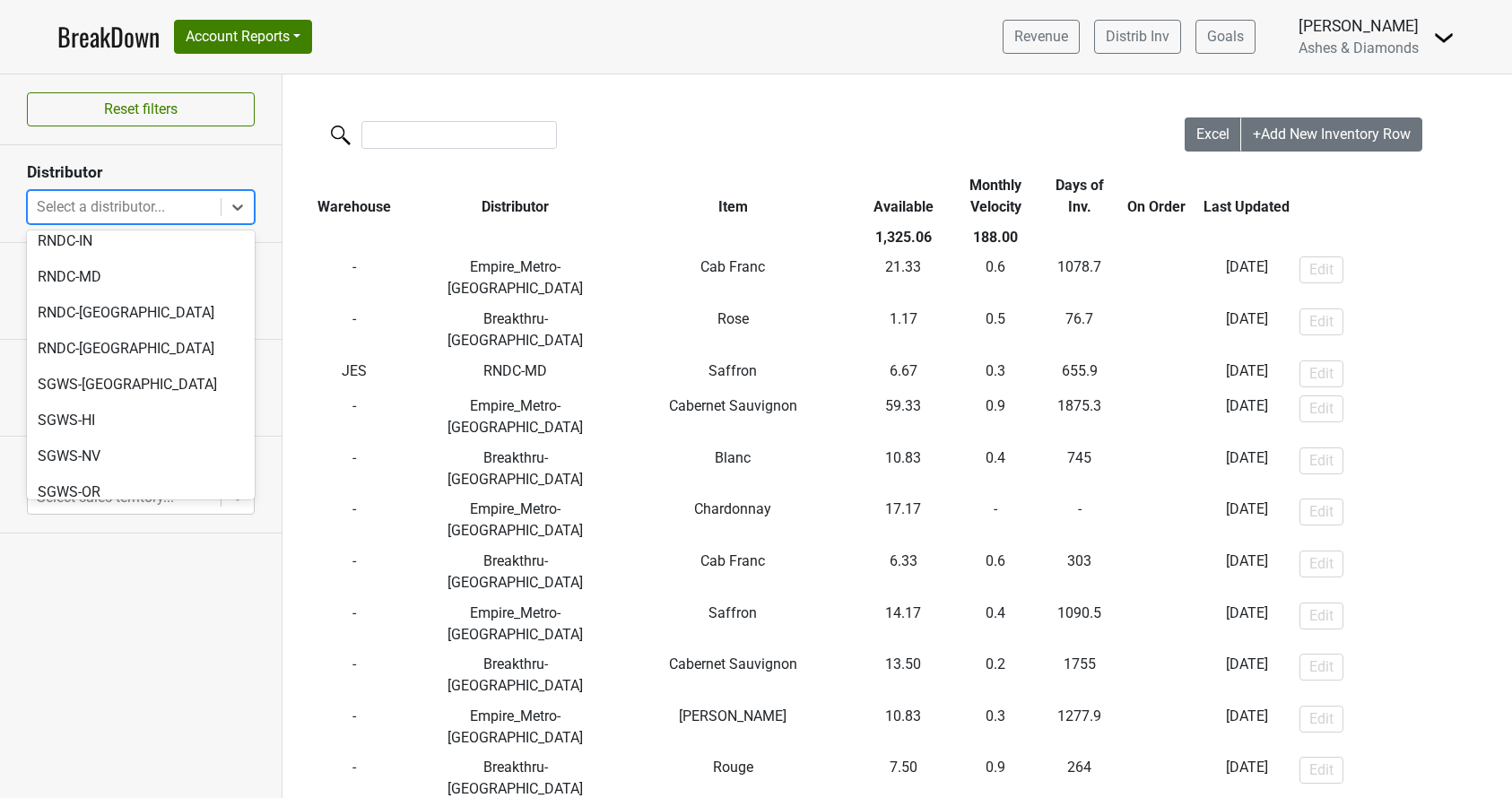
scroll to position [814, 0]
click at [105, 511] on div "SGWS-[GEOGRAPHIC_DATA]" at bounding box center [141, 528] width 228 height 35
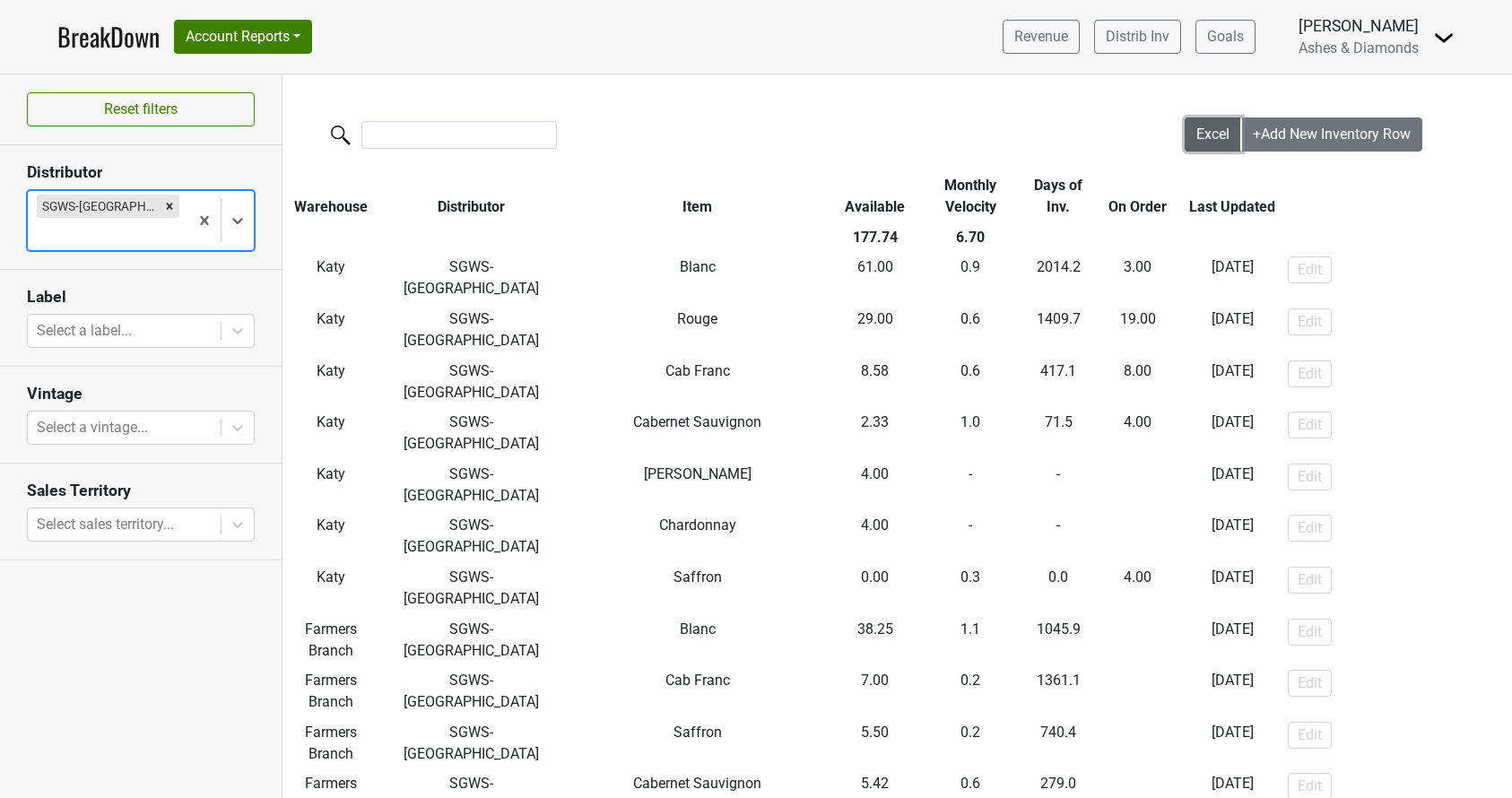
click at [1211, 135] on span "Excel" at bounding box center [1212, 133] width 34 height 17
drag, startPoint x: 105, startPoint y: 207, endPoint x: 160, endPoint y: 212, distance: 55.2
click at [167, 207] on icon "Remove SGWS-TX" at bounding box center [170, 205] width 7 height 7
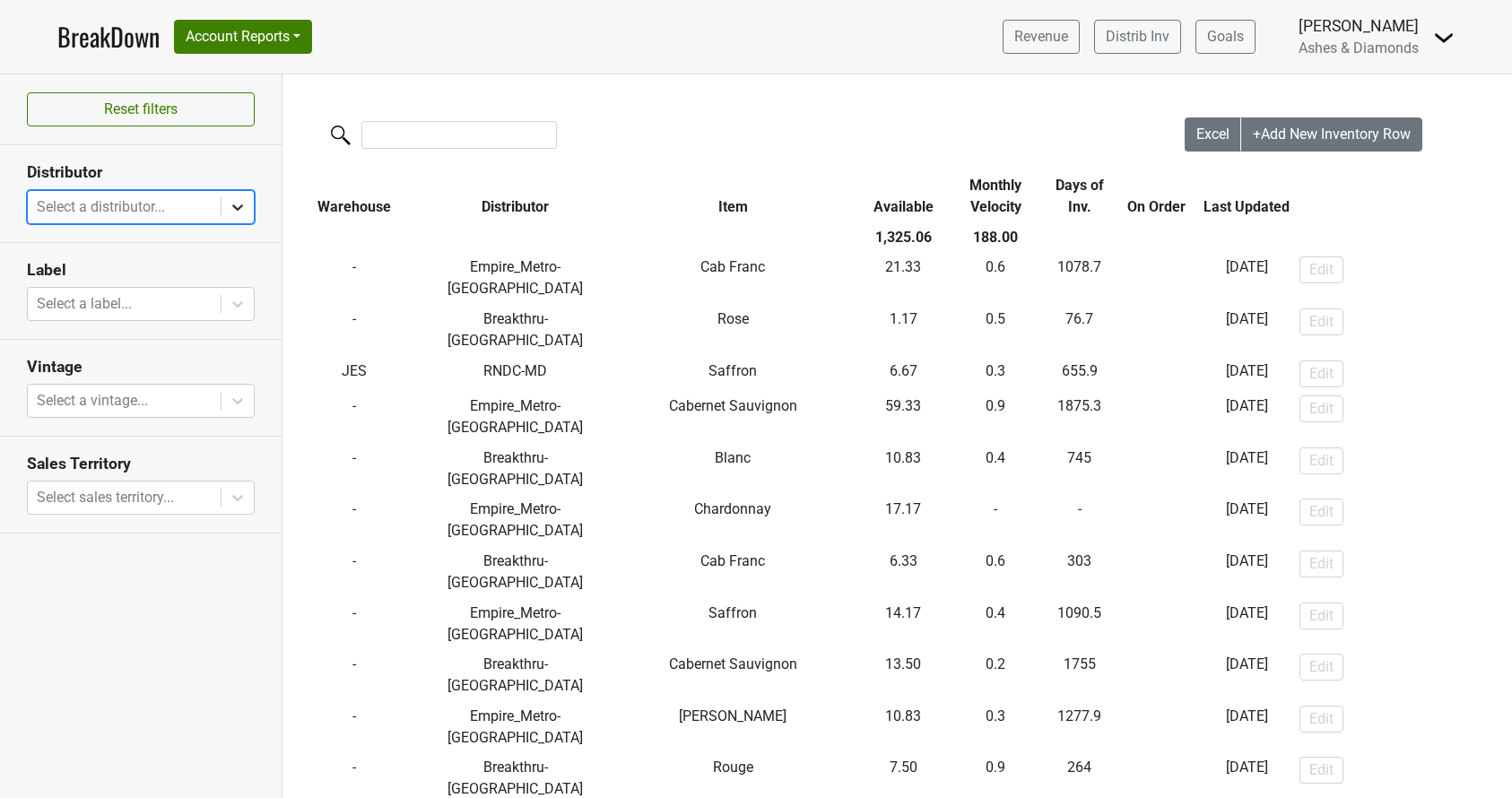
click at [242, 211] on icon at bounding box center [237, 206] width 18 height 18
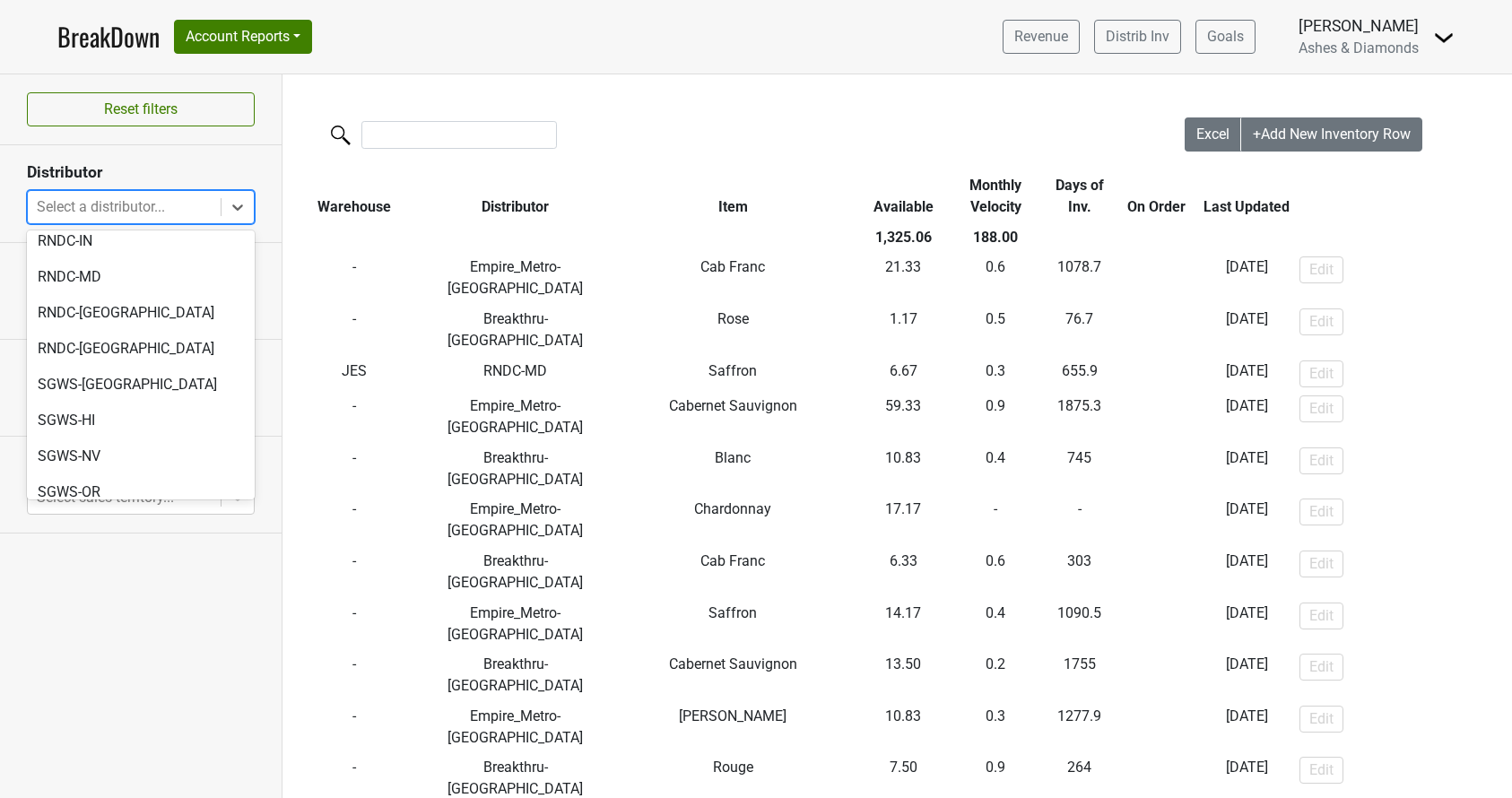
click at [139, 546] on div "SGWS-[GEOGRAPHIC_DATA]" at bounding box center [141, 564] width 228 height 35
